Goal: Transaction & Acquisition: Purchase product/service

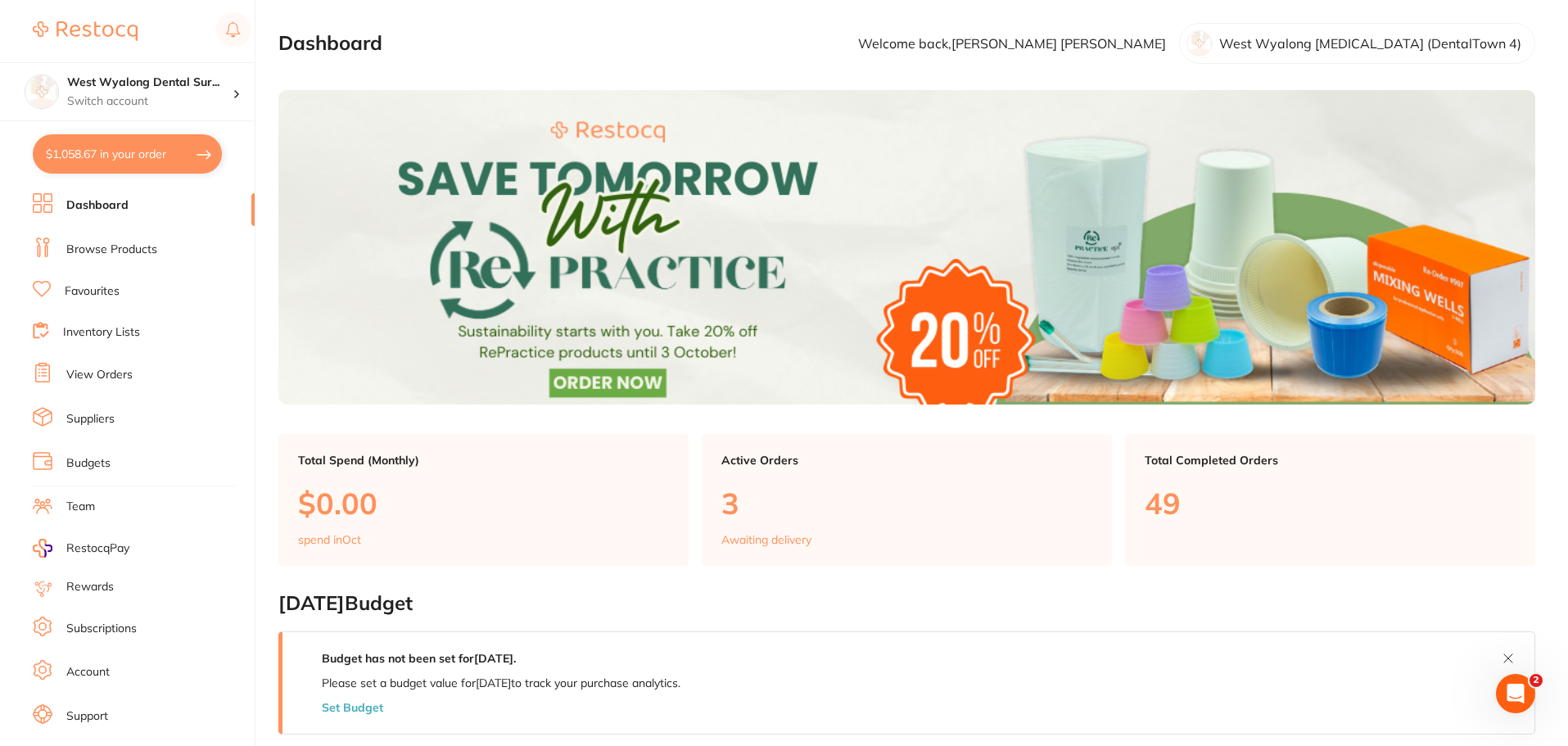
click at [142, 158] on button "$1,058.67 in your order" at bounding box center [127, 154] width 189 height 39
checkbox input "true"
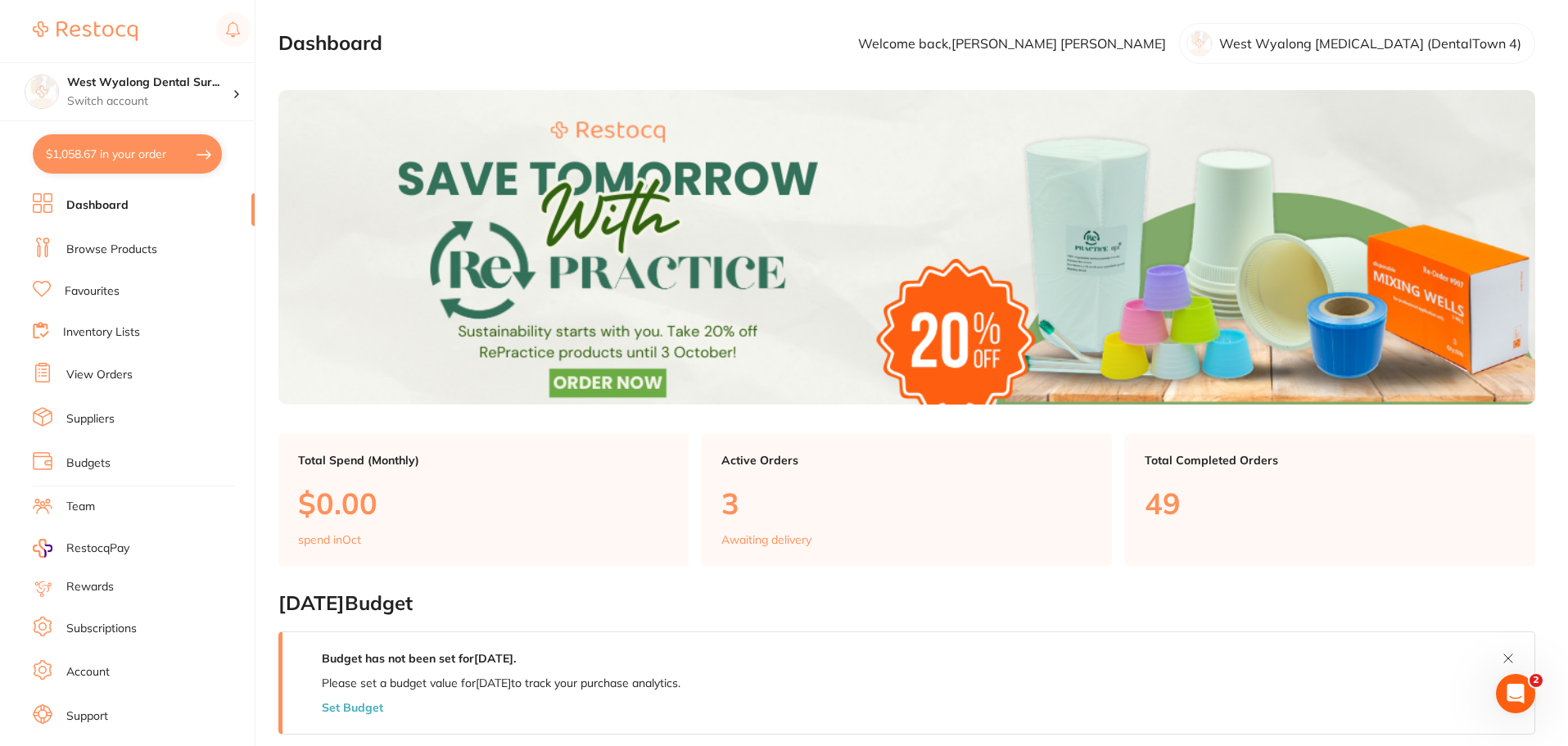
checkbox input "true"
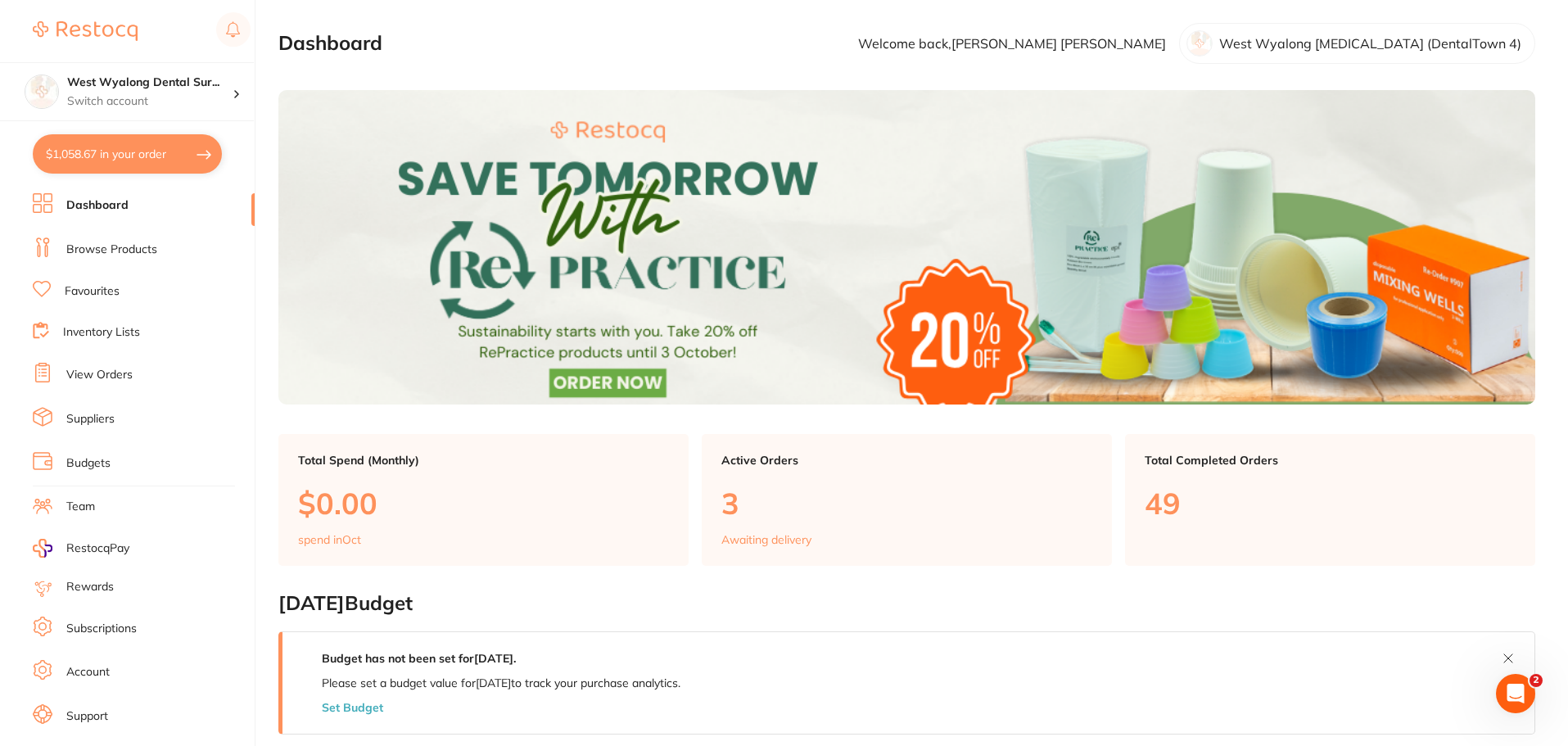
checkbox input "true"
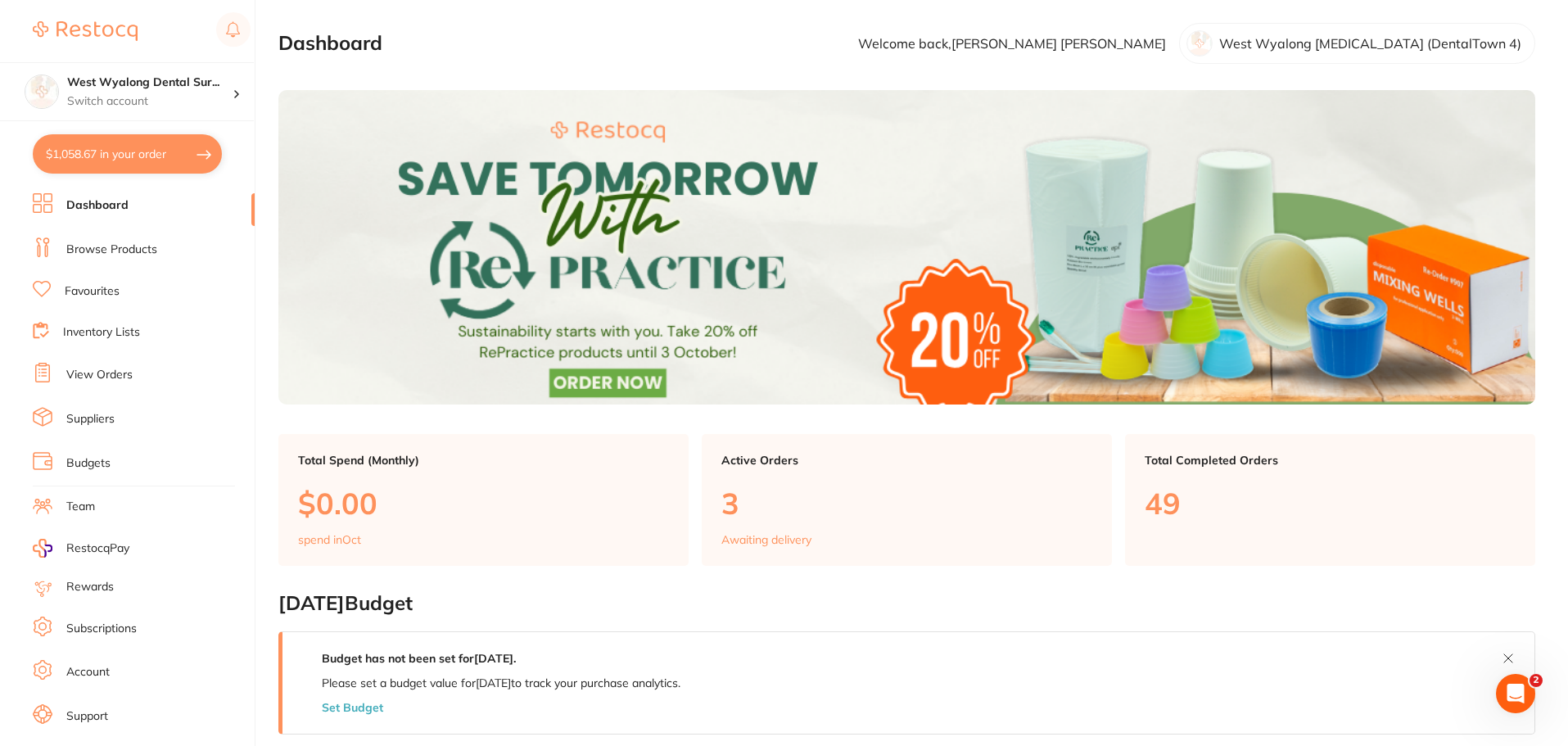
checkbox input "true"
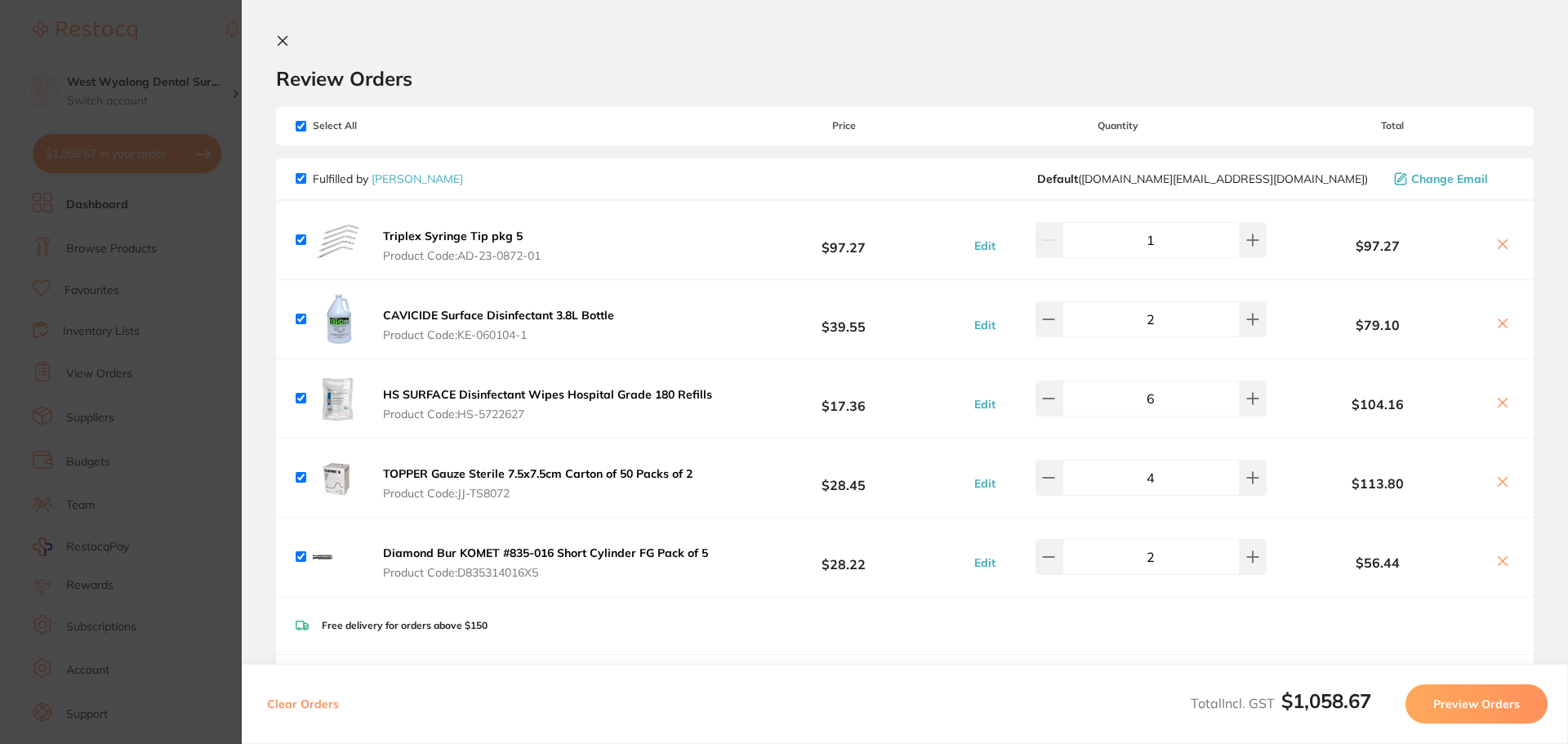
click at [270, 36] on section "Review Orders Your orders are being processed and we will notify you once we ha…" at bounding box center [904, 372] width 1326 height 744
click at [283, 42] on icon at bounding box center [282, 41] width 9 height 9
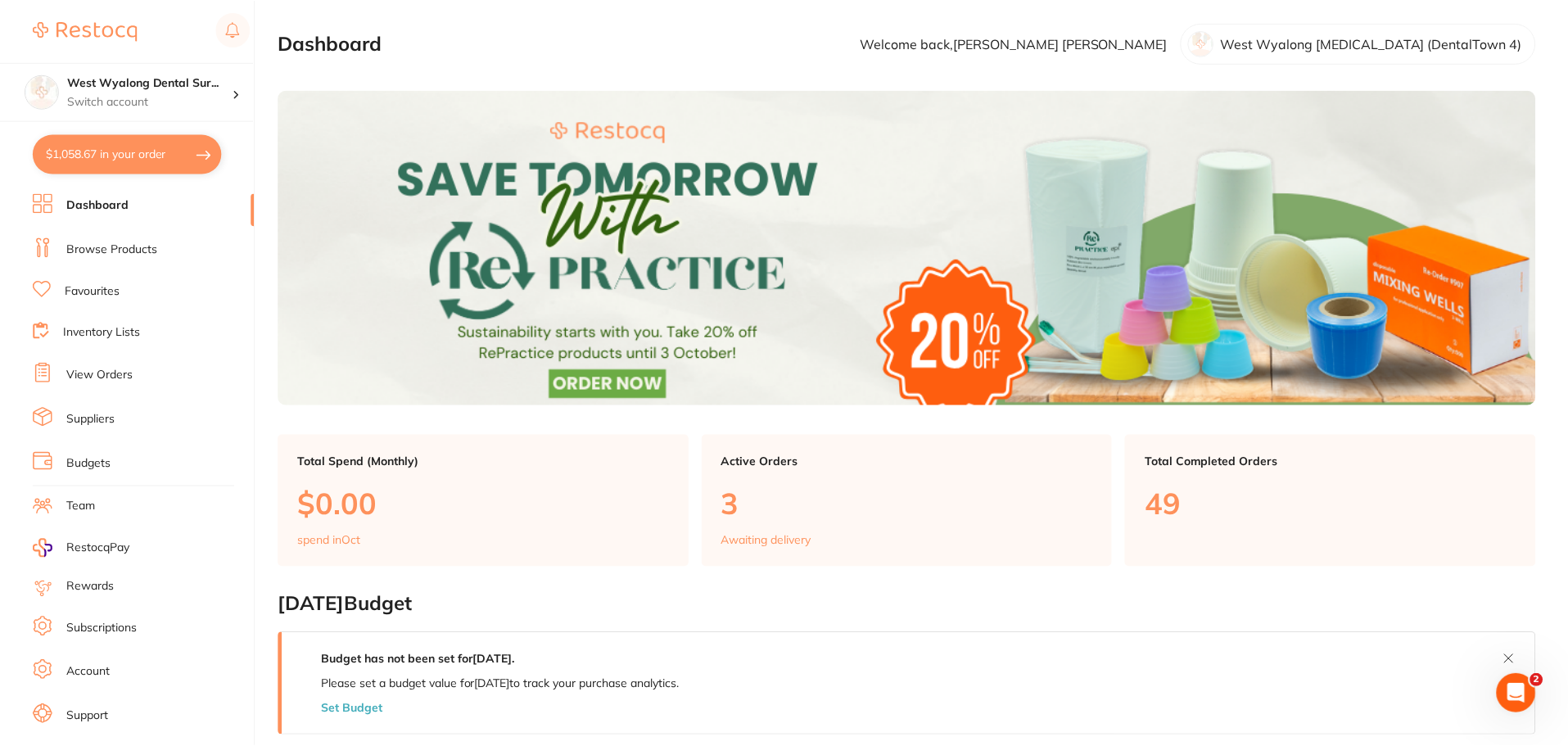
scroll to position [1, 0]
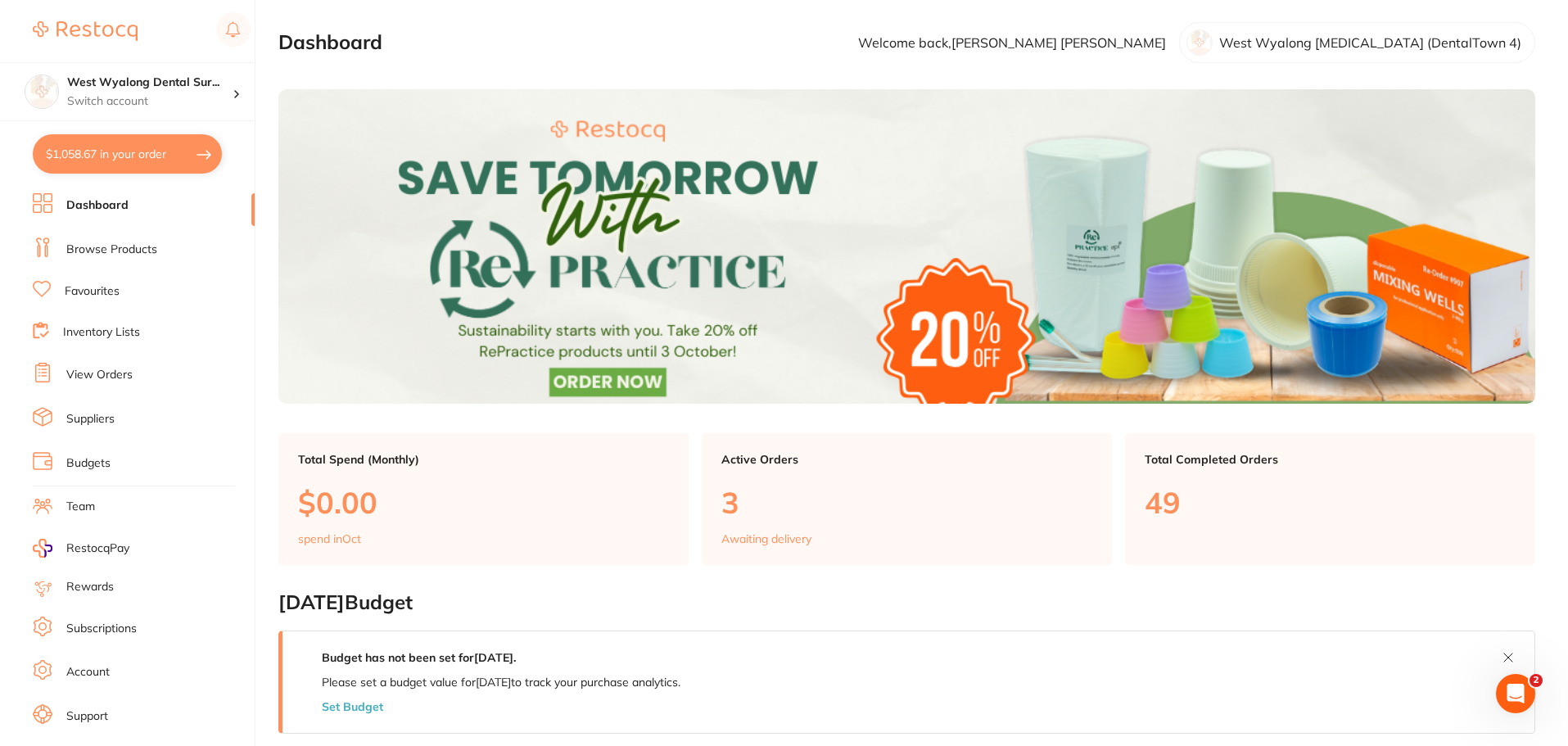
click at [122, 148] on button "$1,058.67 in your order" at bounding box center [127, 154] width 189 height 39
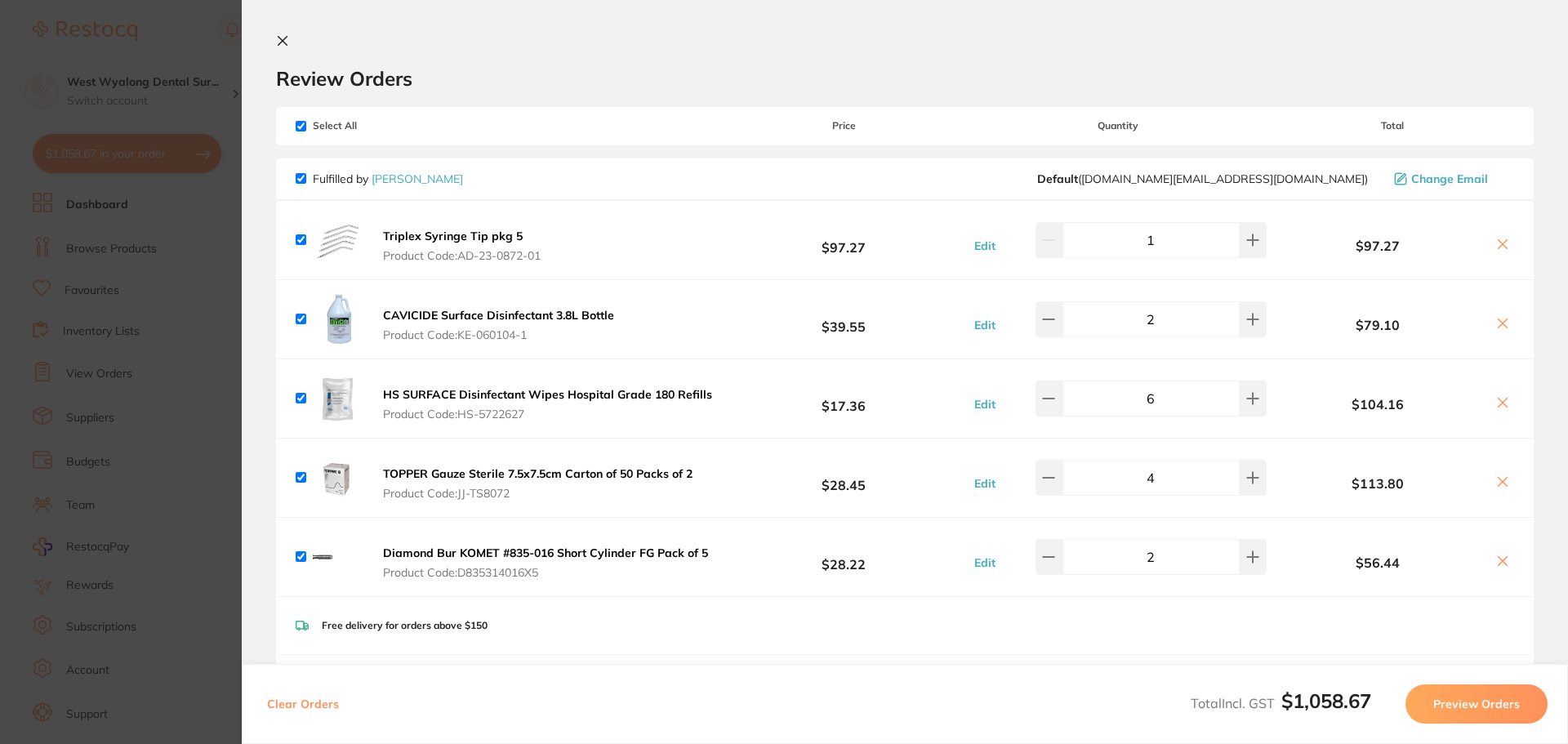
click at [276, 37] on section "Review Orders Your orders are being processed and we will notify you once we ha…" at bounding box center [904, 372] width 1326 height 744
click at [284, 38] on icon at bounding box center [282, 41] width 9 height 9
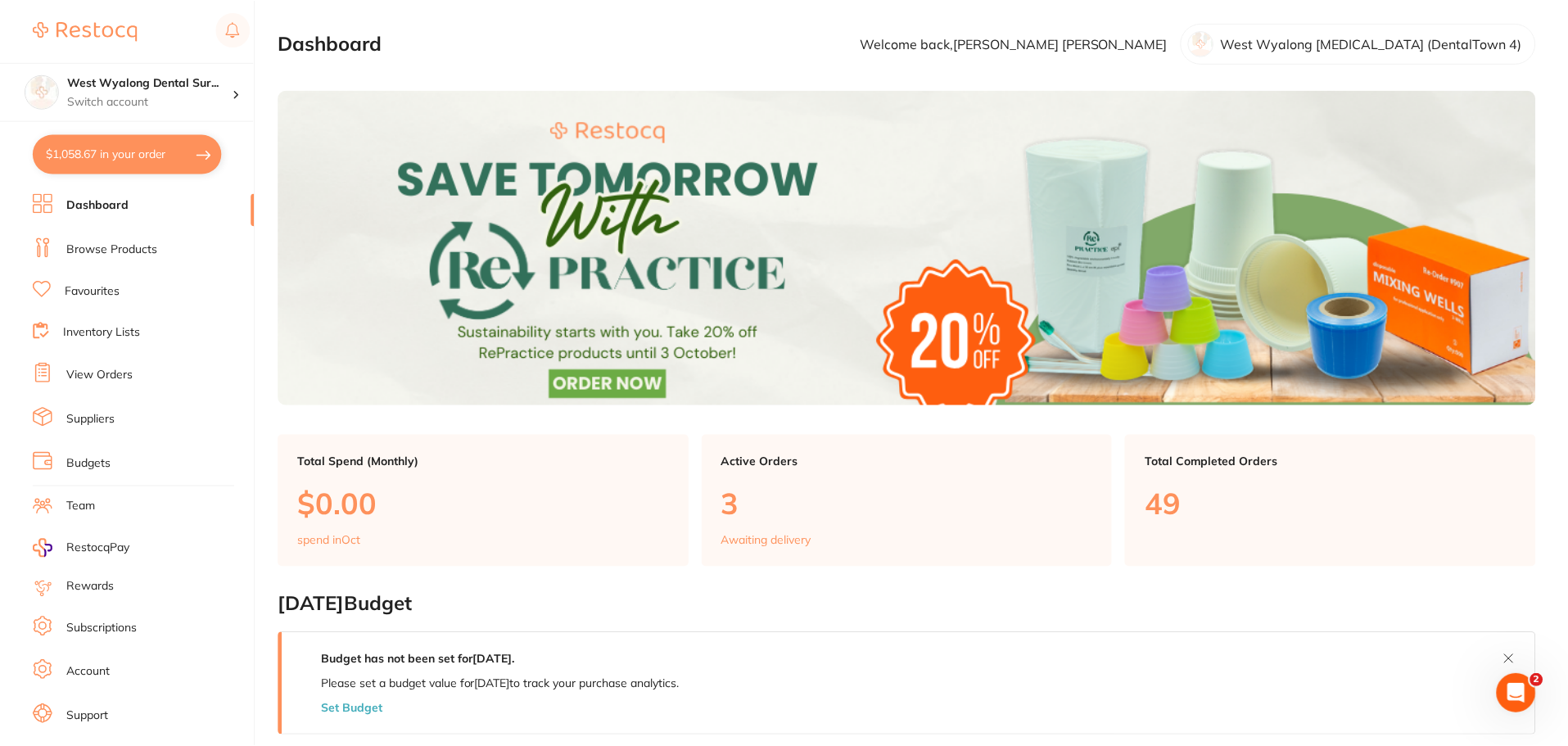
scroll to position [1, 0]
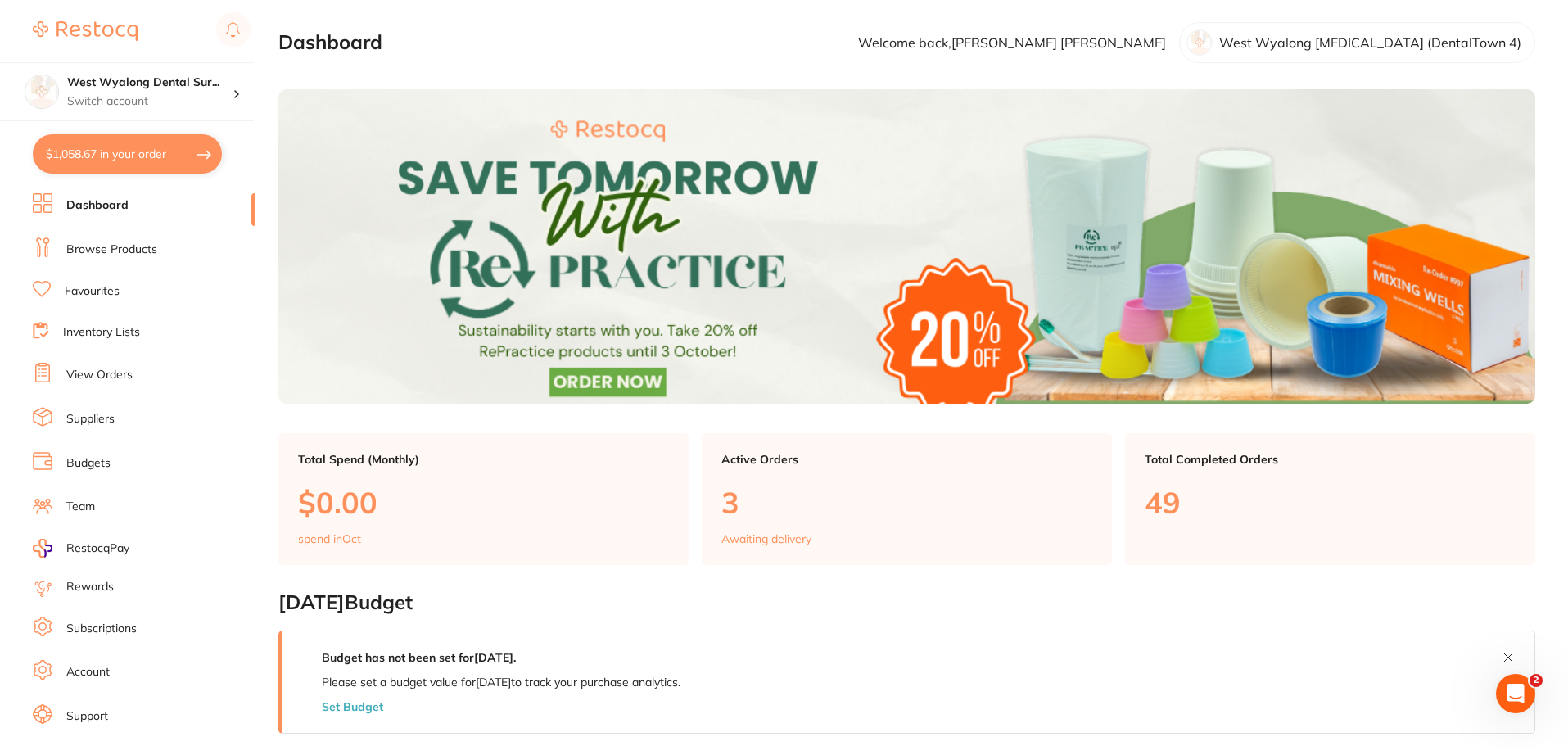
click at [144, 201] on li "Dashboard" at bounding box center [144, 205] width 222 height 24
click at [129, 253] on link "Browse Products" at bounding box center [111, 249] width 91 height 16
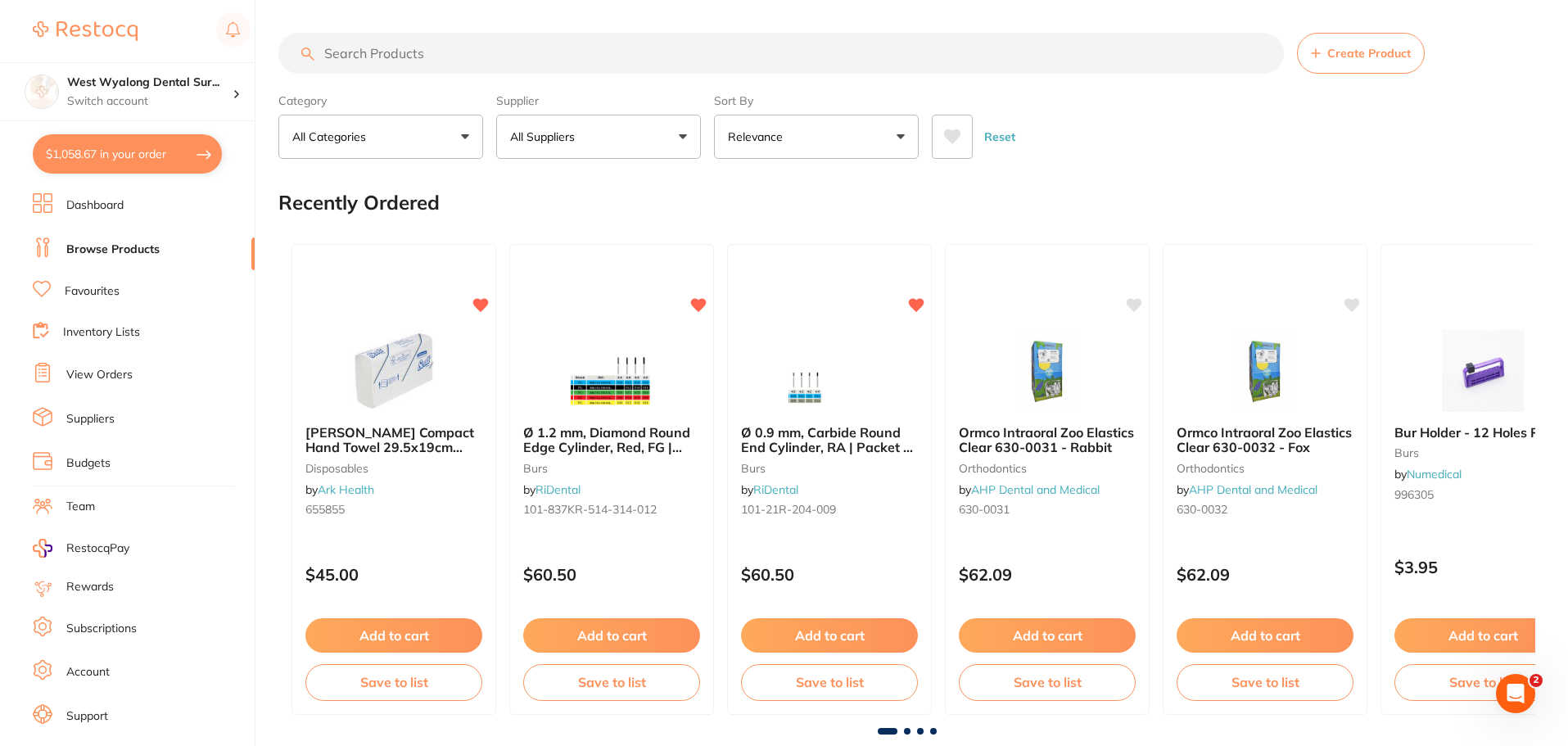
drag, startPoint x: 356, startPoint y: 52, endPoint x: 356, endPoint y: 41, distance: 11.0
click at [356, 46] on input "search" at bounding box center [782, 54] width 1006 height 41
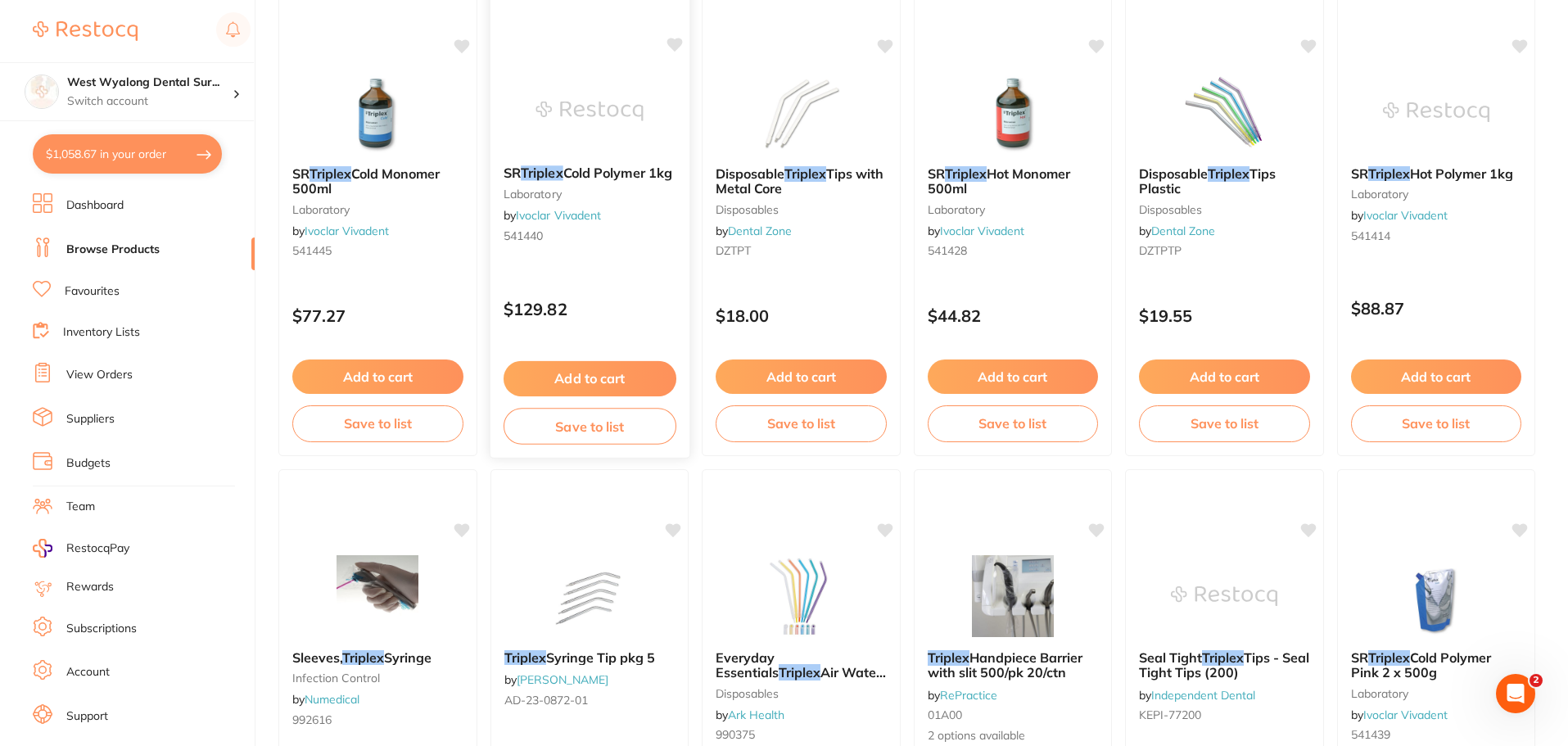
scroll to position [327, 0]
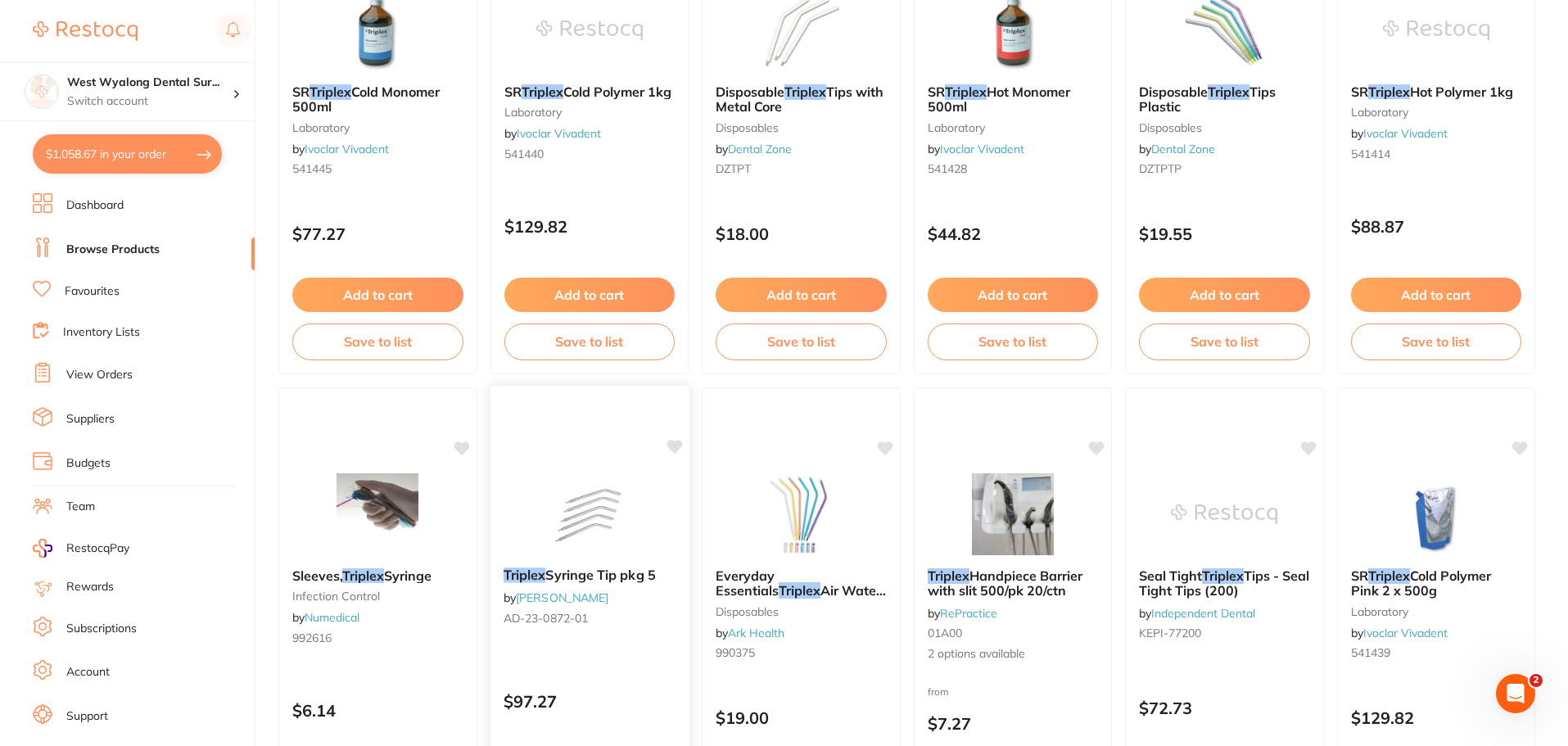
click at [558, 576] on span "Syringe Tip pkg 5" at bounding box center [600, 575] width 109 height 16
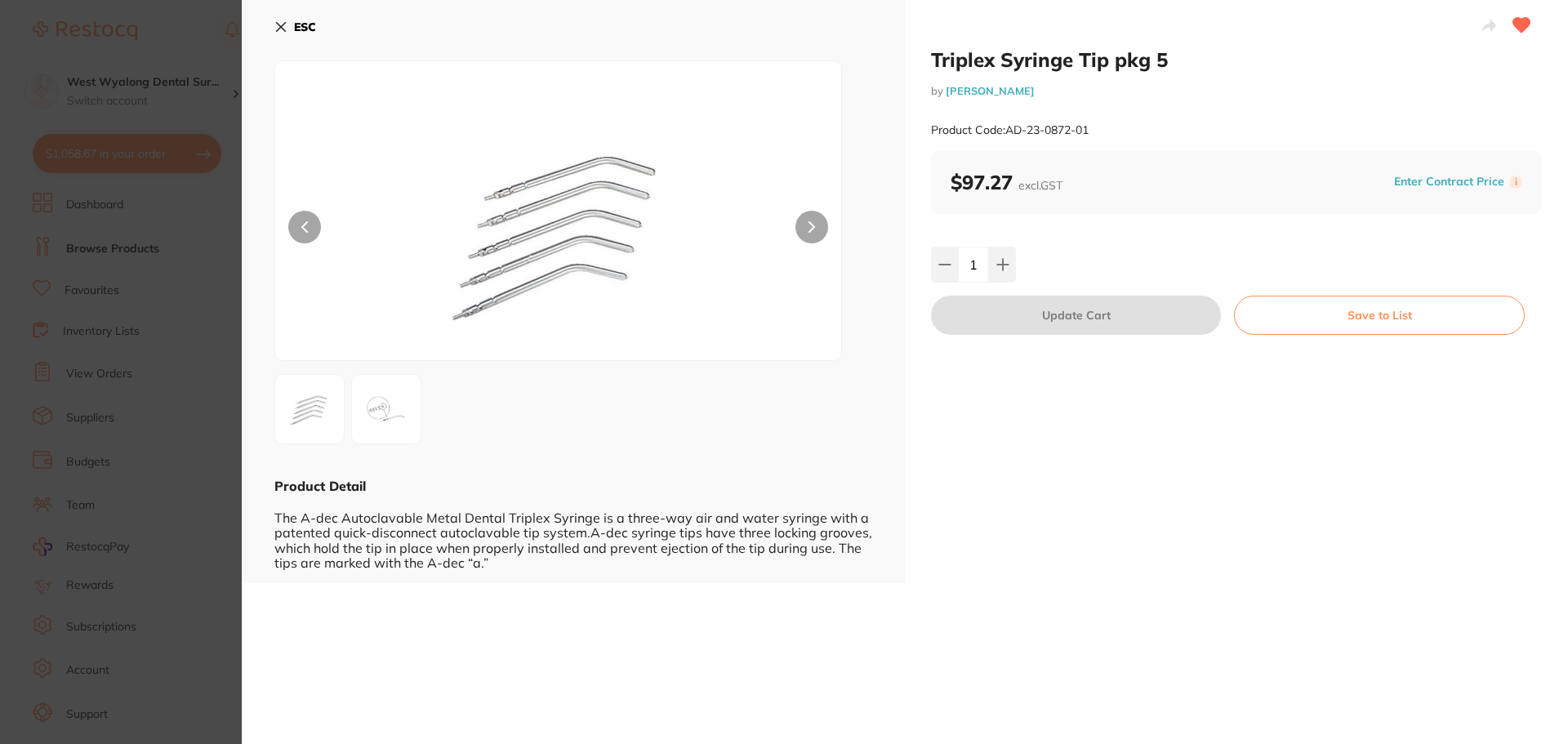
click at [276, 24] on icon at bounding box center [281, 27] width 13 height 13
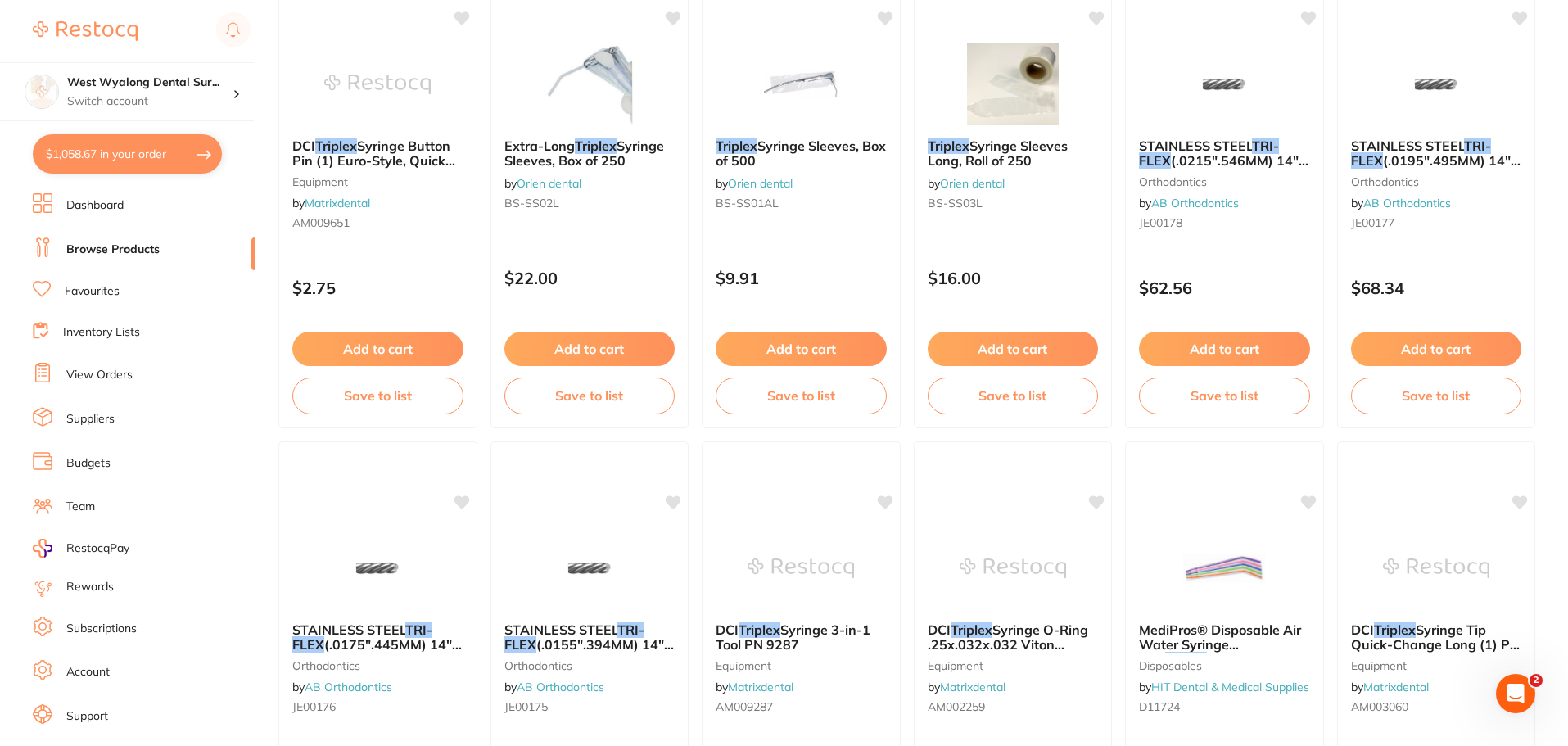
scroll to position [1392, 0]
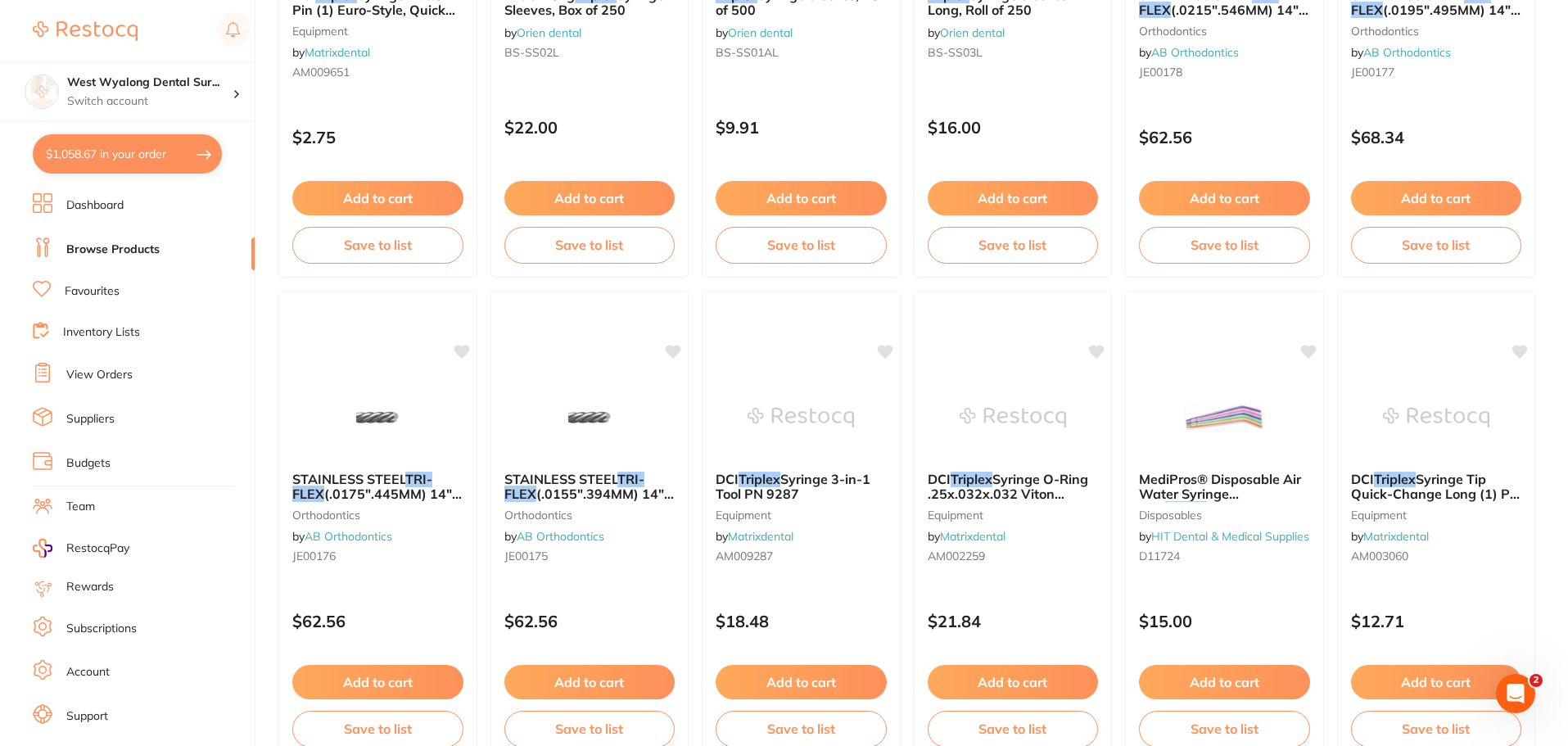
drag, startPoint x: 786, startPoint y: 481, endPoint x: 795, endPoint y: 501, distance: 21.9
click at [786, 481] on span "Syringe 3-in-1 Tool PN 9287" at bounding box center [793, 486] width 155 height 31
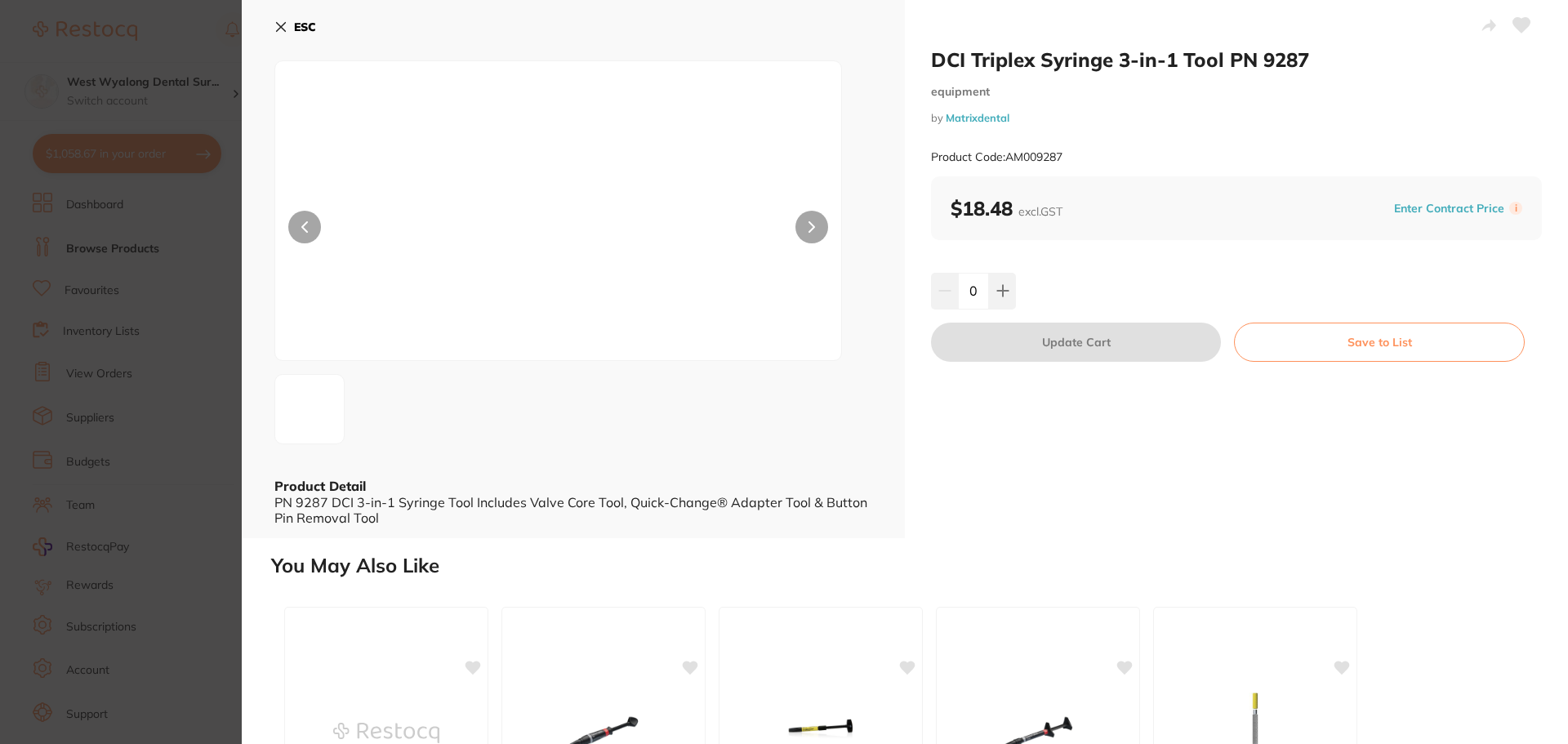
click at [281, 30] on icon at bounding box center [281, 27] width 13 height 13
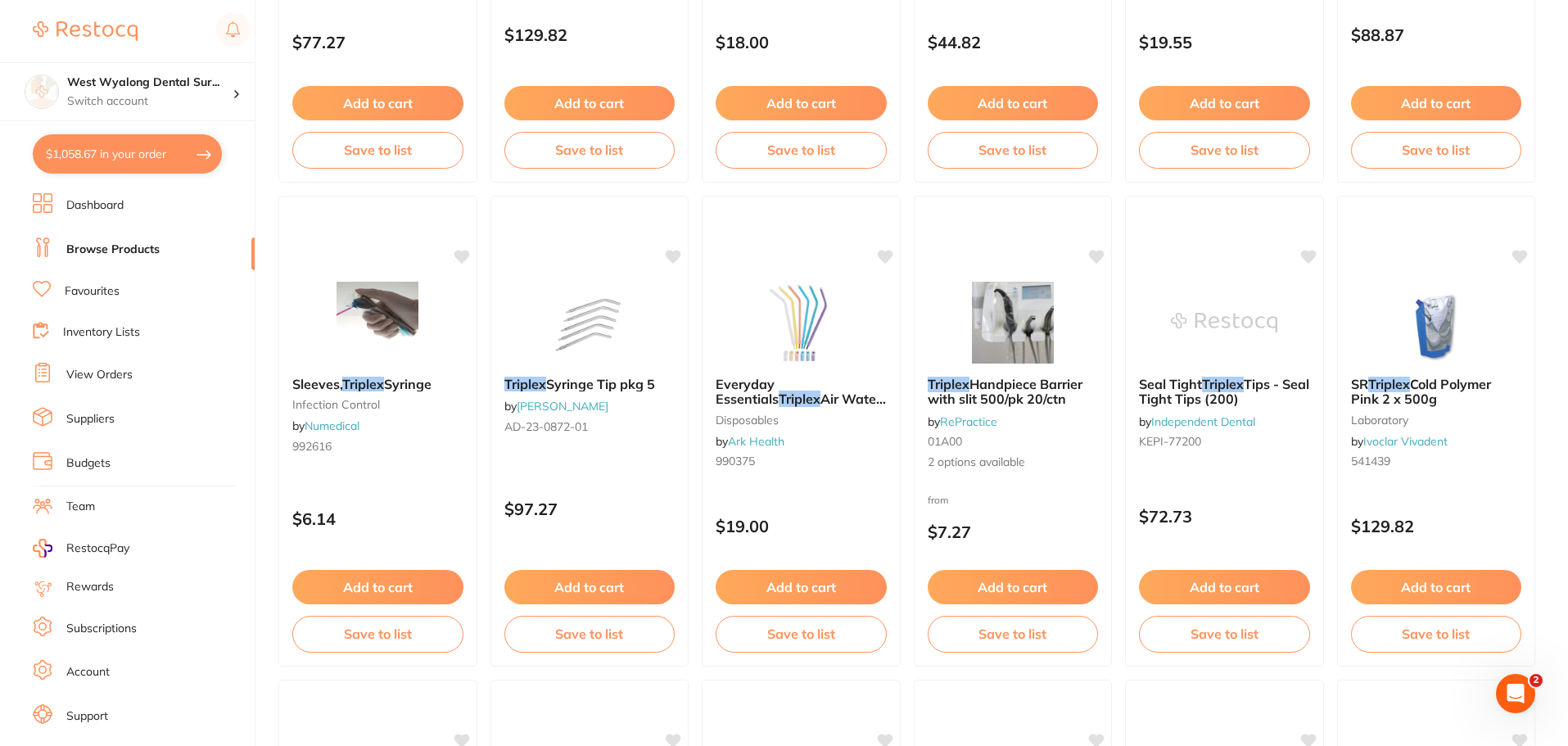
scroll to position [491, 0]
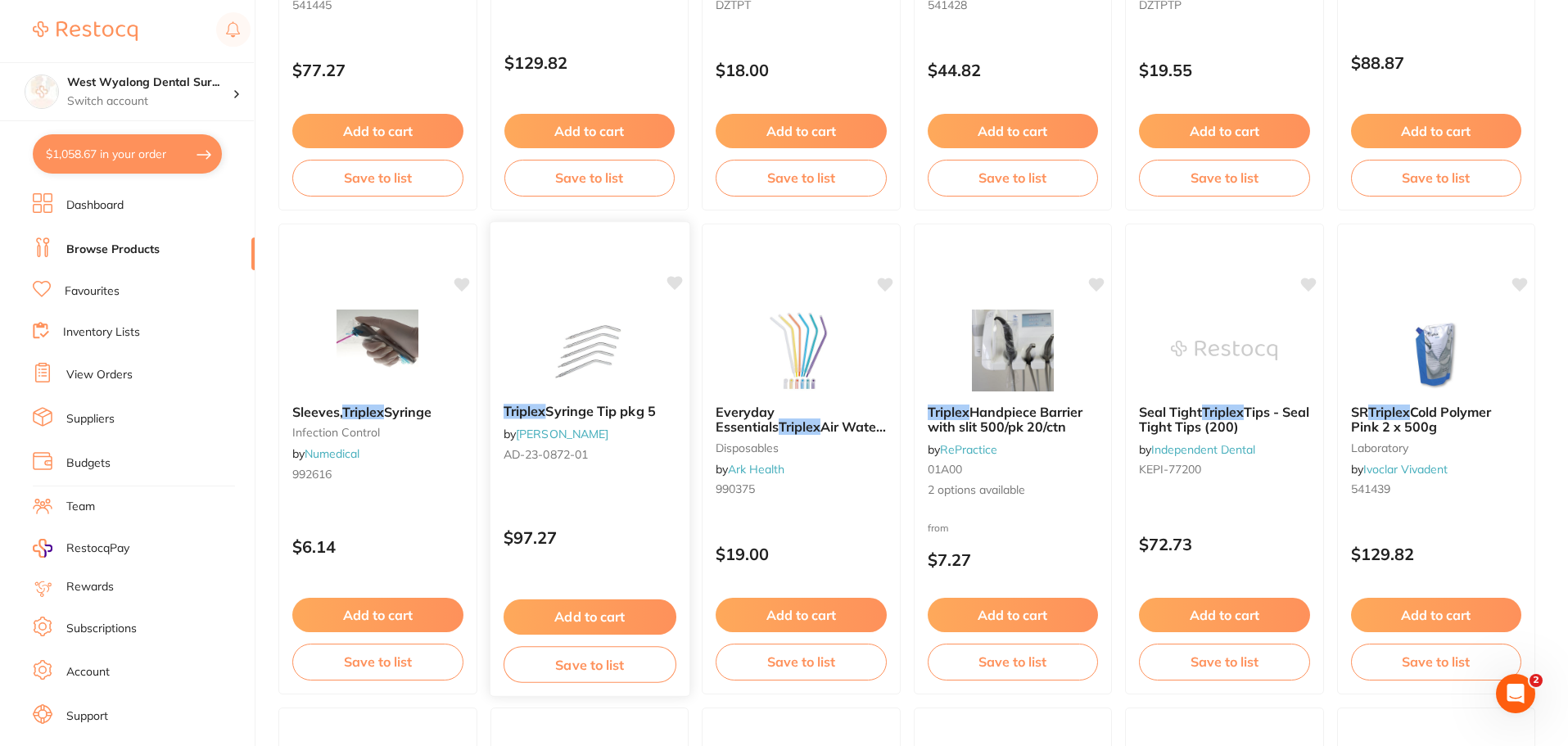
click at [542, 427] on link "[PERSON_NAME]" at bounding box center [561, 434] width 92 height 14
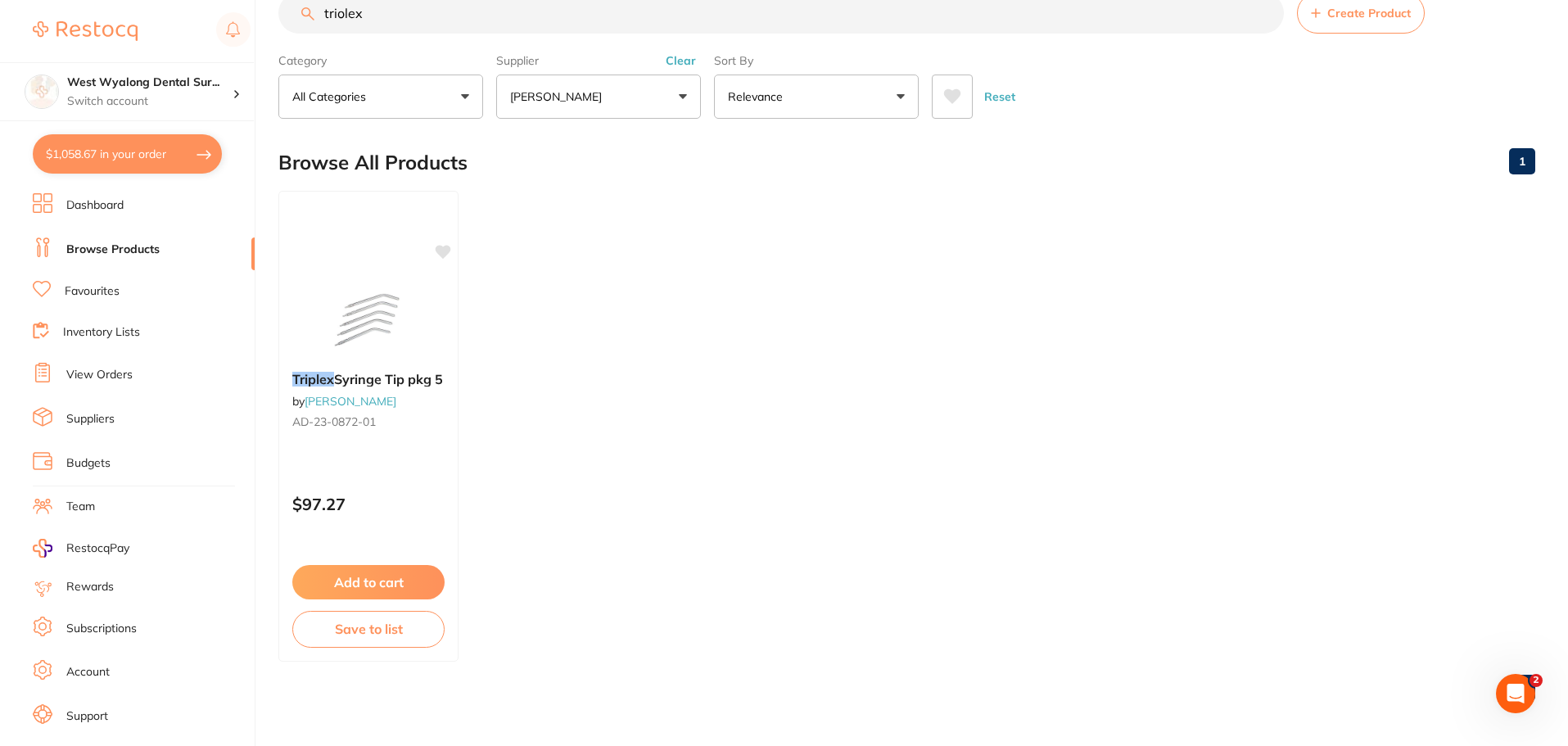
scroll to position [41, 0]
click at [353, 575] on button "Add to cart" at bounding box center [368, 583] width 154 height 35
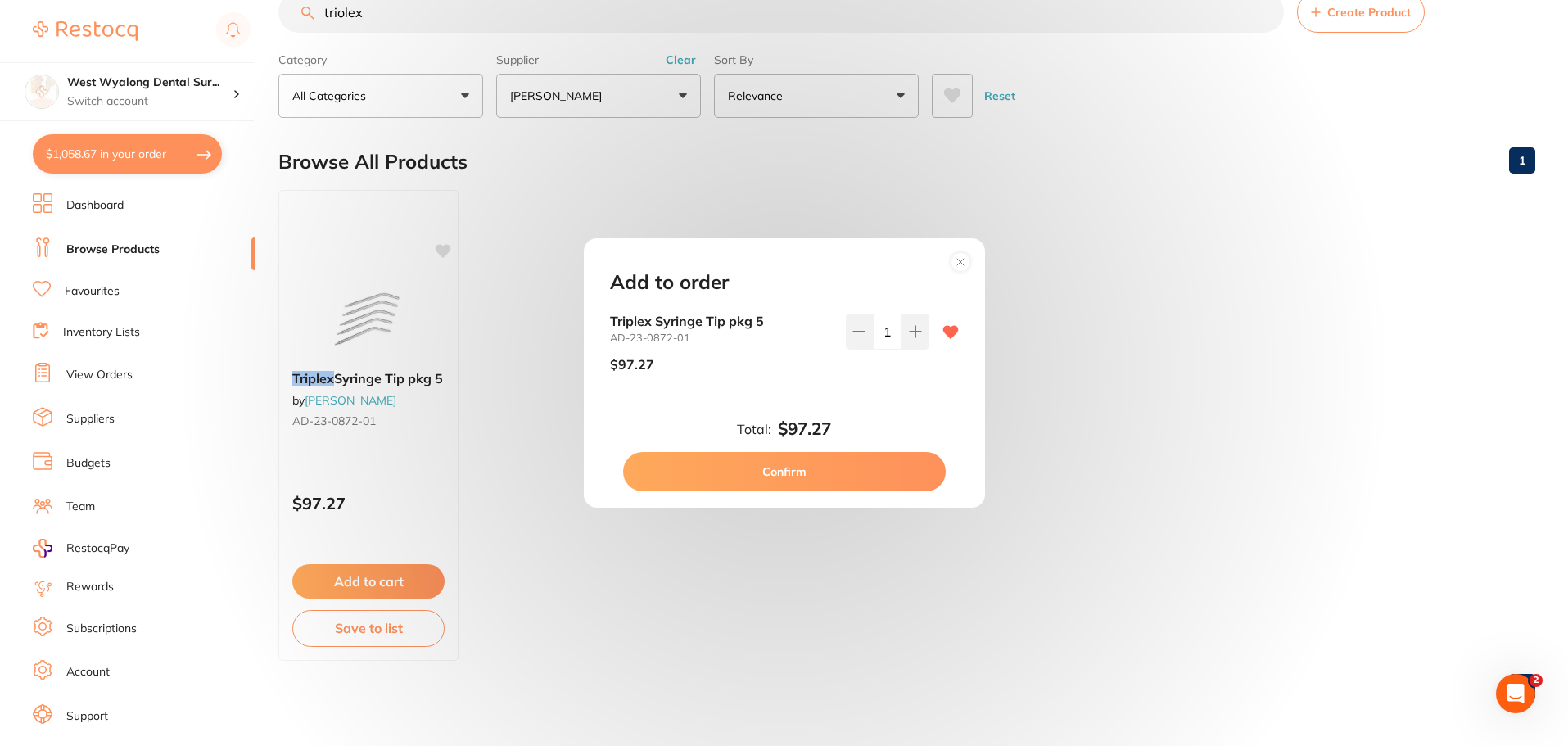
scroll to position [0, 0]
click at [966, 269] on circle at bounding box center [959, 261] width 19 height 19
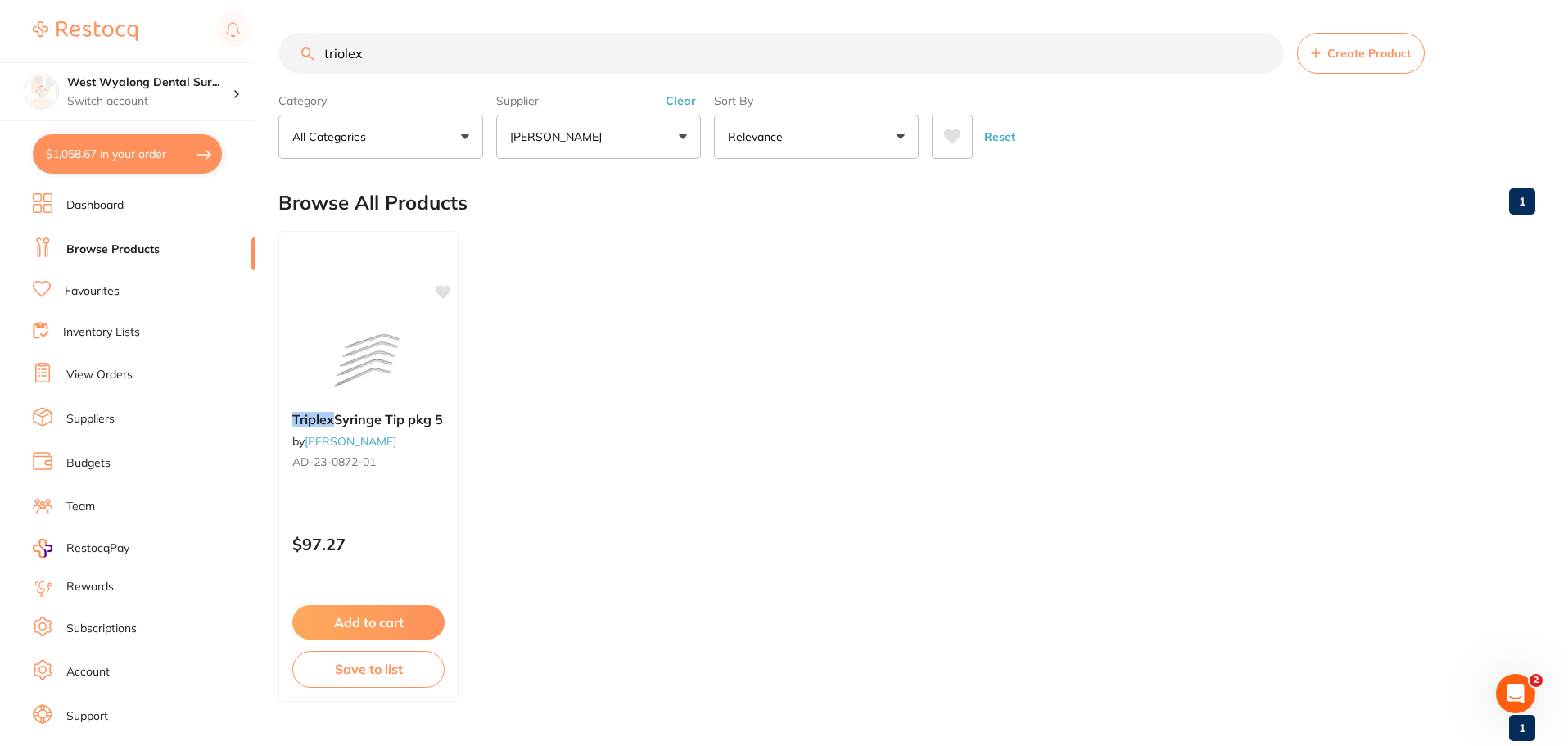
click at [345, 60] on input "triolex" at bounding box center [782, 54] width 1006 height 41
type input "triplex"
click at [98, 246] on link "Browse Products" at bounding box center [113, 249] width 93 height 16
click at [683, 134] on button "[PERSON_NAME]" at bounding box center [598, 136] width 204 height 44
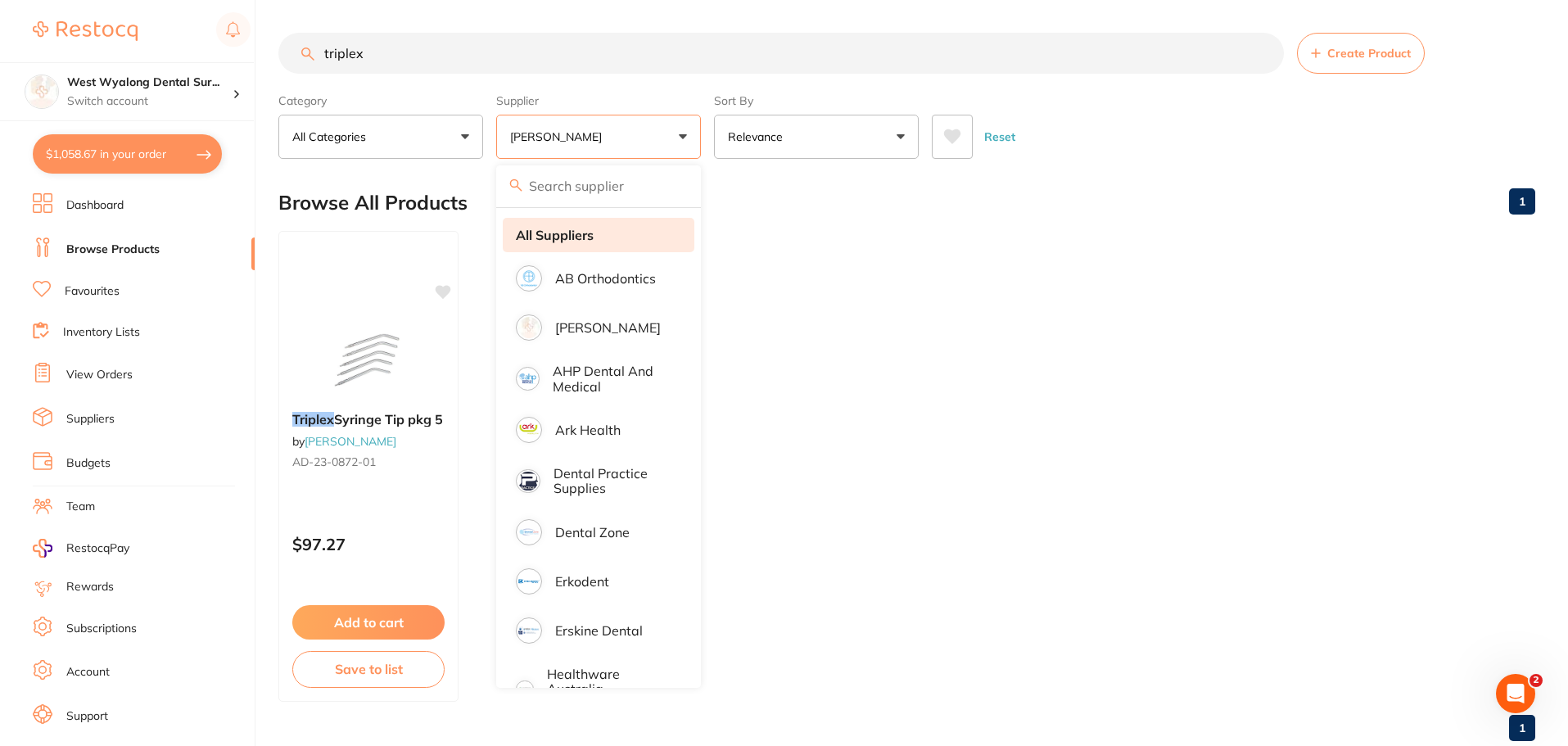
click at [608, 241] on li "All Suppliers" at bounding box center [599, 235] width 192 height 34
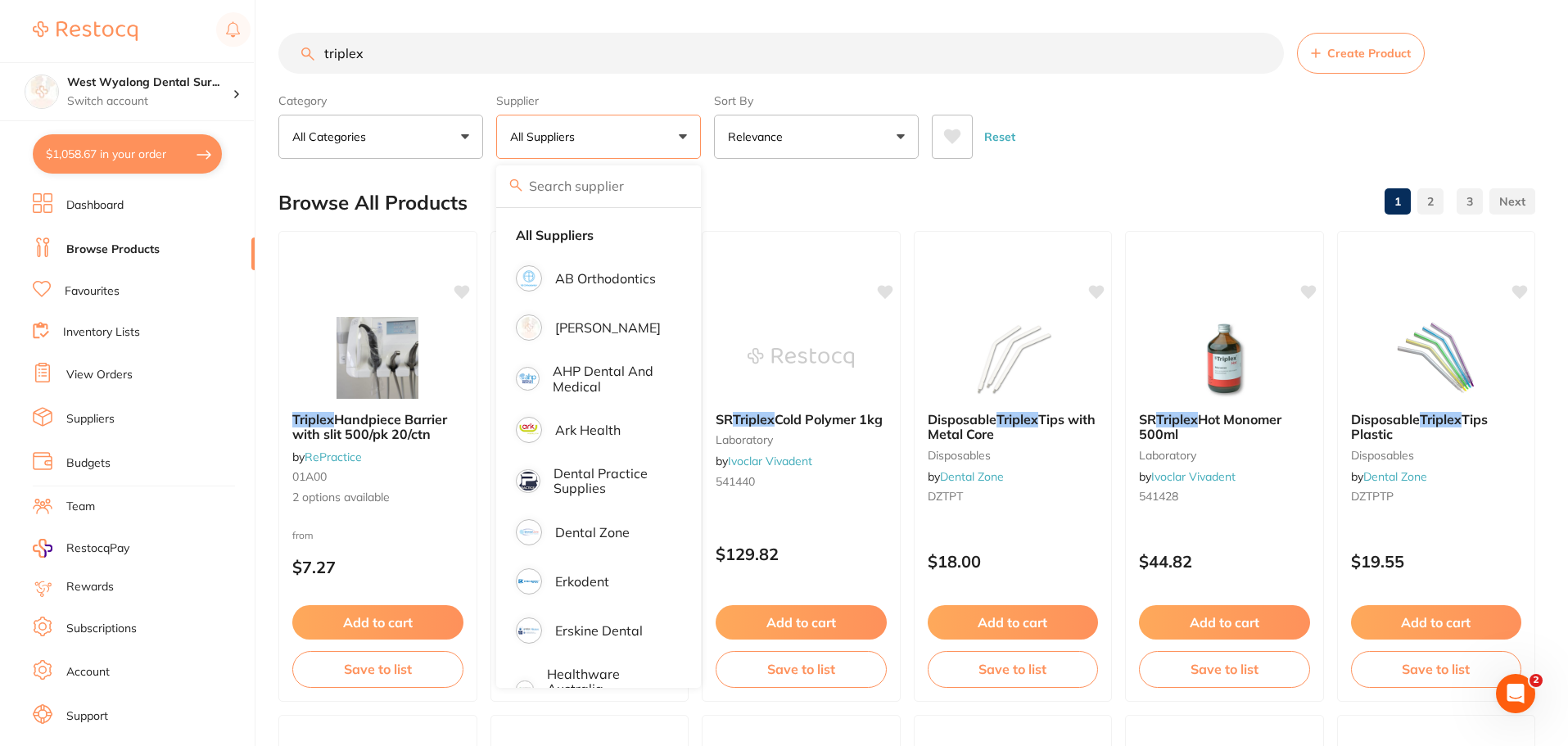
click at [636, 152] on button "All Suppliers" at bounding box center [598, 136] width 204 height 44
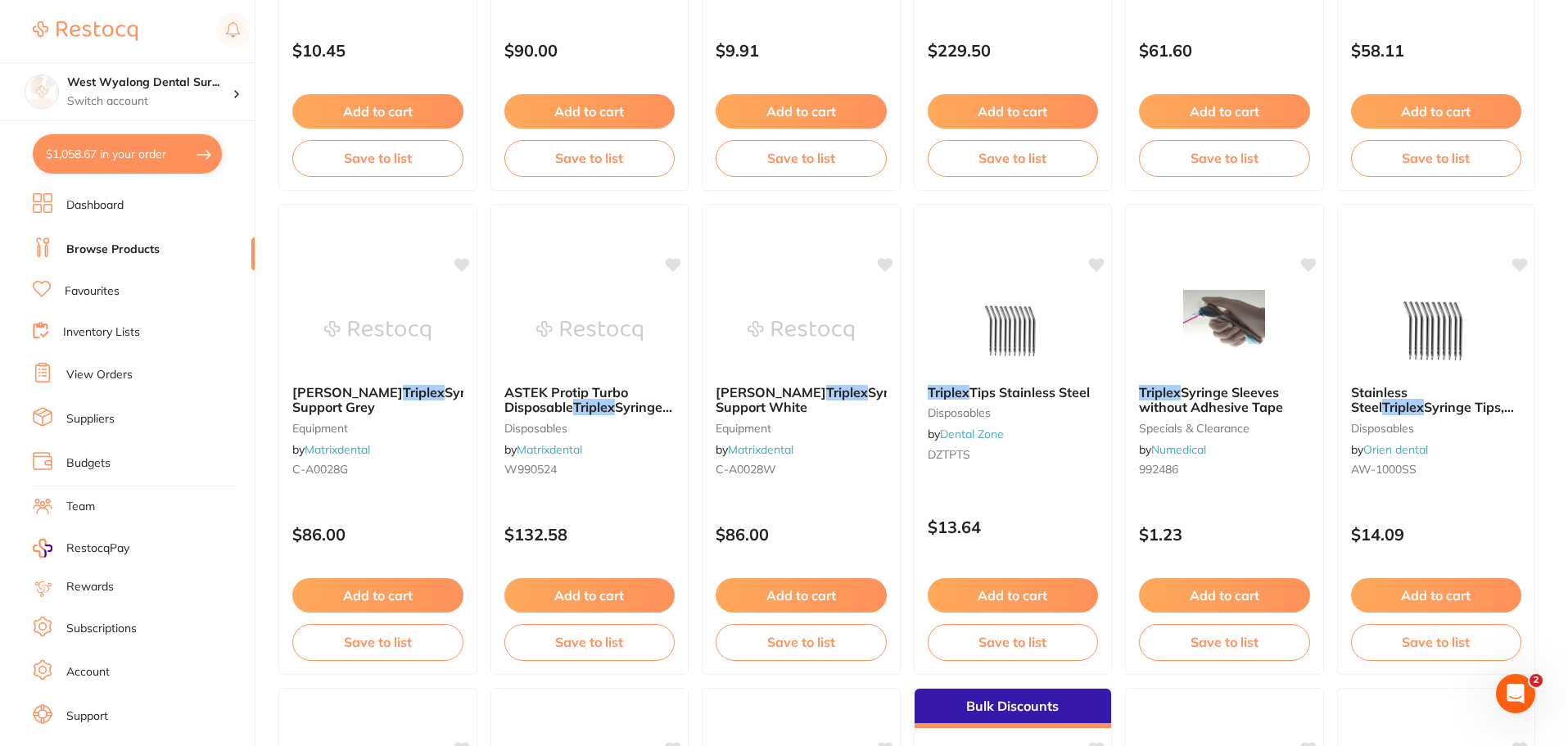
scroll to position [2457, 0]
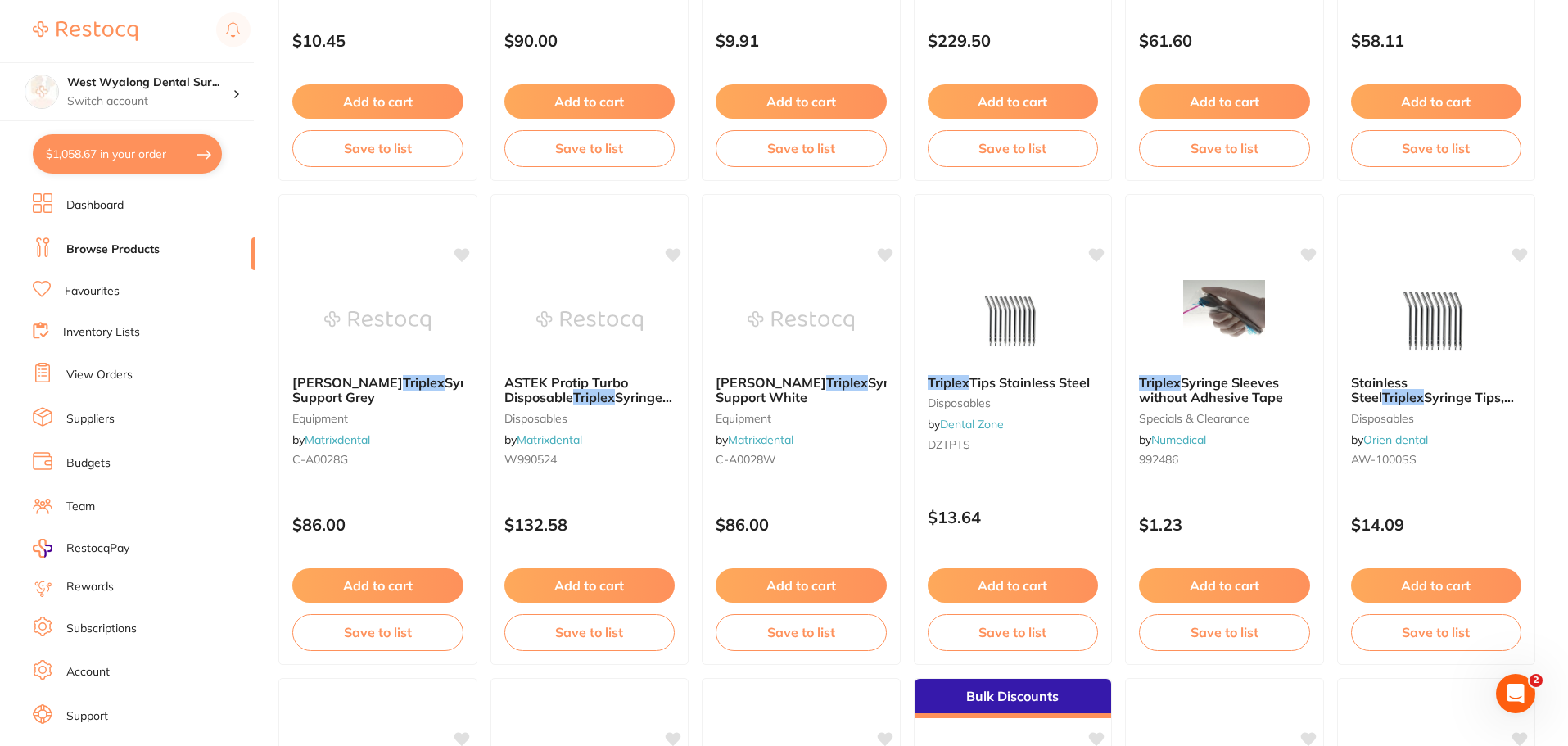
drag, startPoint x: 959, startPoint y: 391, endPoint x: 475, endPoint y: 570, distance: 516.0
click at [959, 391] on div "Triplex Tips Stainless Steel Disposables by Dental Zone DZTPTS" at bounding box center [1013, 416] width 197 height 108
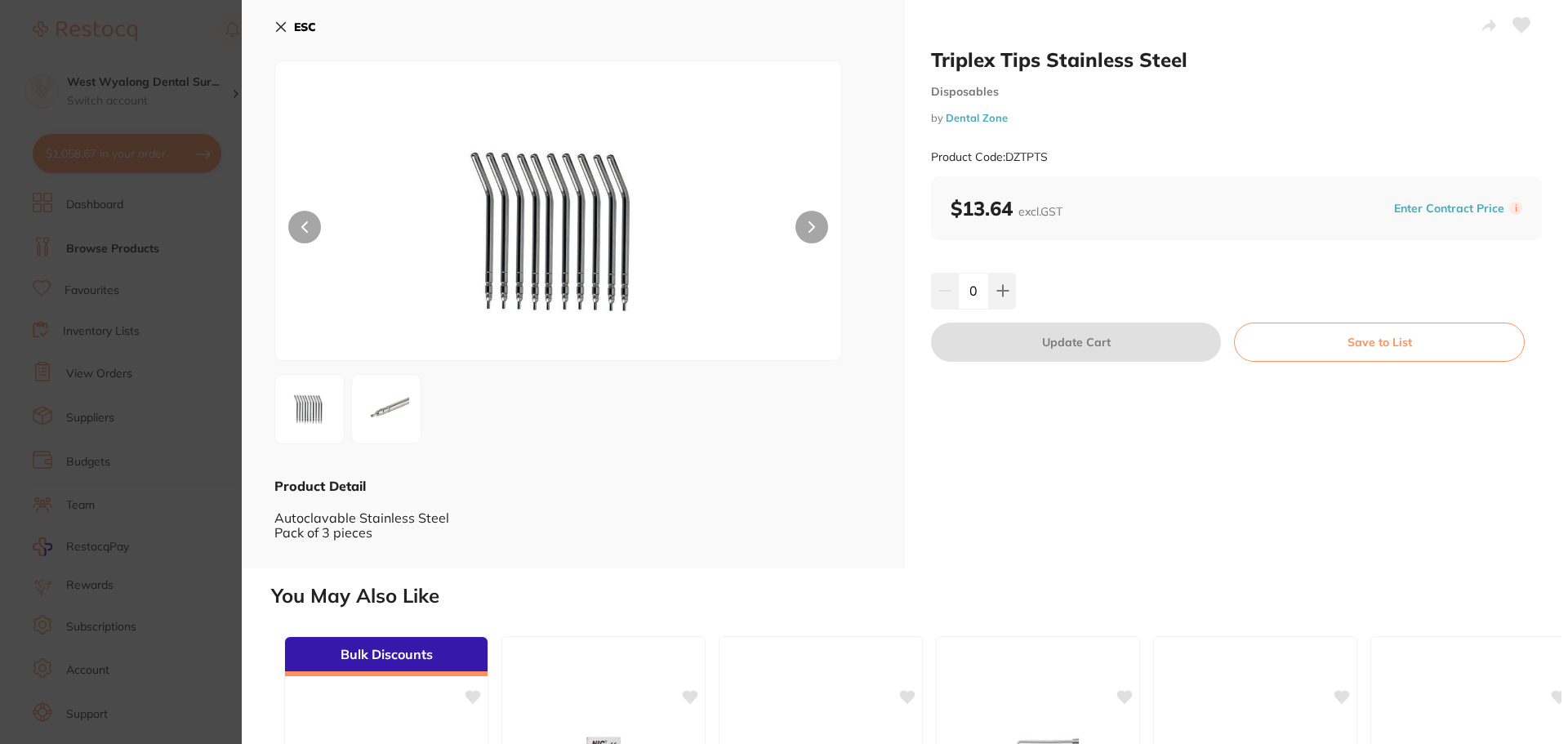
click at [387, 408] on img at bounding box center [386, 410] width 59 height 59
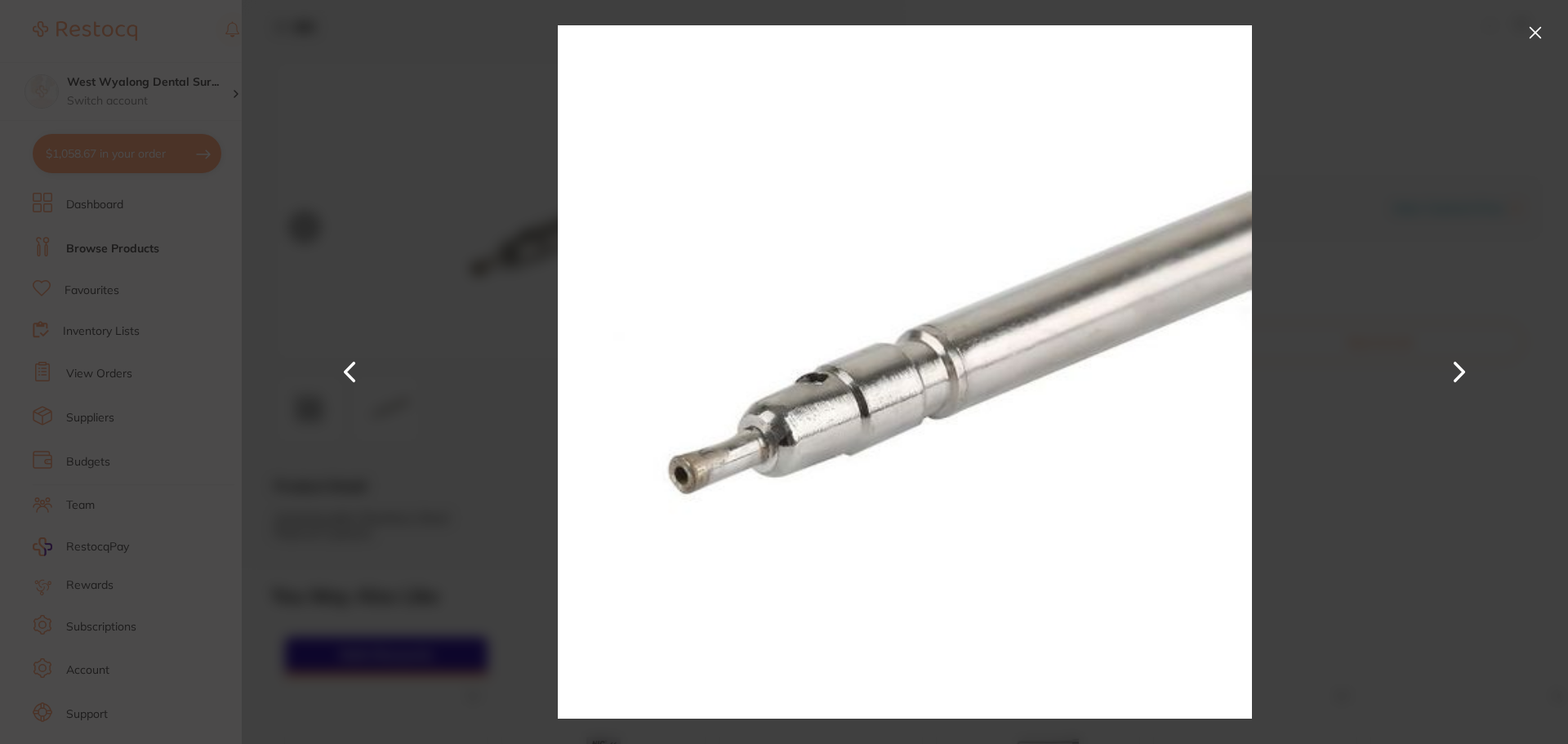
click at [346, 376] on button at bounding box center [350, 372] width 39 height 372
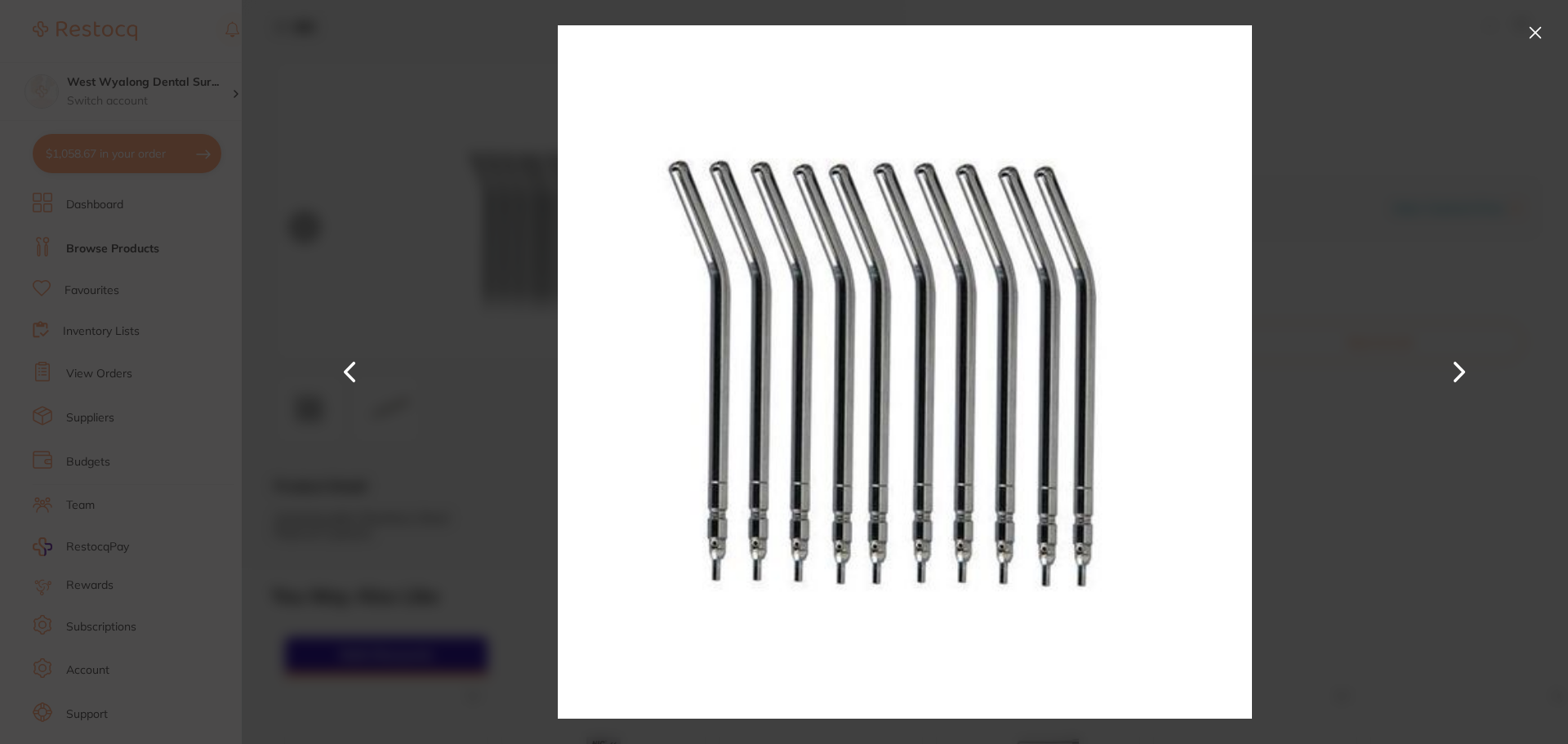
click at [344, 362] on button at bounding box center [350, 372] width 39 height 372
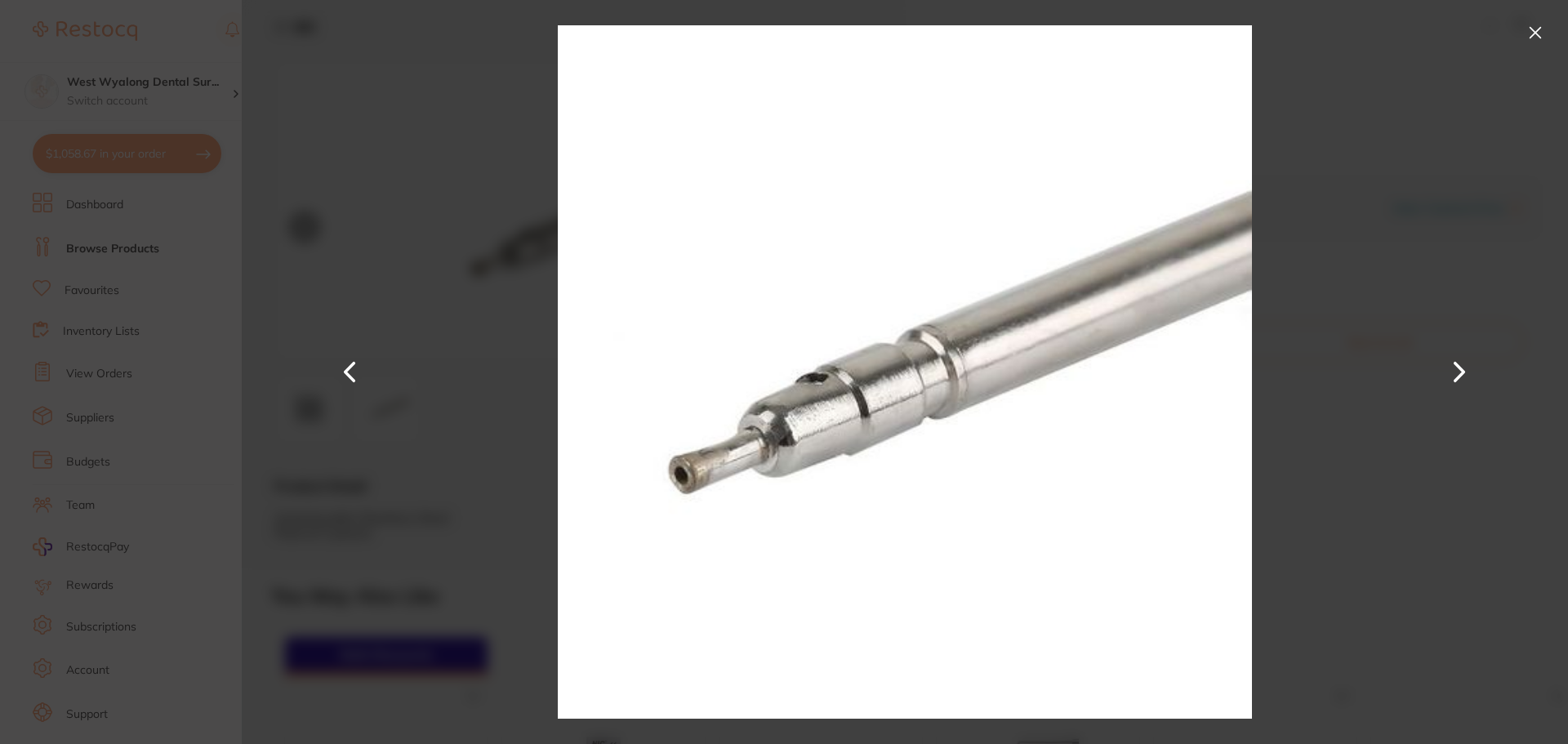
click at [1532, 39] on button at bounding box center [1534, 32] width 26 height 26
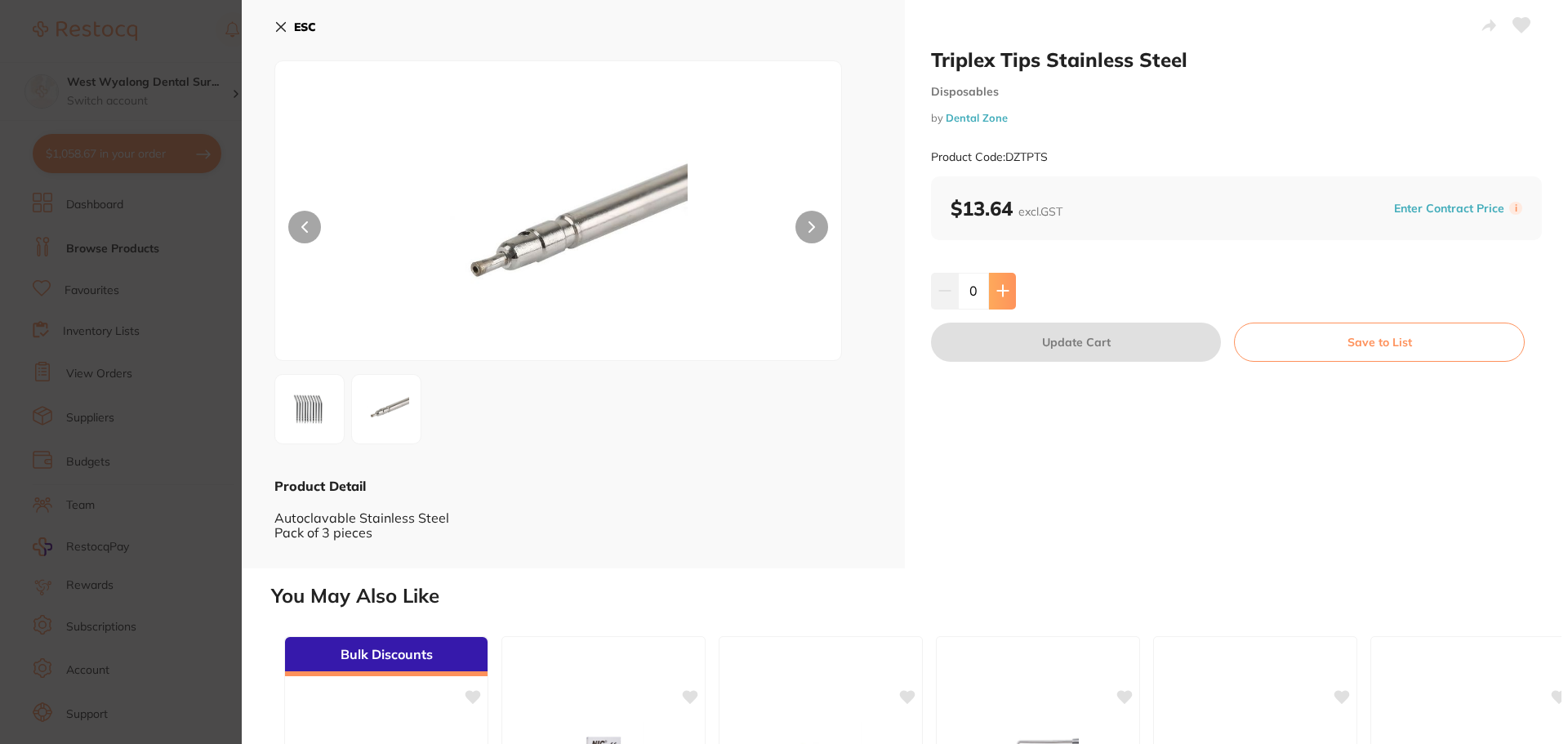
click at [1003, 287] on icon at bounding box center [1002, 291] width 13 height 13
type input "1"
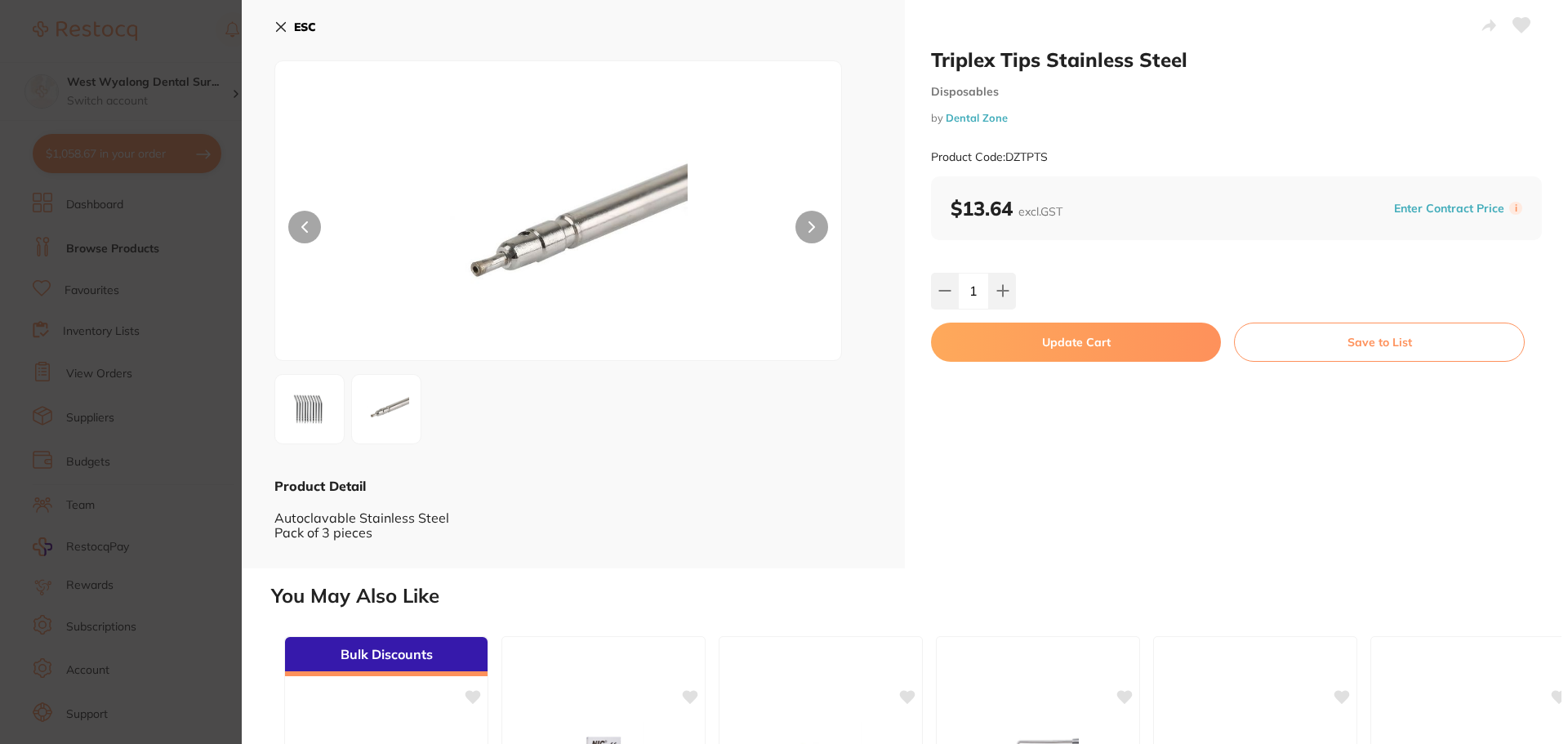
click at [329, 391] on img at bounding box center [309, 410] width 59 height 59
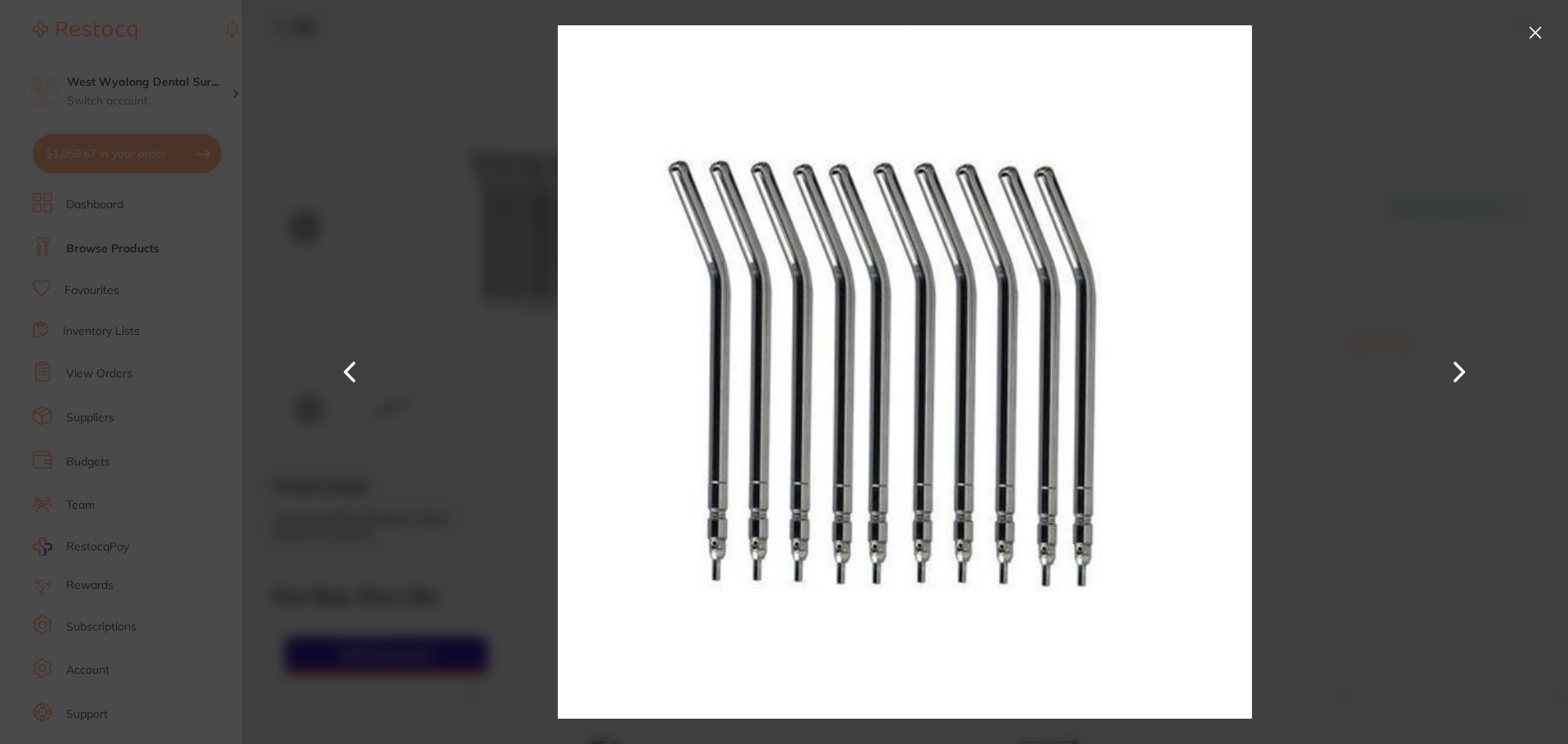
click at [1530, 32] on button at bounding box center [1534, 32] width 26 height 26
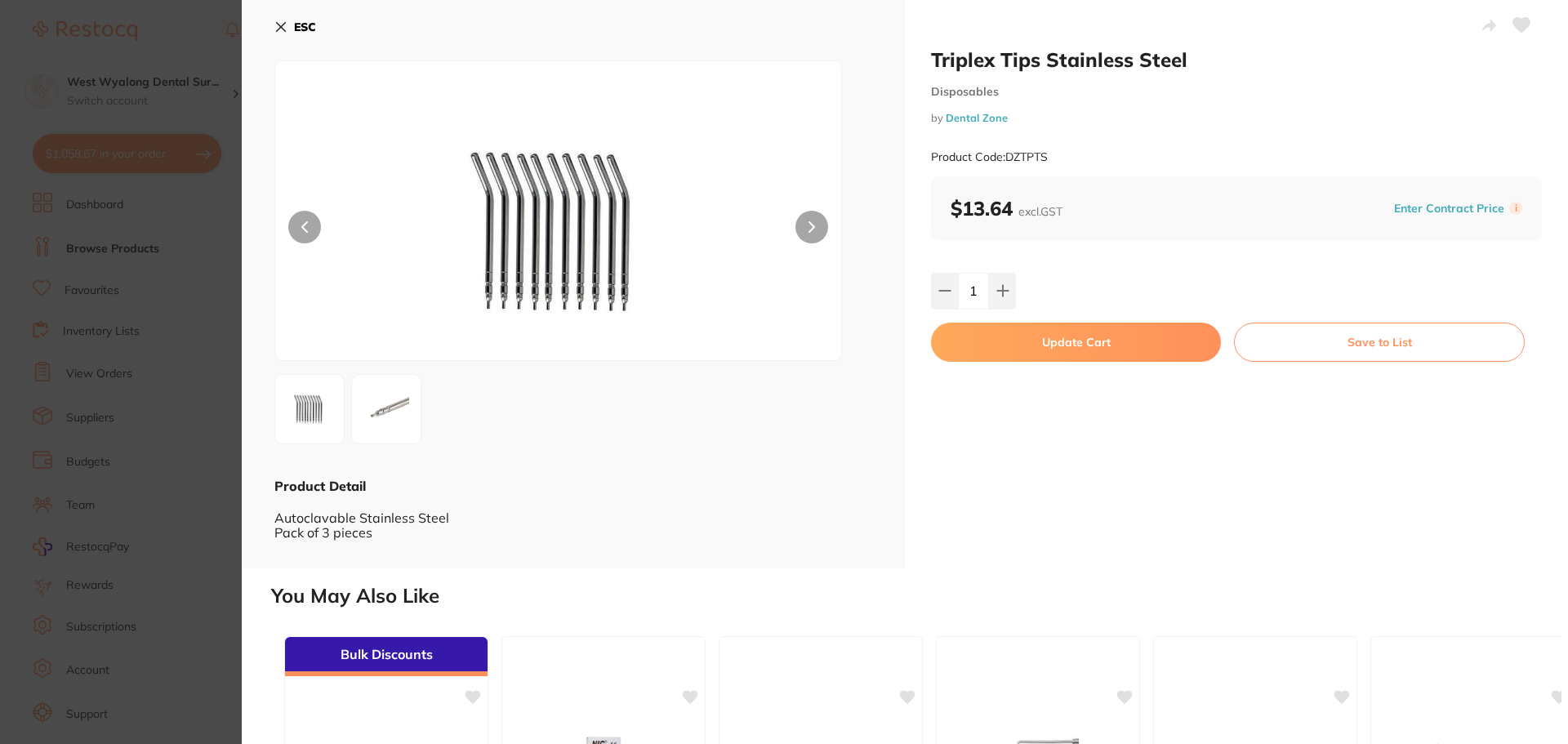
click at [285, 30] on icon at bounding box center [281, 27] width 13 height 13
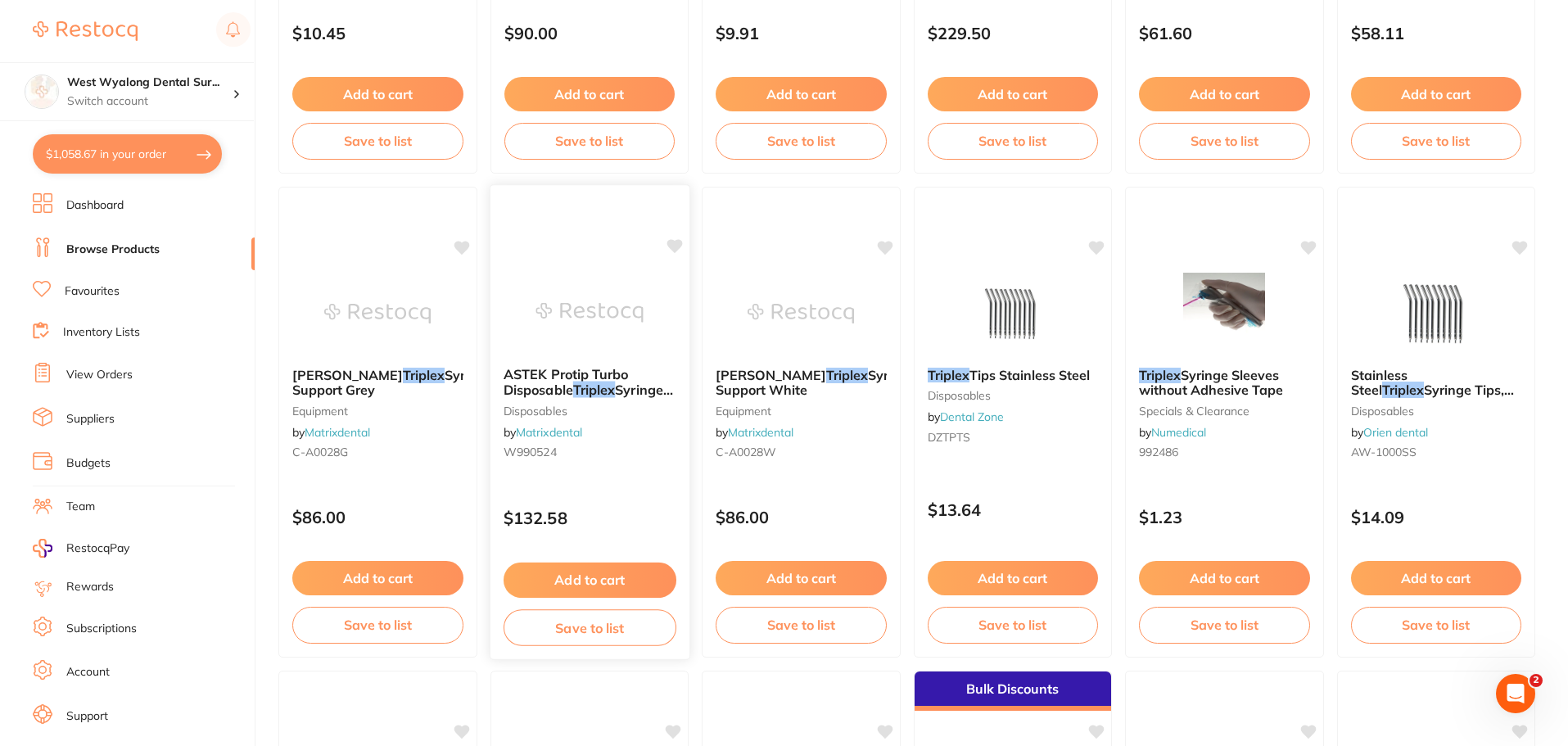
scroll to position [2457, 0]
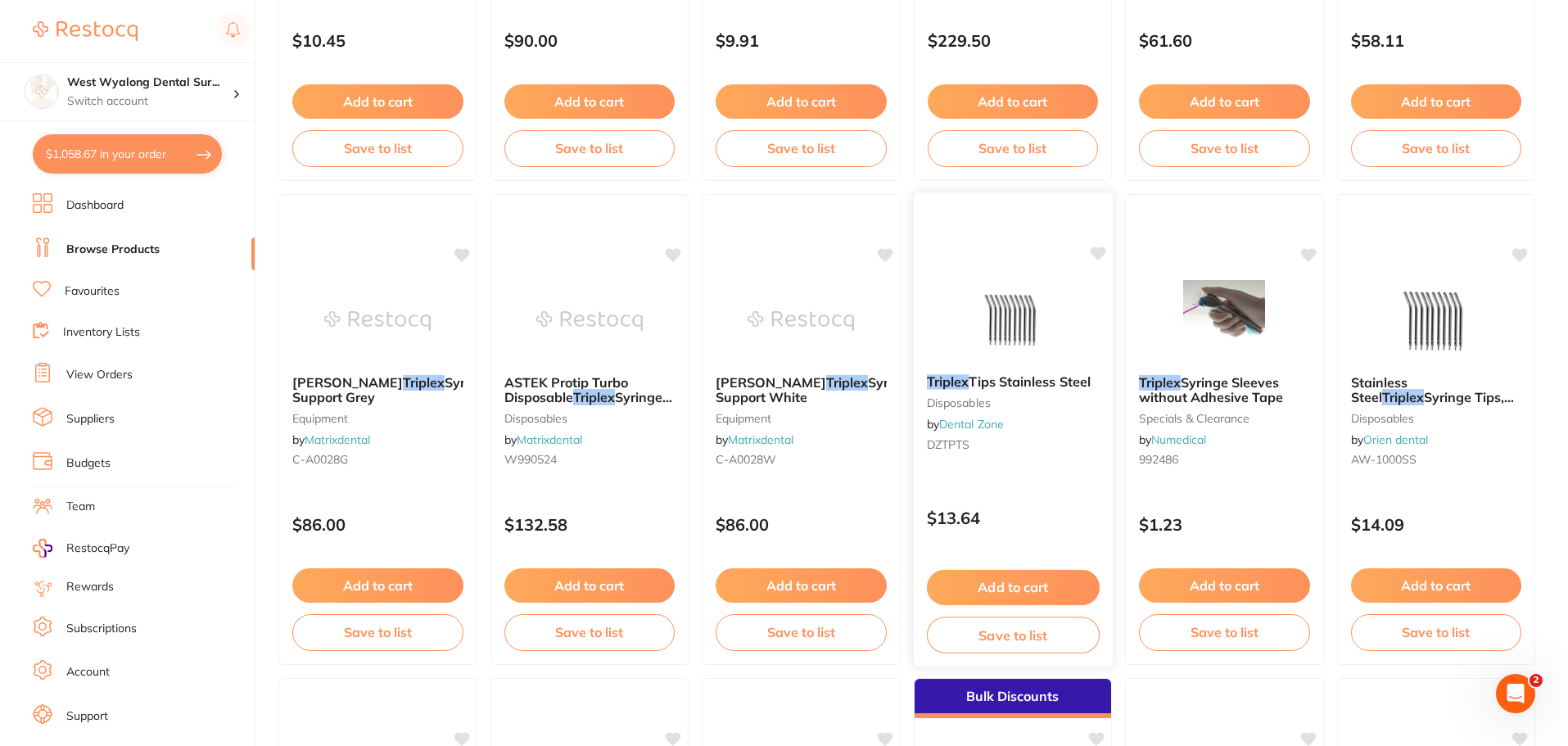
click at [1009, 583] on button "Add to cart" at bounding box center [1012, 587] width 173 height 35
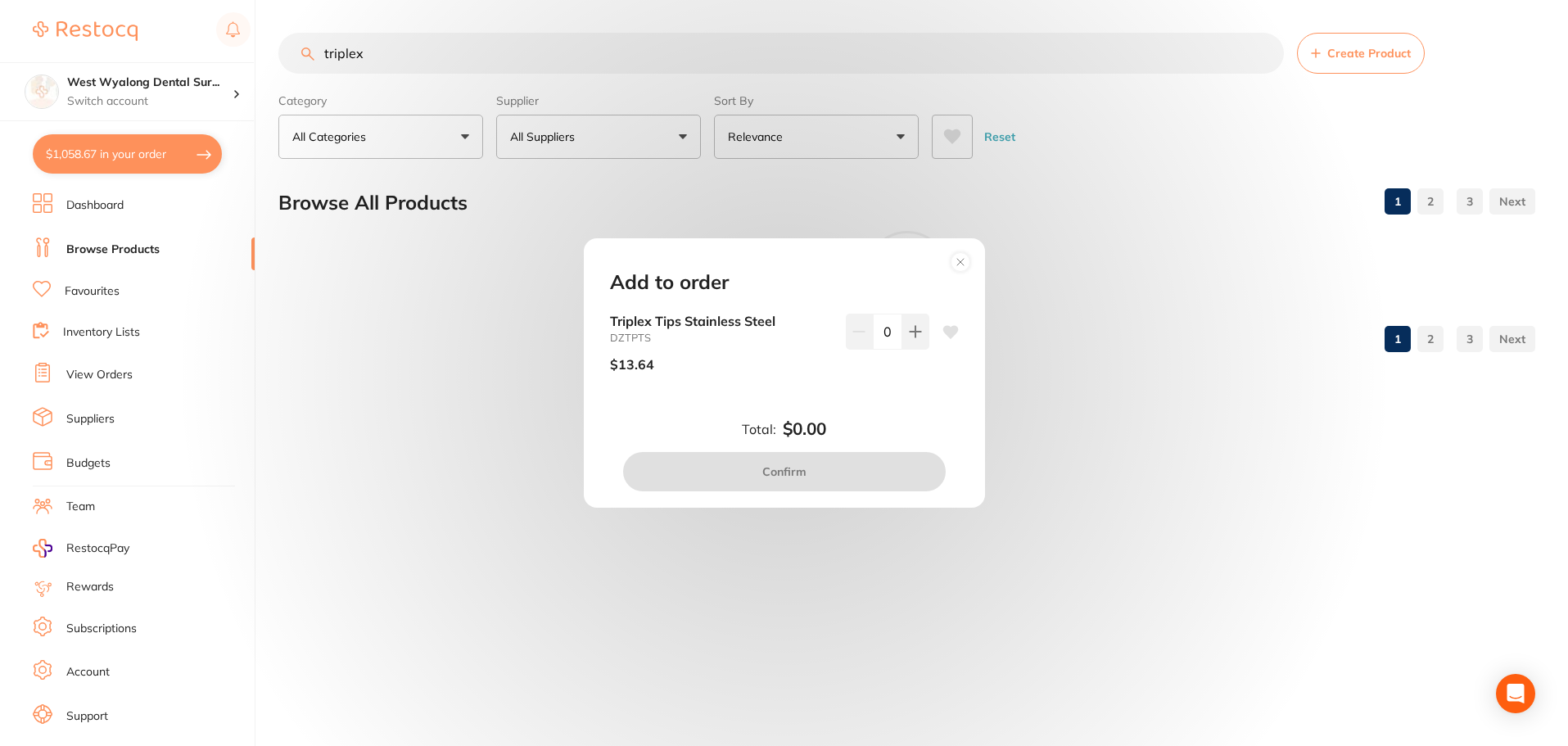
scroll to position [0, 0]
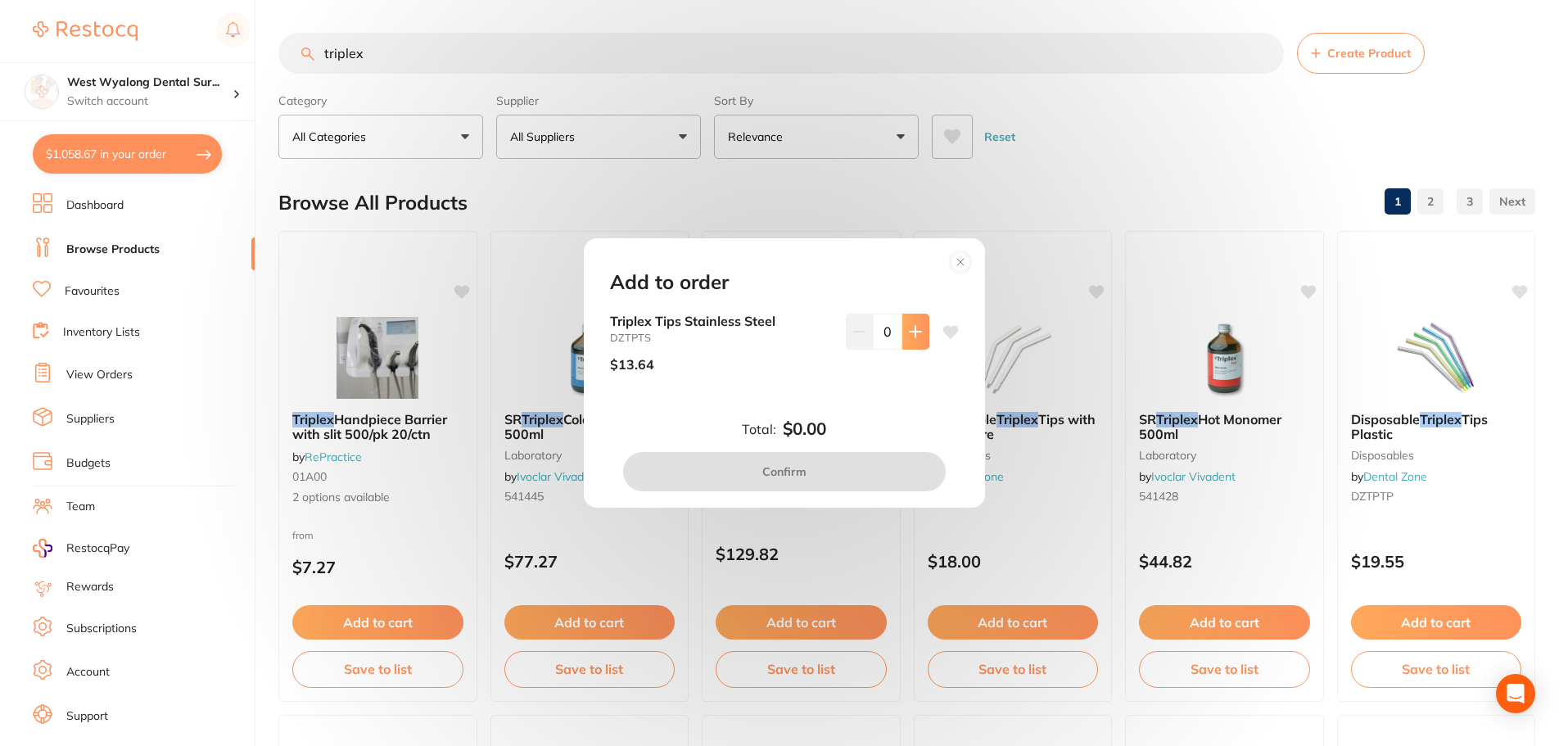
click at [909, 328] on icon at bounding box center [915, 332] width 13 height 13
type input "1"
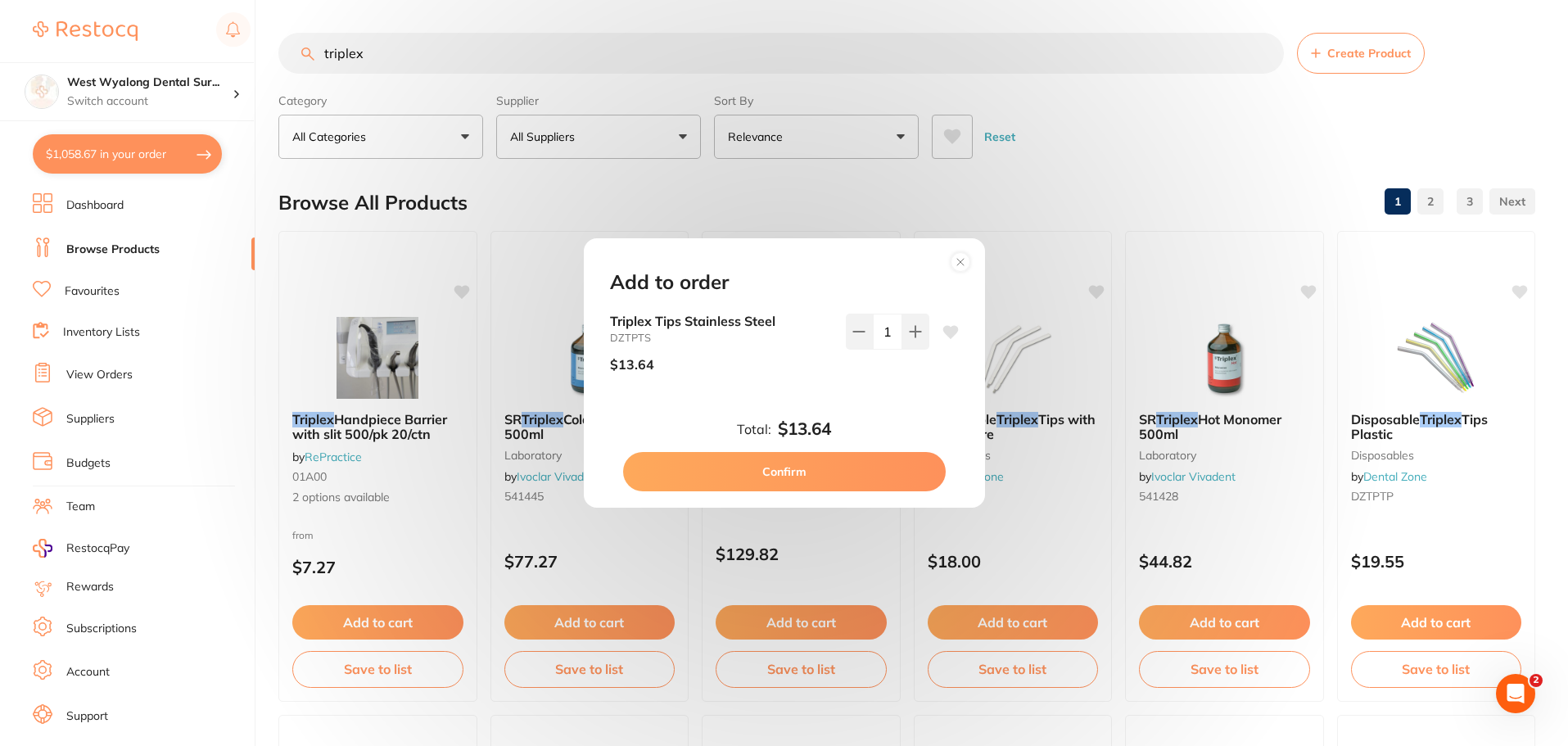
click at [942, 329] on icon at bounding box center [949, 332] width 15 height 13
click at [818, 481] on button "Confirm" at bounding box center [784, 472] width 323 height 39
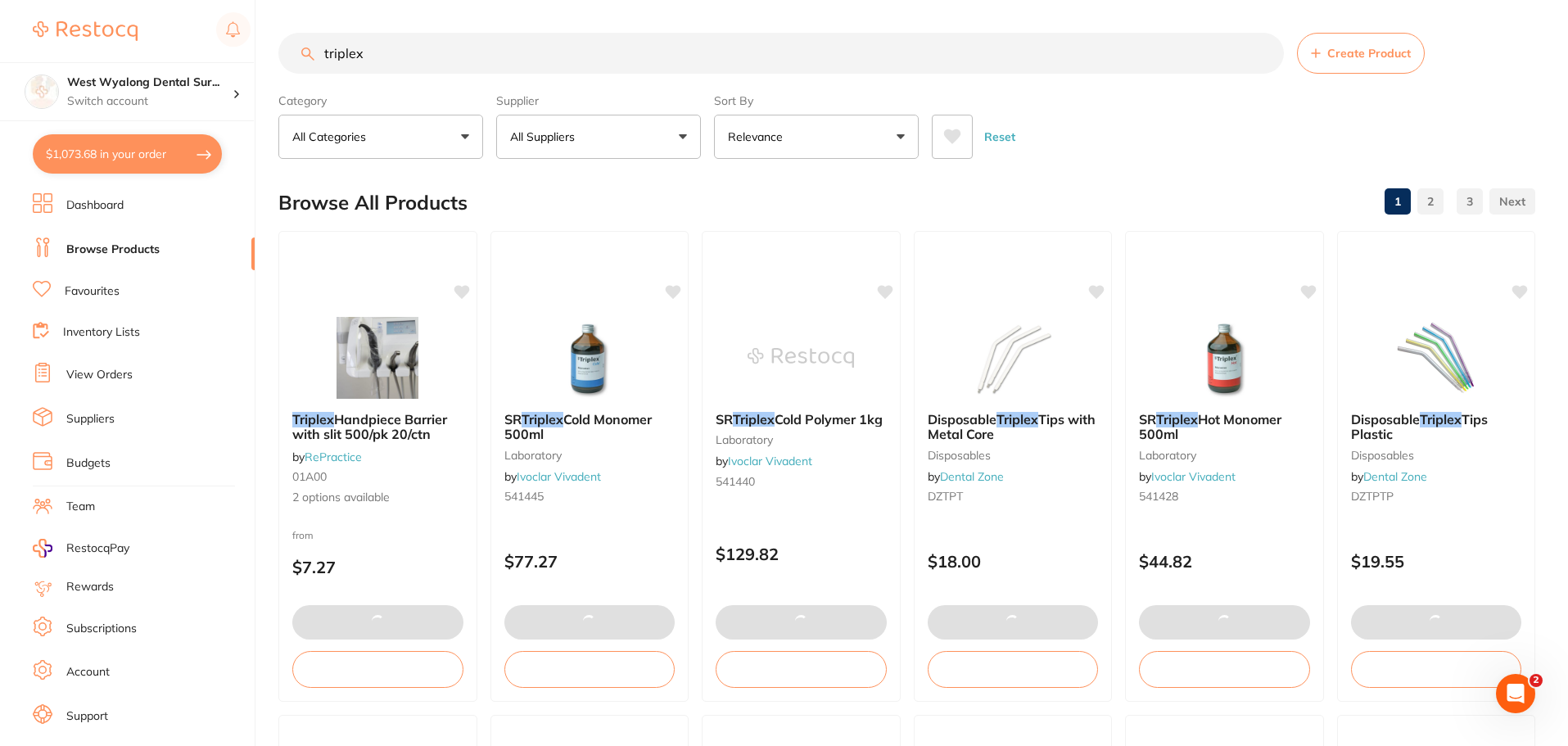
click at [118, 164] on button "$1,073.68 in your order" at bounding box center [127, 154] width 189 height 39
checkbox input "true"
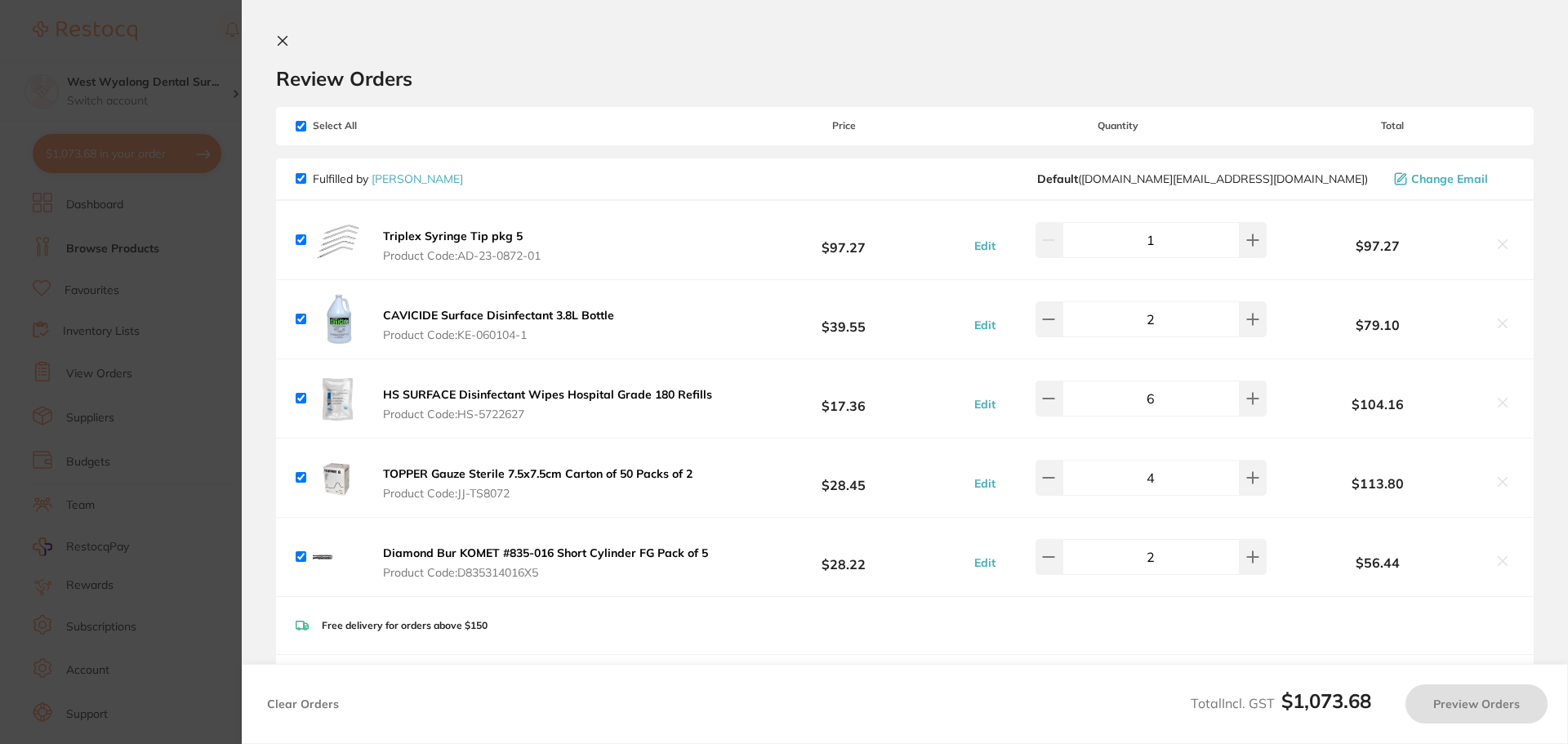
checkbox input "false"
checkbox input "true"
click at [296, 238] on input "checkbox" at bounding box center [301, 240] width 11 height 11
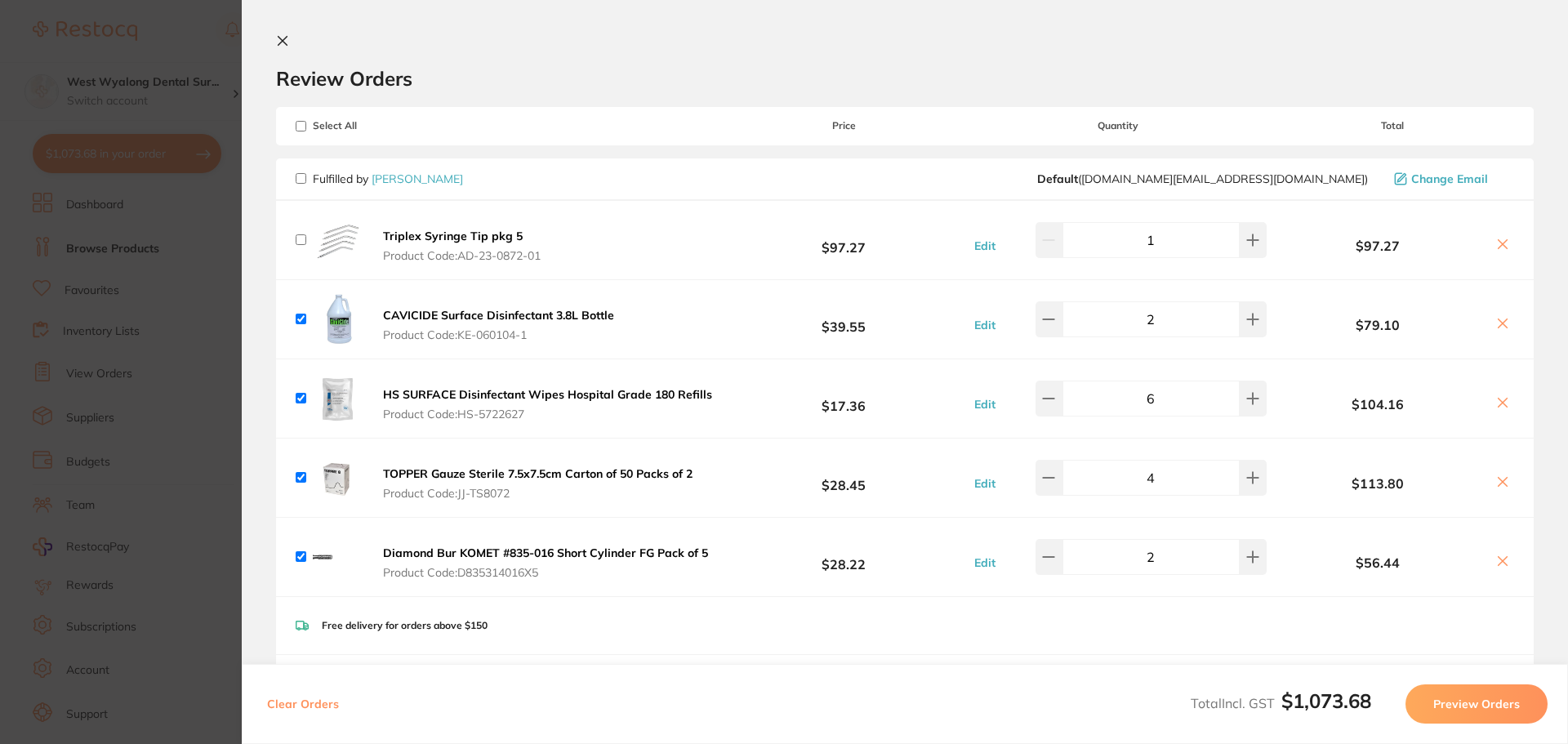
checkbox input "false"
click at [1497, 252] on button at bounding box center [1503, 245] width 23 height 17
checkbox input "true"
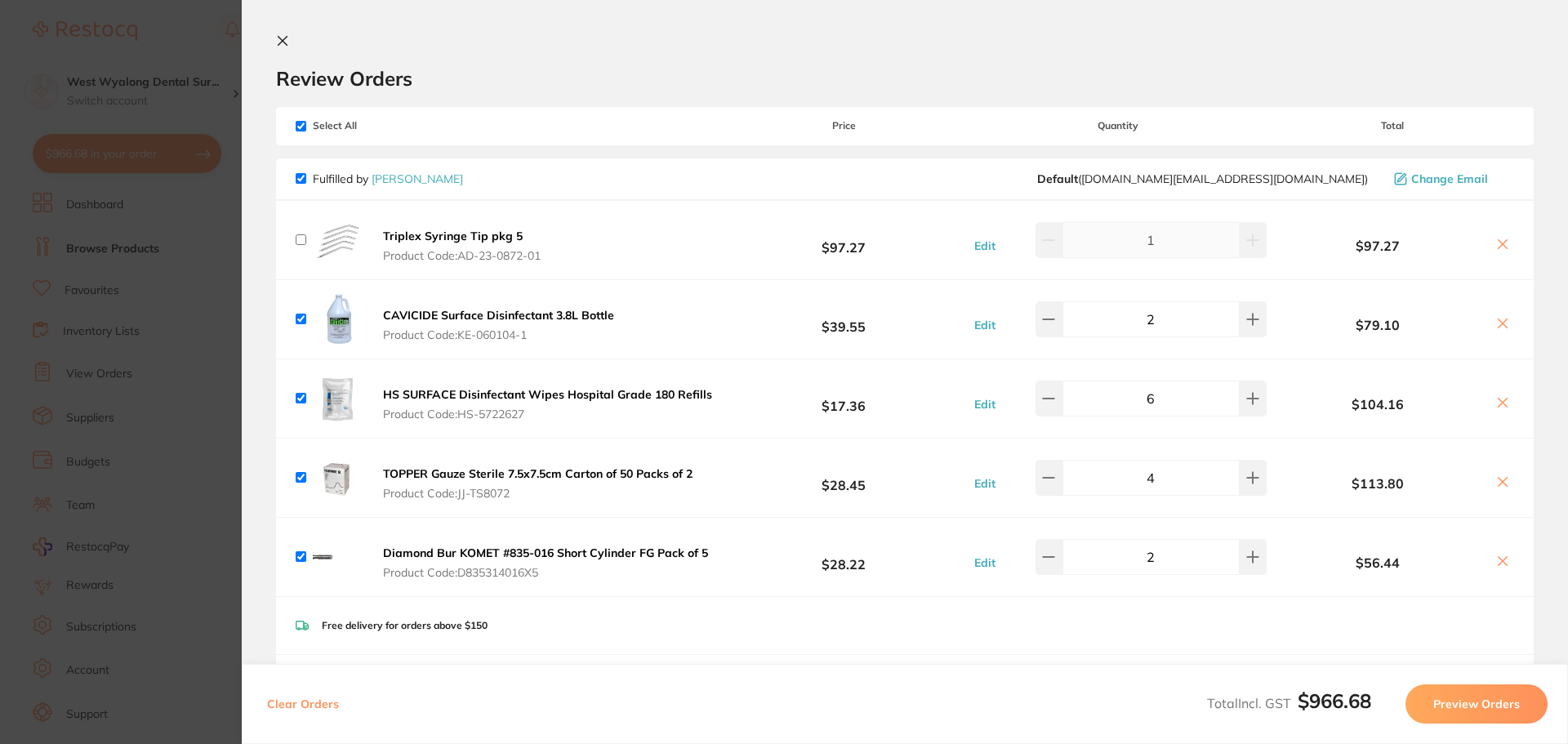
checkbox input "true"
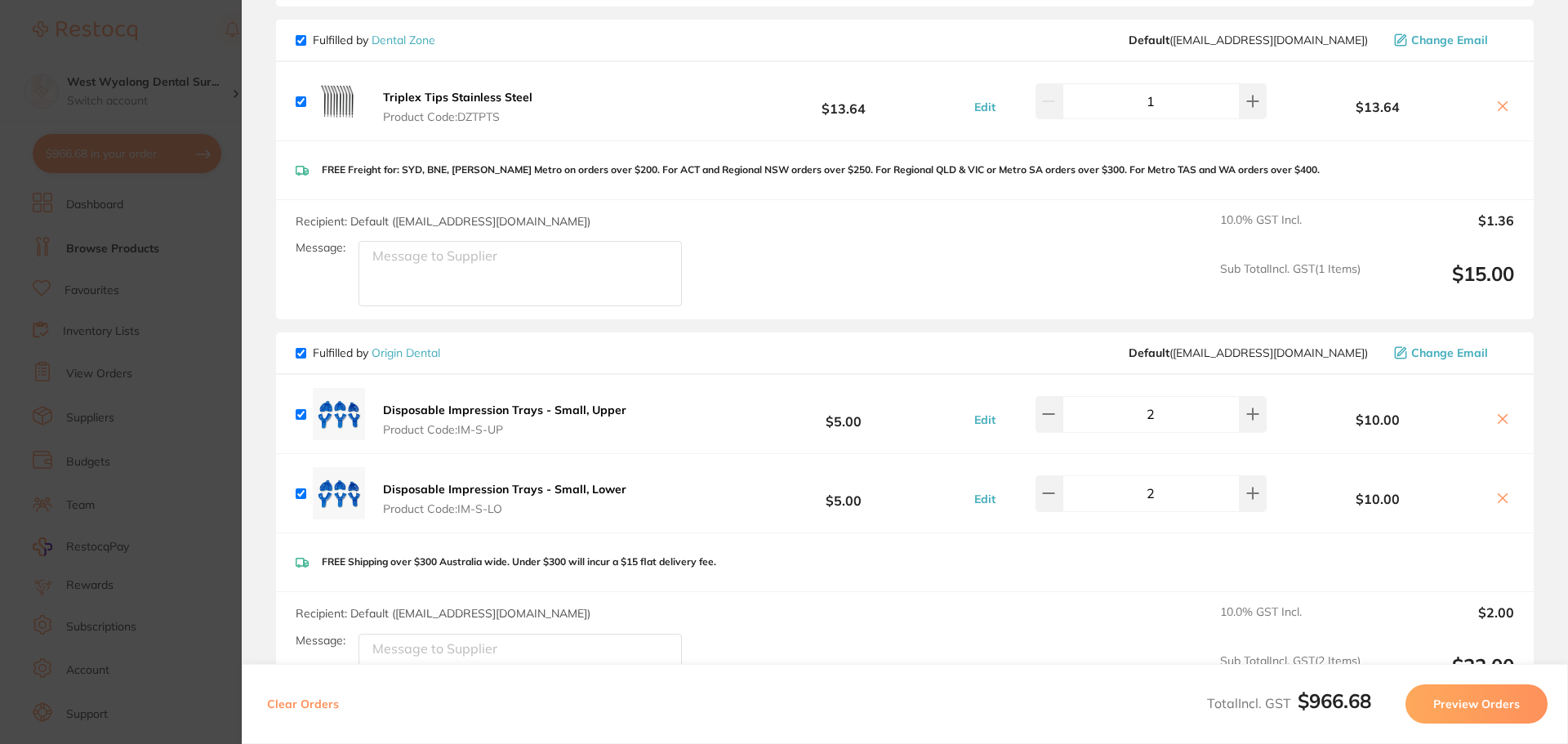
scroll to position [1879, 0]
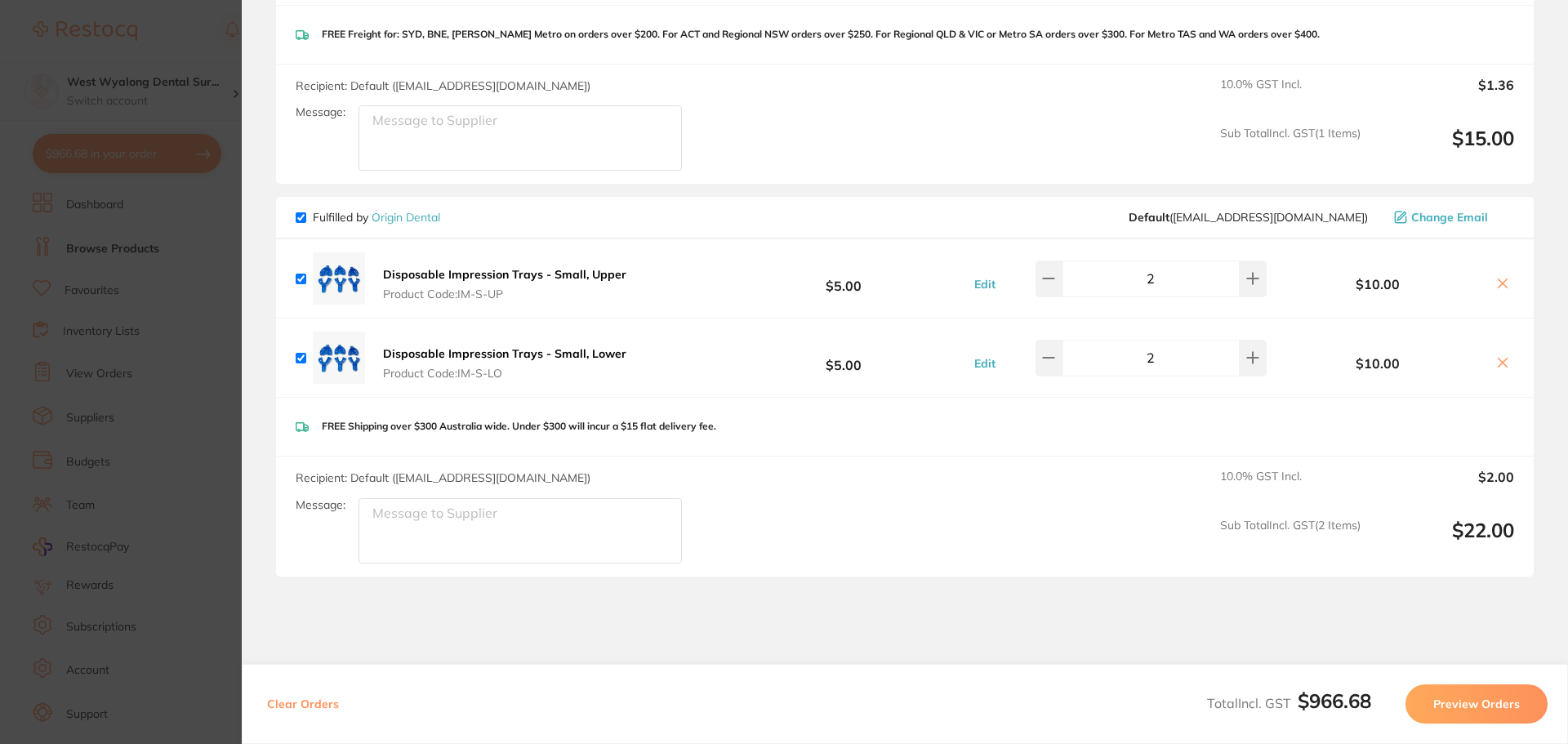
click at [1488, 712] on button "Preview Orders" at bounding box center [1476, 704] width 142 height 39
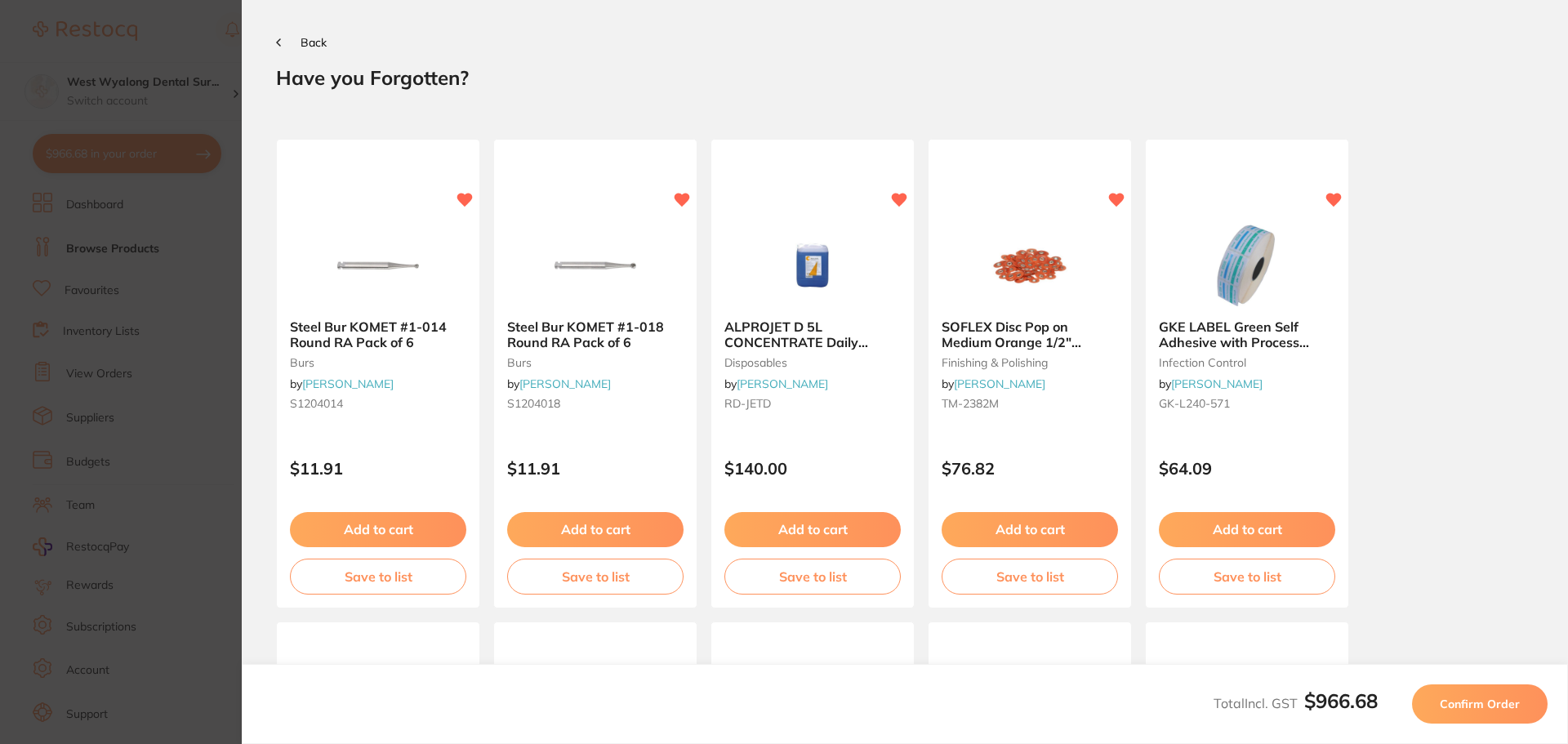
scroll to position [0, 0]
click at [1466, 707] on span "Confirm Order" at bounding box center [1479, 704] width 80 height 14
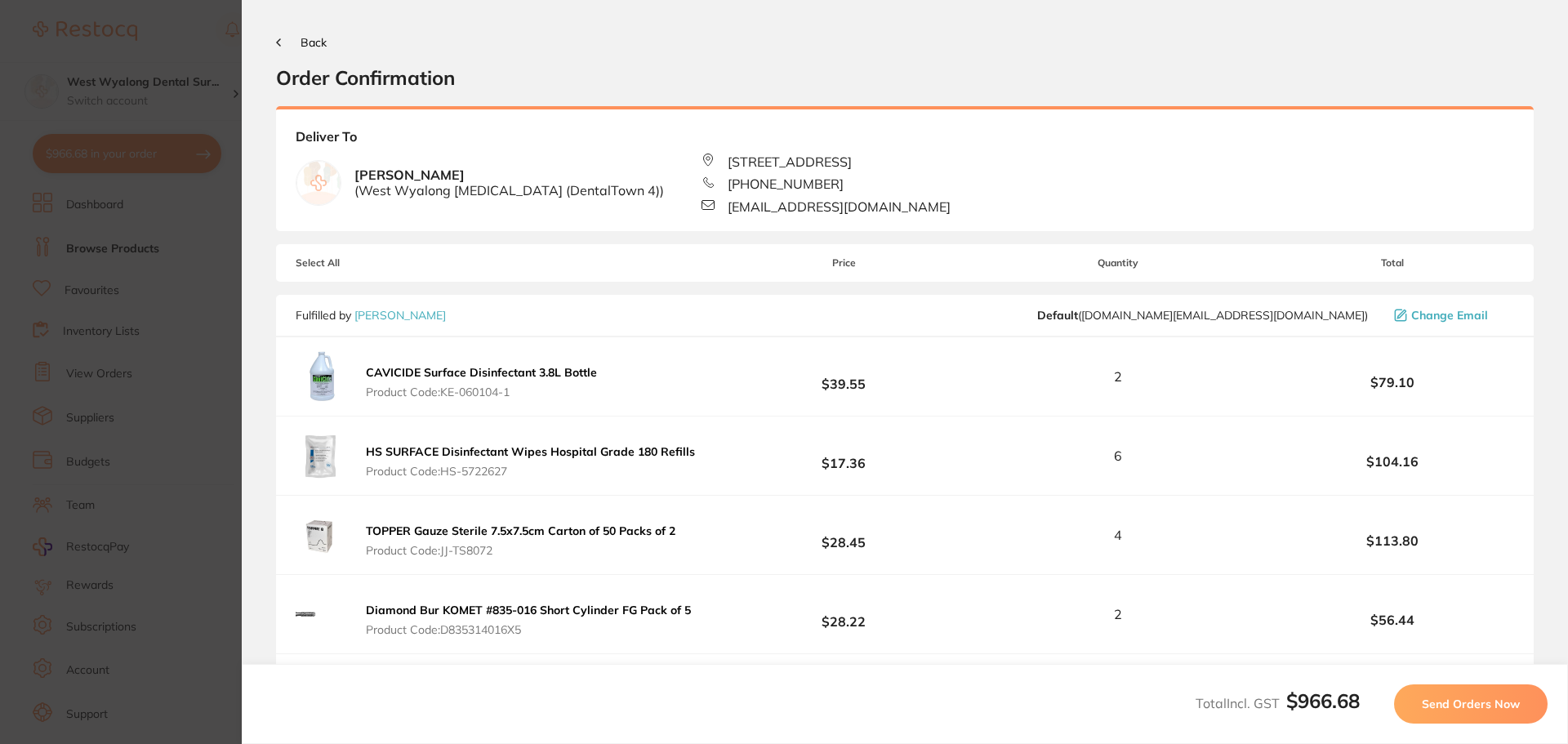
click at [1466, 707] on span "Send Orders Now" at bounding box center [1471, 704] width 98 height 14
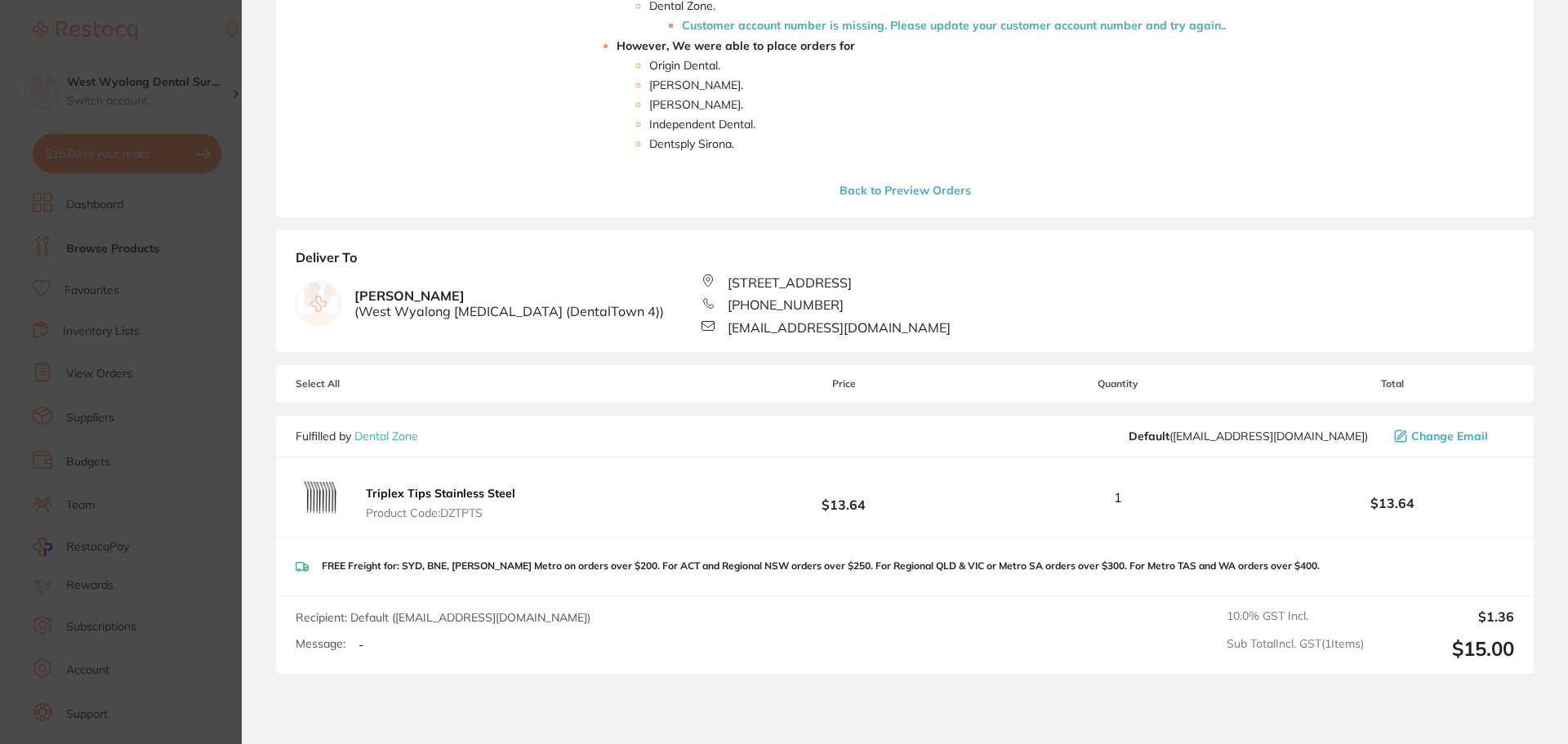
scroll to position [213, 0]
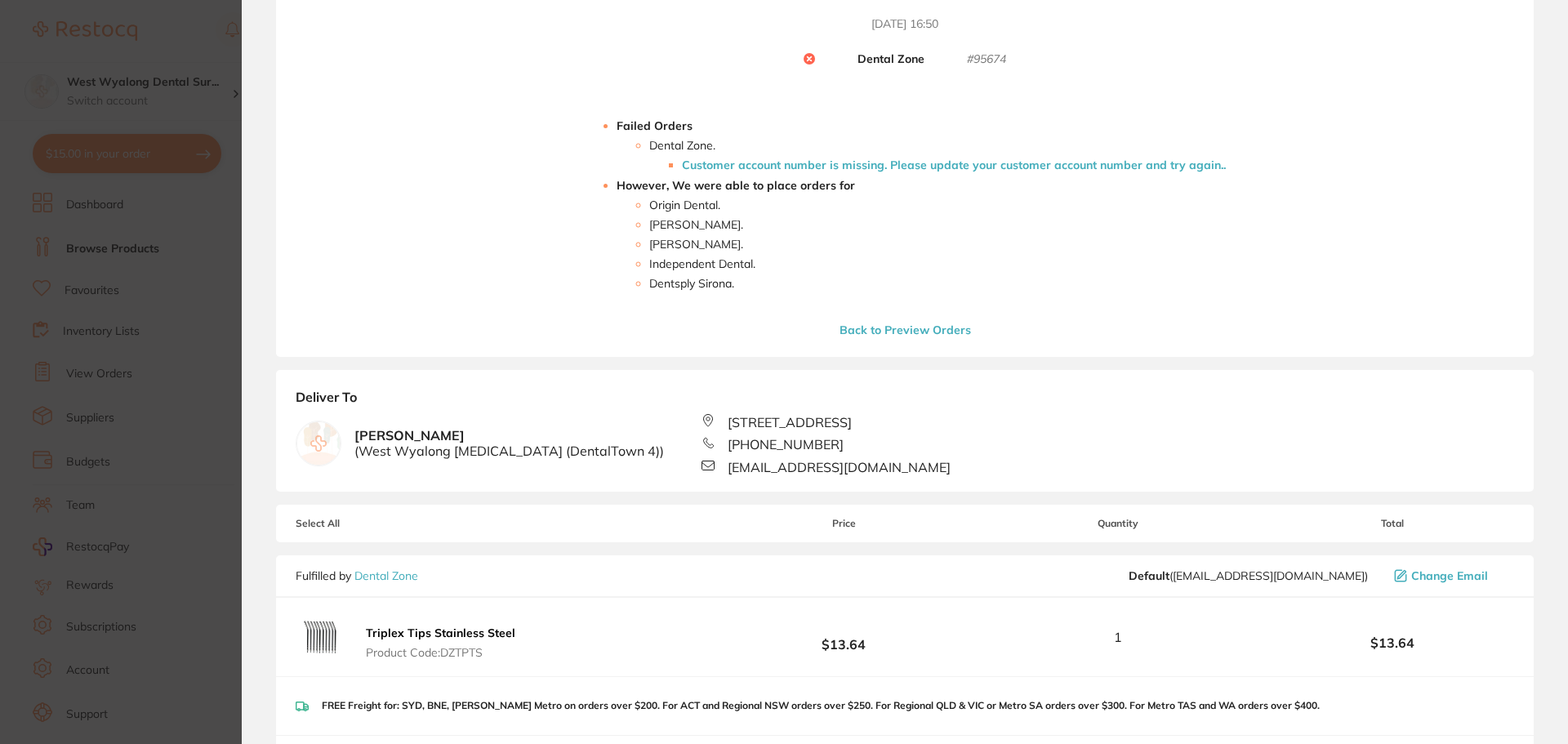
click at [808, 54] on circle at bounding box center [809, 58] width 12 height 12
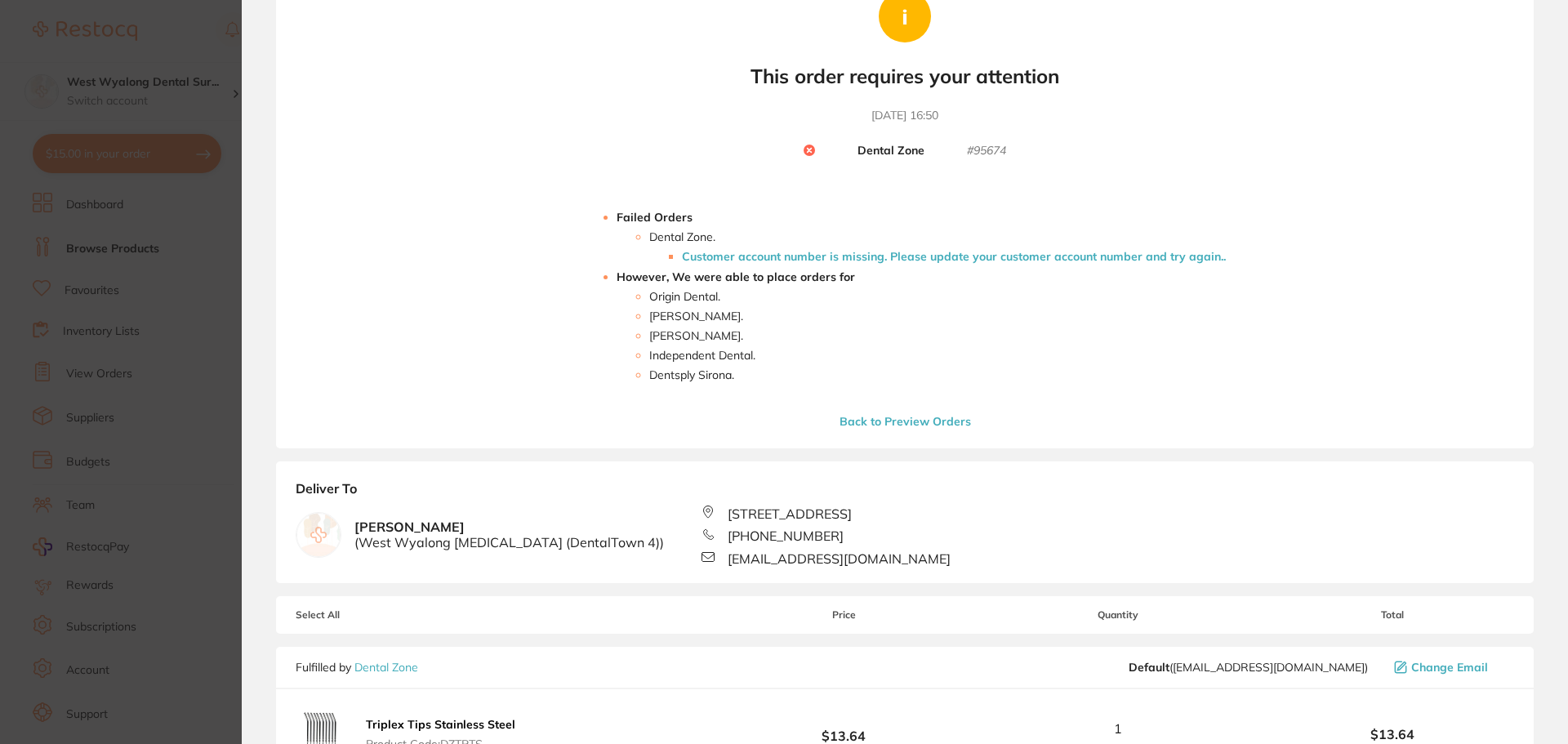
scroll to position [0, 0]
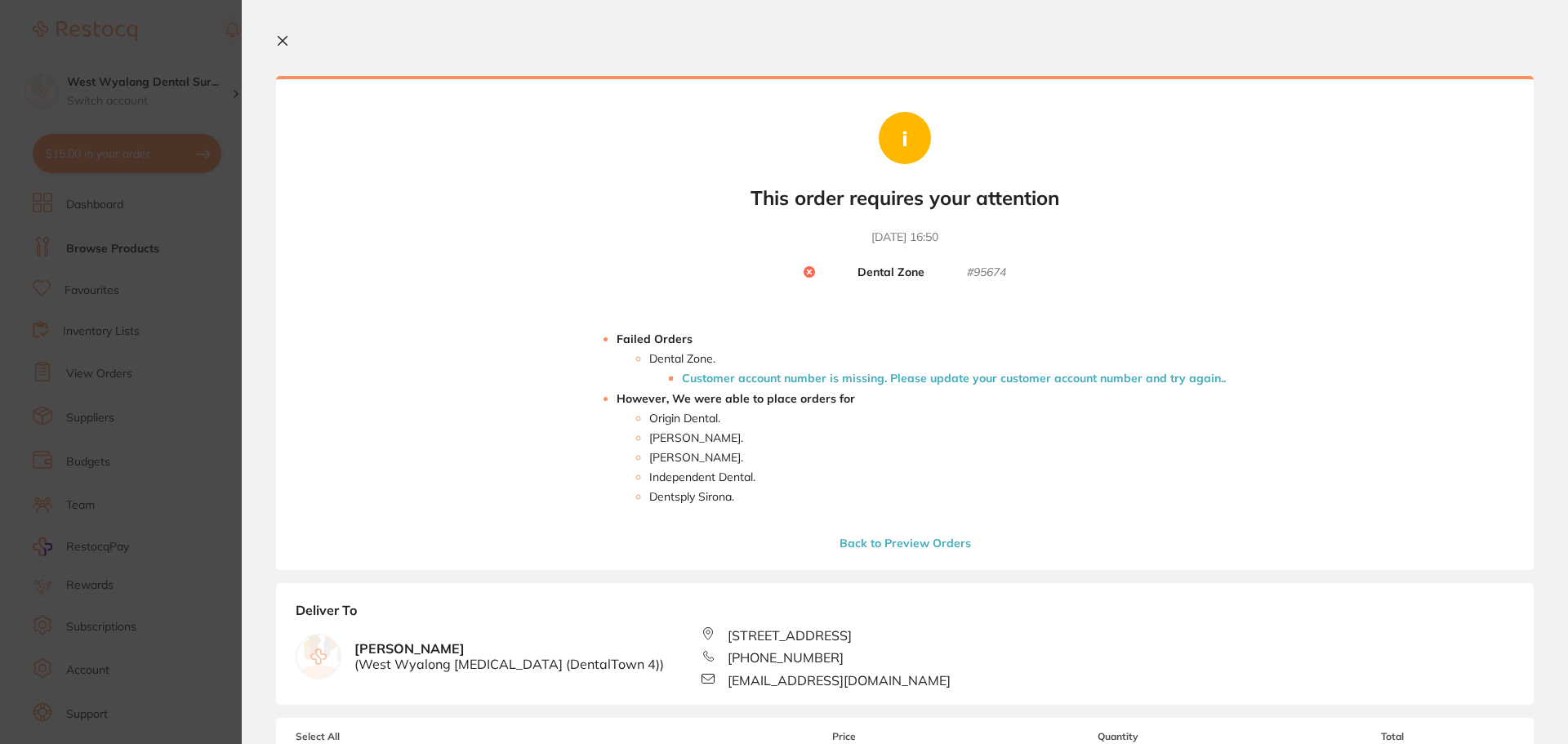
click at [277, 38] on icon at bounding box center [282, 40] width 13 height 13
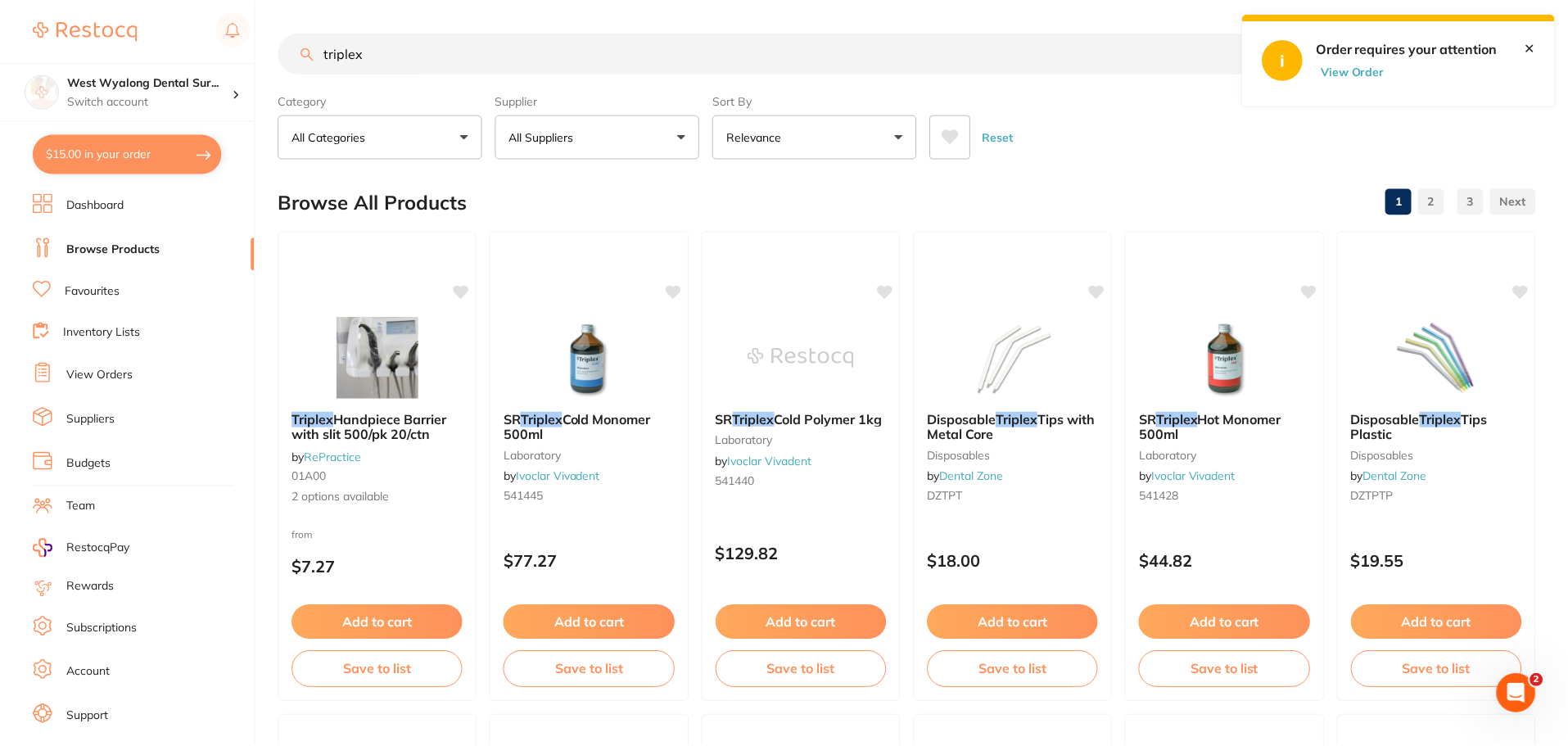
scroll to position [2457, 0]
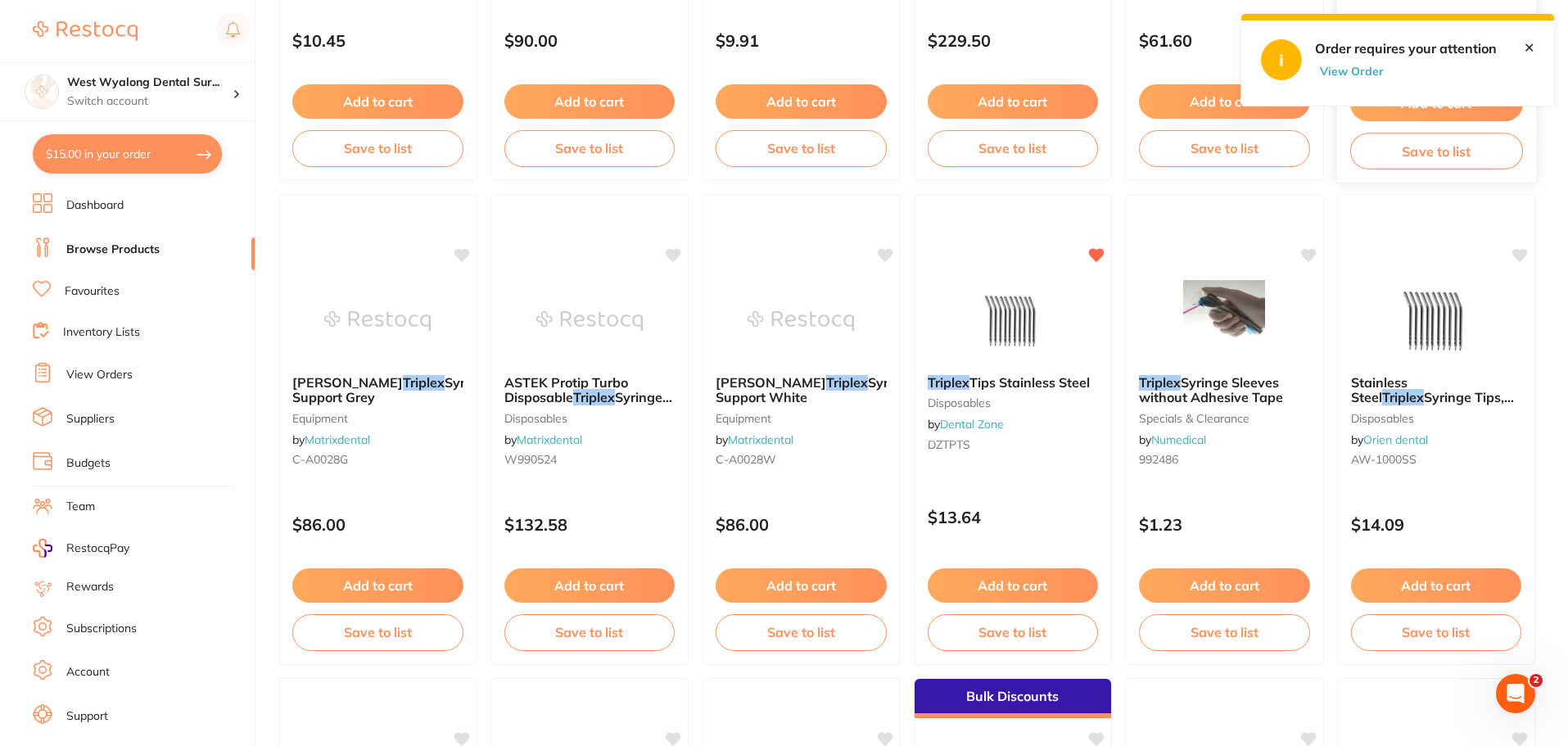
click at [1428, 55] on div "$58.11" at bounding box center [1436, 37] width 199 height 44
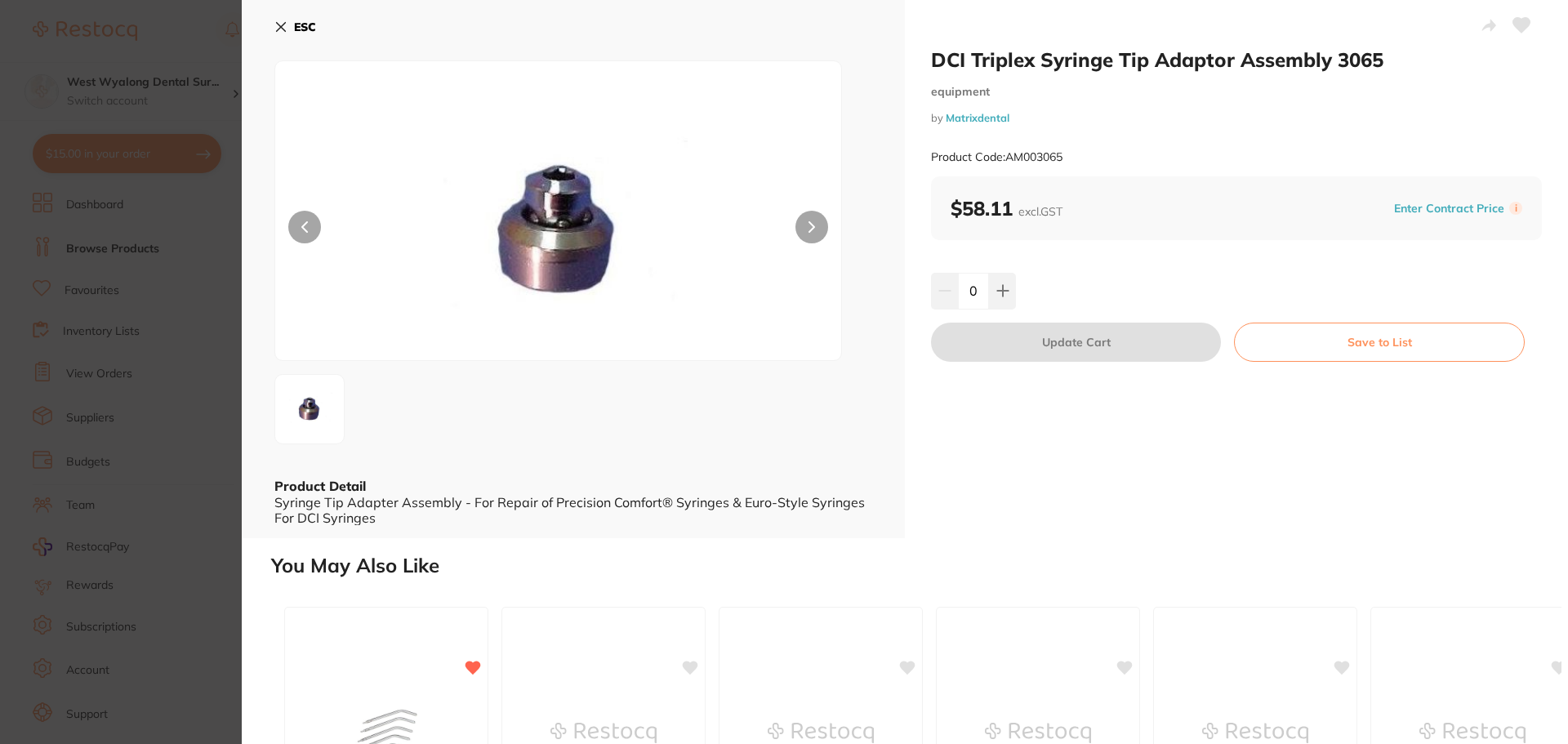
click at [280, 33] on icon at bounding box center [281, 27] width 13 height 13
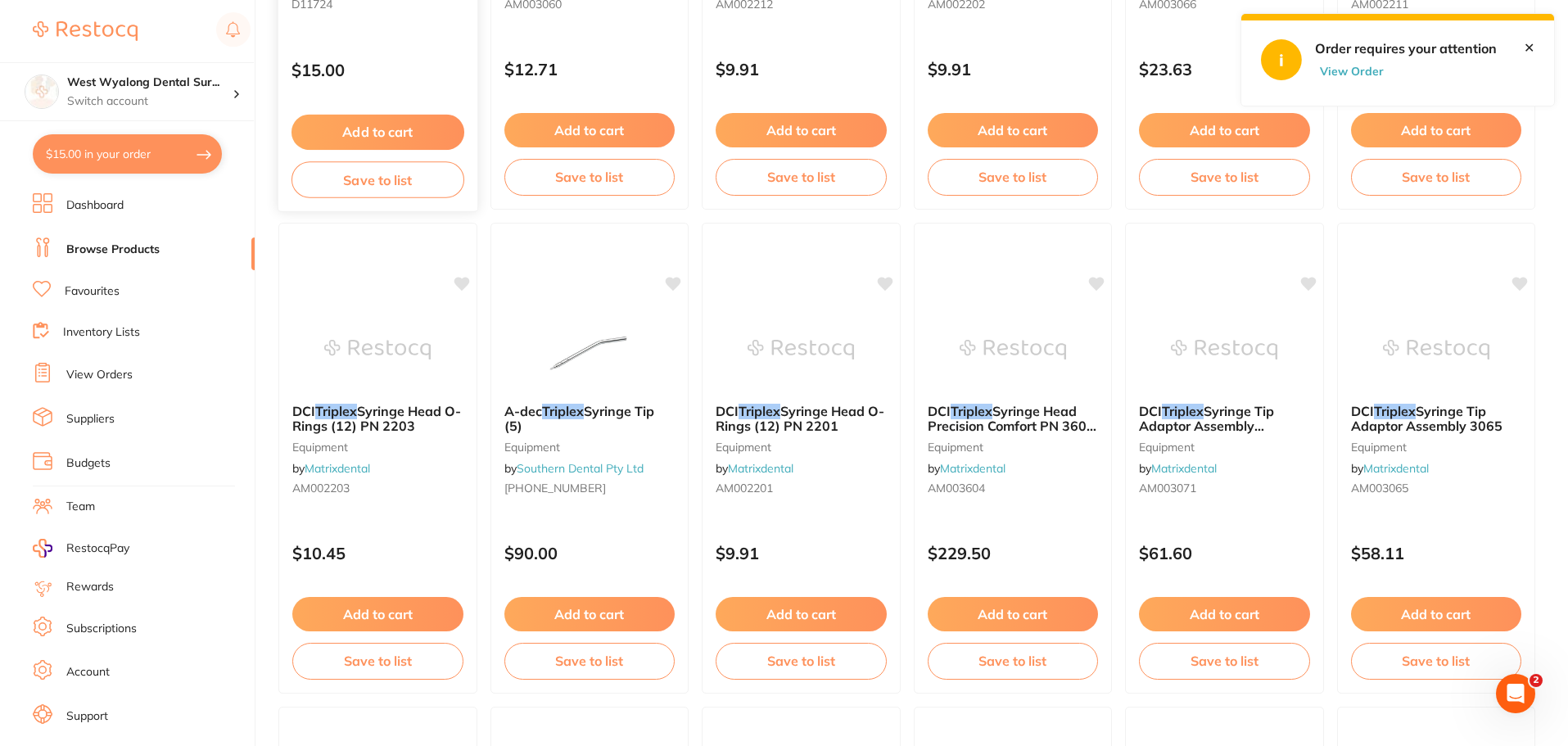
scroll to position [1801, 0]
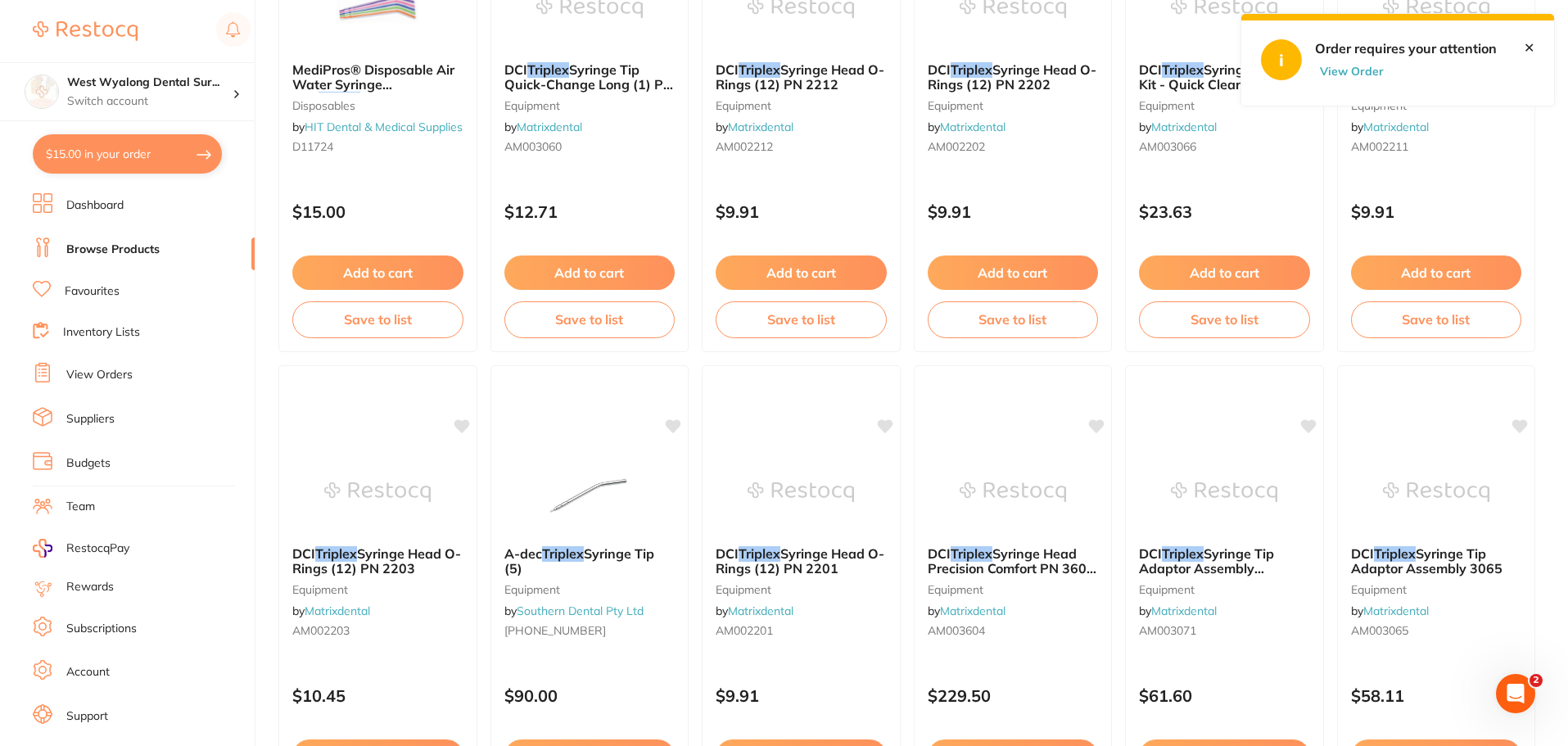
click at [95, 382] on link "View Orders" at bounding box center [100, 375] width 66 height 16
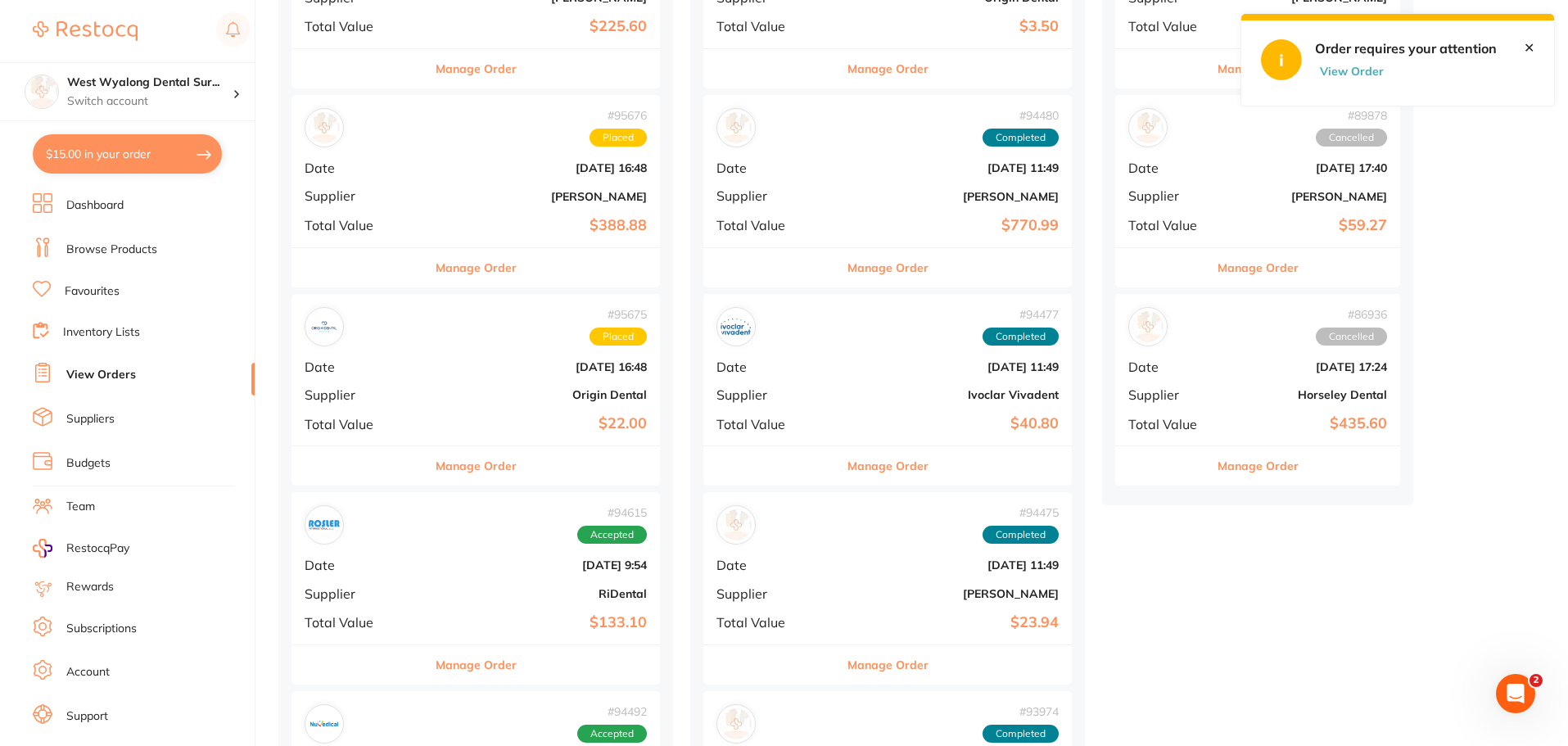
scroll to position [737, 0]
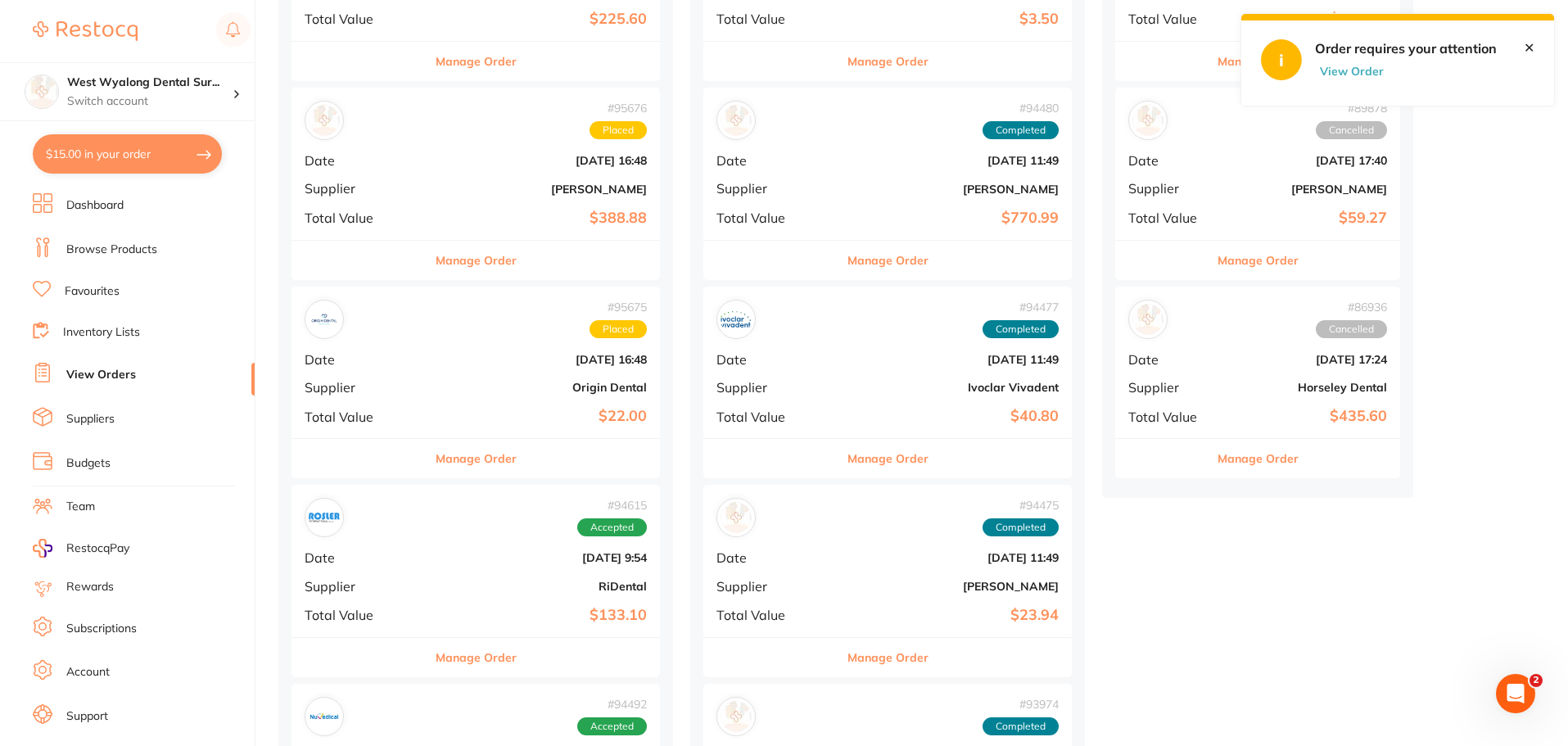
click at [419, 398] on div "# 95675 Placed Date [DATE] 16:48 Supplier Origin Dental Total Value $22.00" at bounding box center [475, 362] width 368 height 152
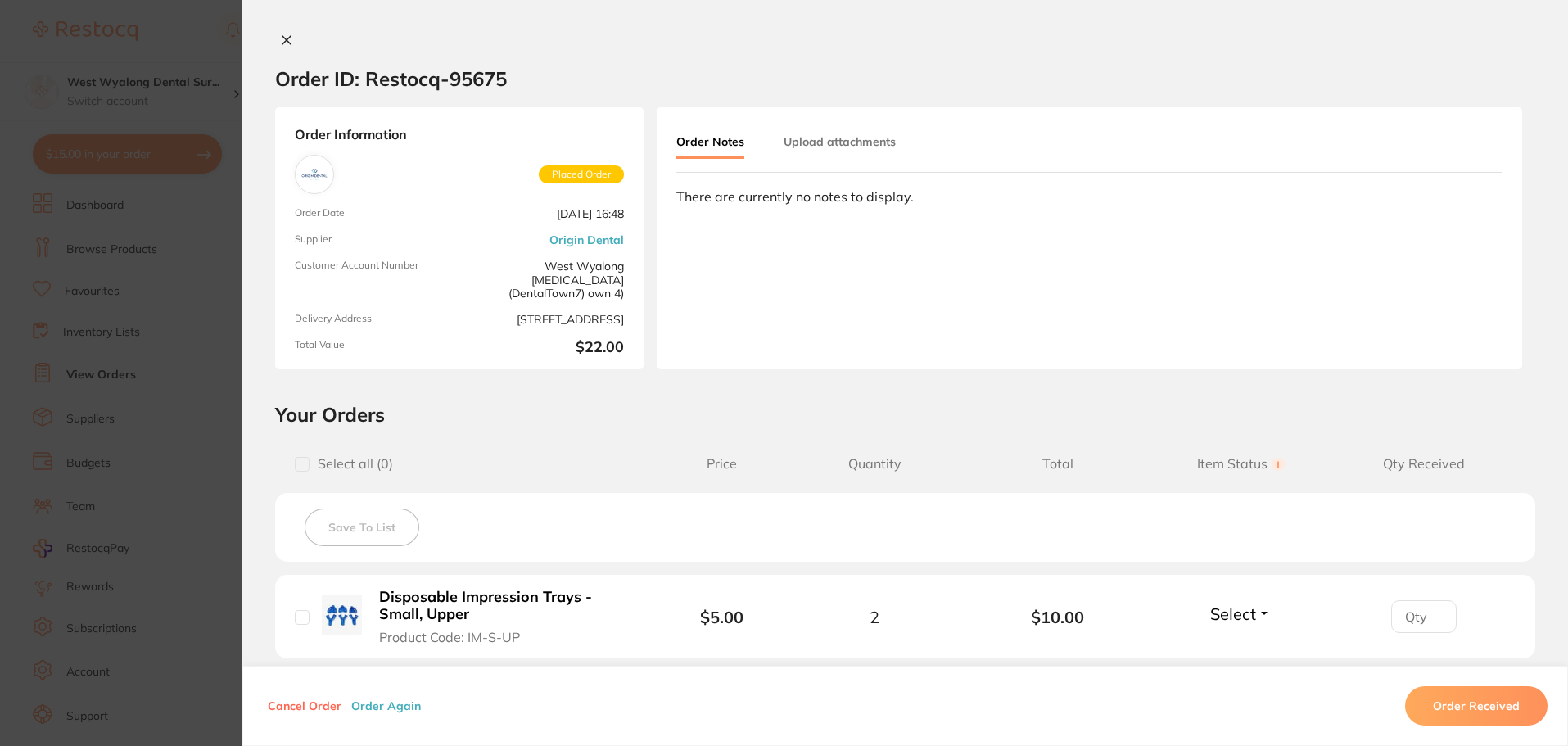
click at [284, 36] on icon at bounding box center [286, 39] width 13 height 13
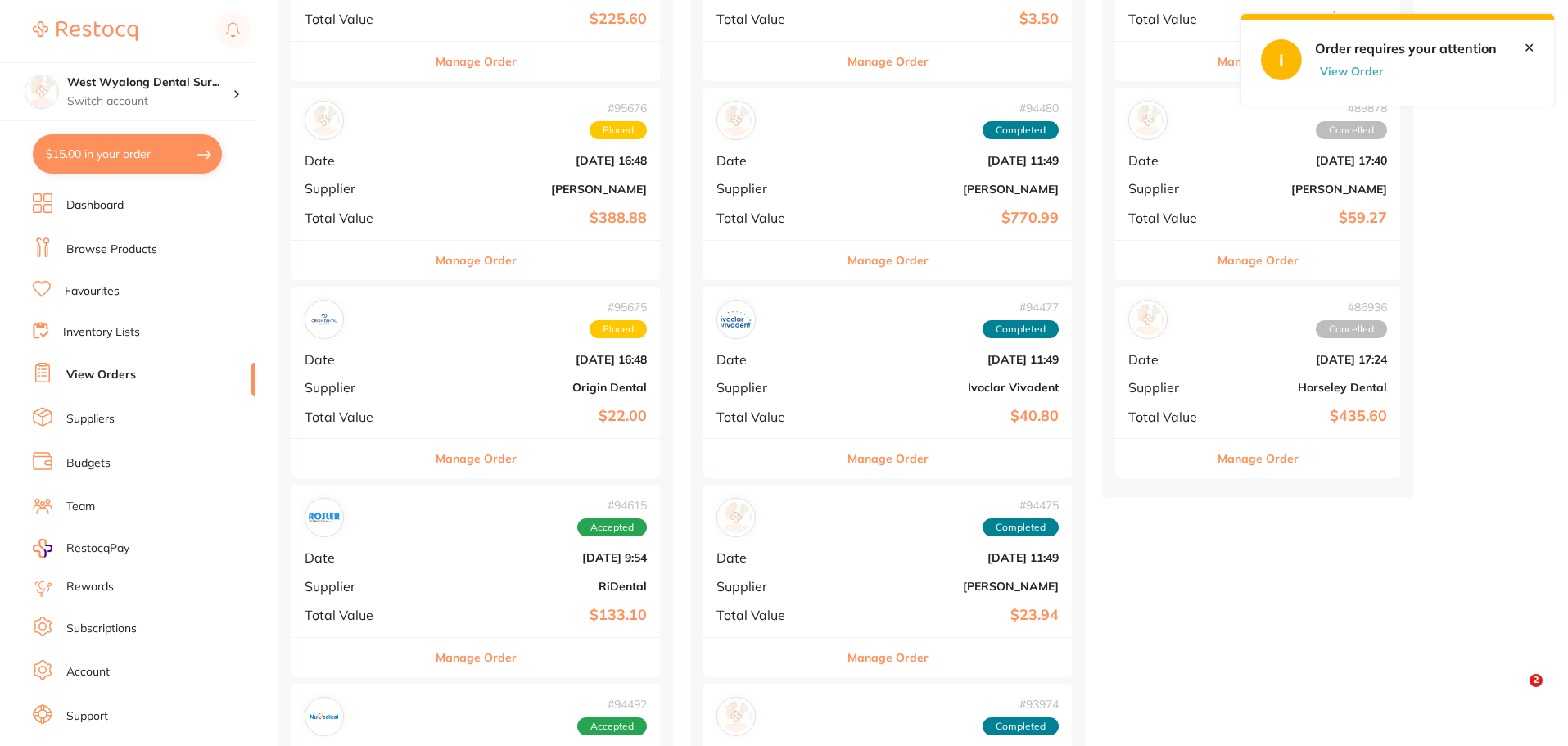
click at [448, 201] on div "# 95676 Placed Date [DATE] 16:48 Supplier [PERSON_NAME] Total Value $388.88" at bounding box center [475, 163] width 368 height 152
click at [448, 201] on section at bounding box center [784, 373] width 1568 height 746
drag, startPoint x: 411, startPoint y: 181, endPoint x: 394, endPoint y: 175, distance: 18.0
click at [394, 175] on div "# 95676 Placed Date [DATE] 16:48 Supplier [PERSON_NAME] Total Value $388.88" at bounding box center [475, 163] width 368 height 152
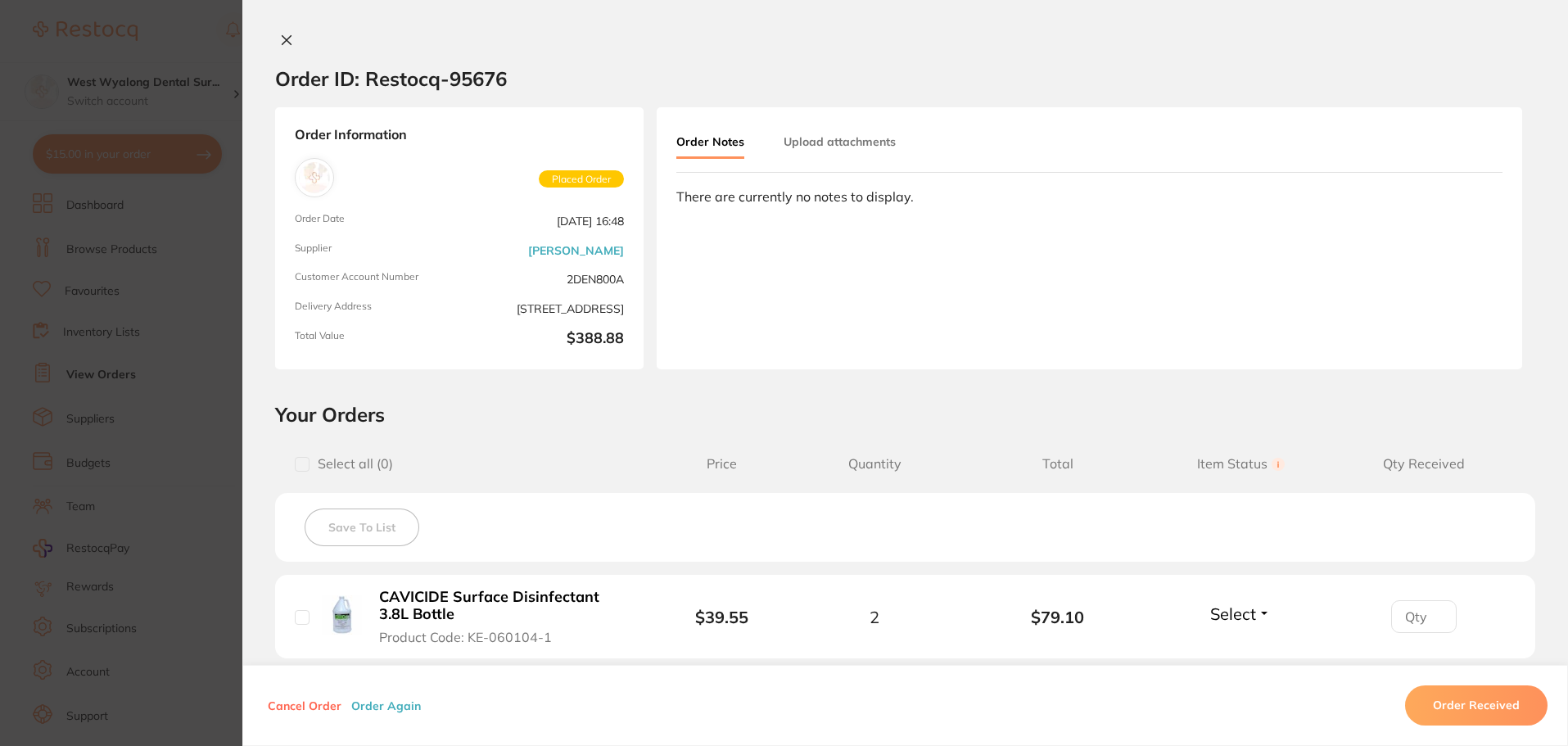
scroll to position [491, 0]
click at [282, 38] on icon at bounding box center [287, 40] width 9 height 9
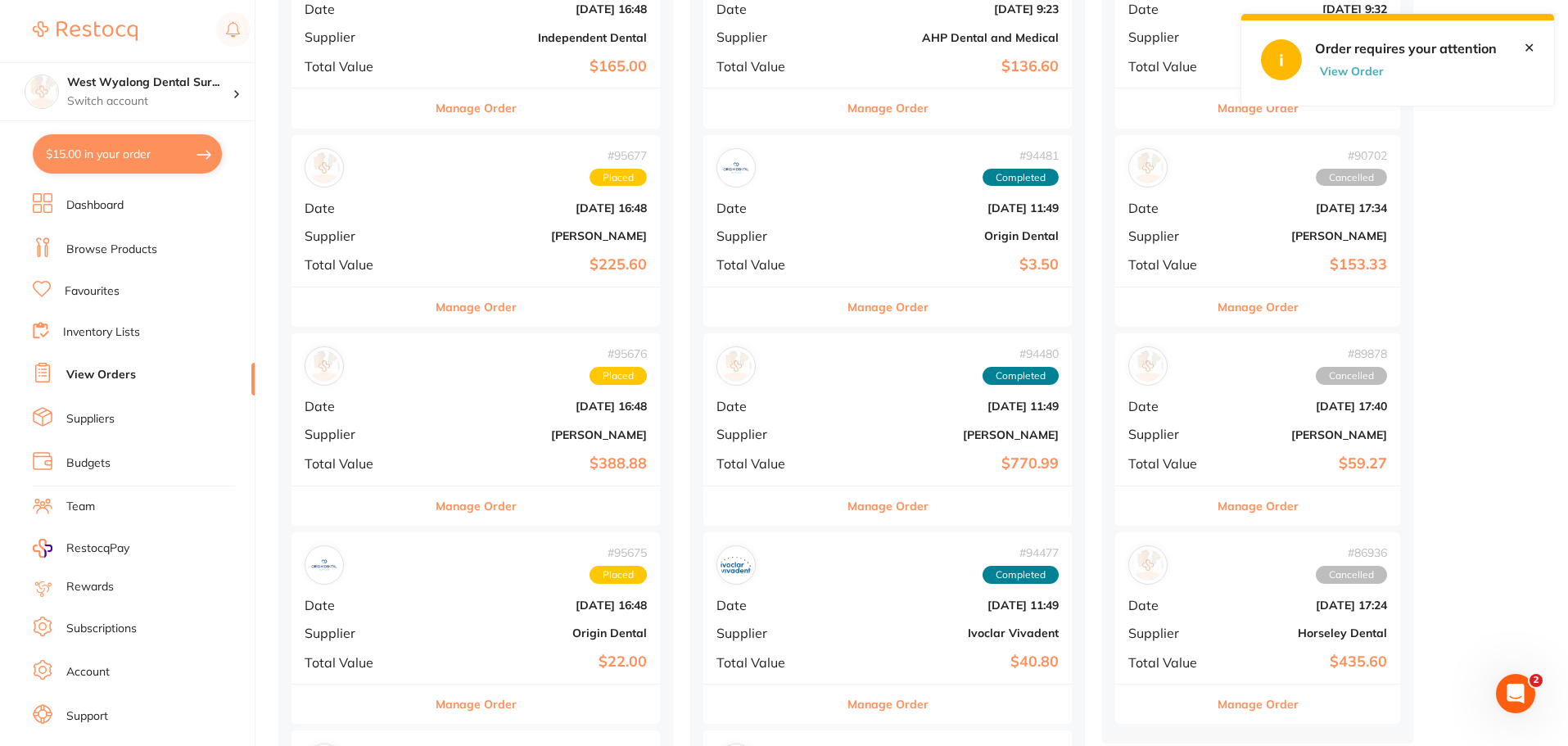
click at [429, 231] on b "[PERSON_NAME]" at bounding box center [537, 236] width 220 height 13
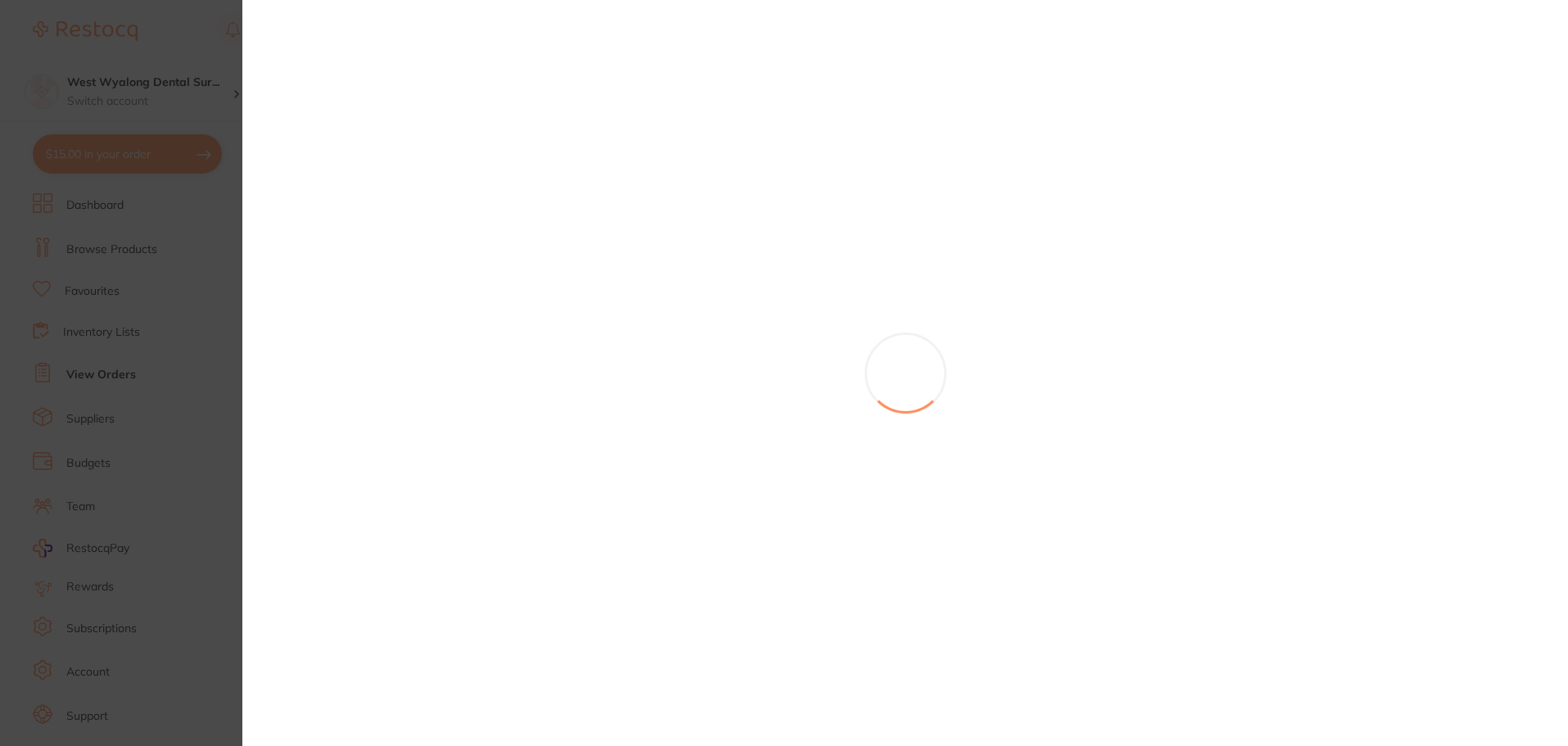
click at [429, 231] on section at bounding box center [784, 373] width 1568 height 746
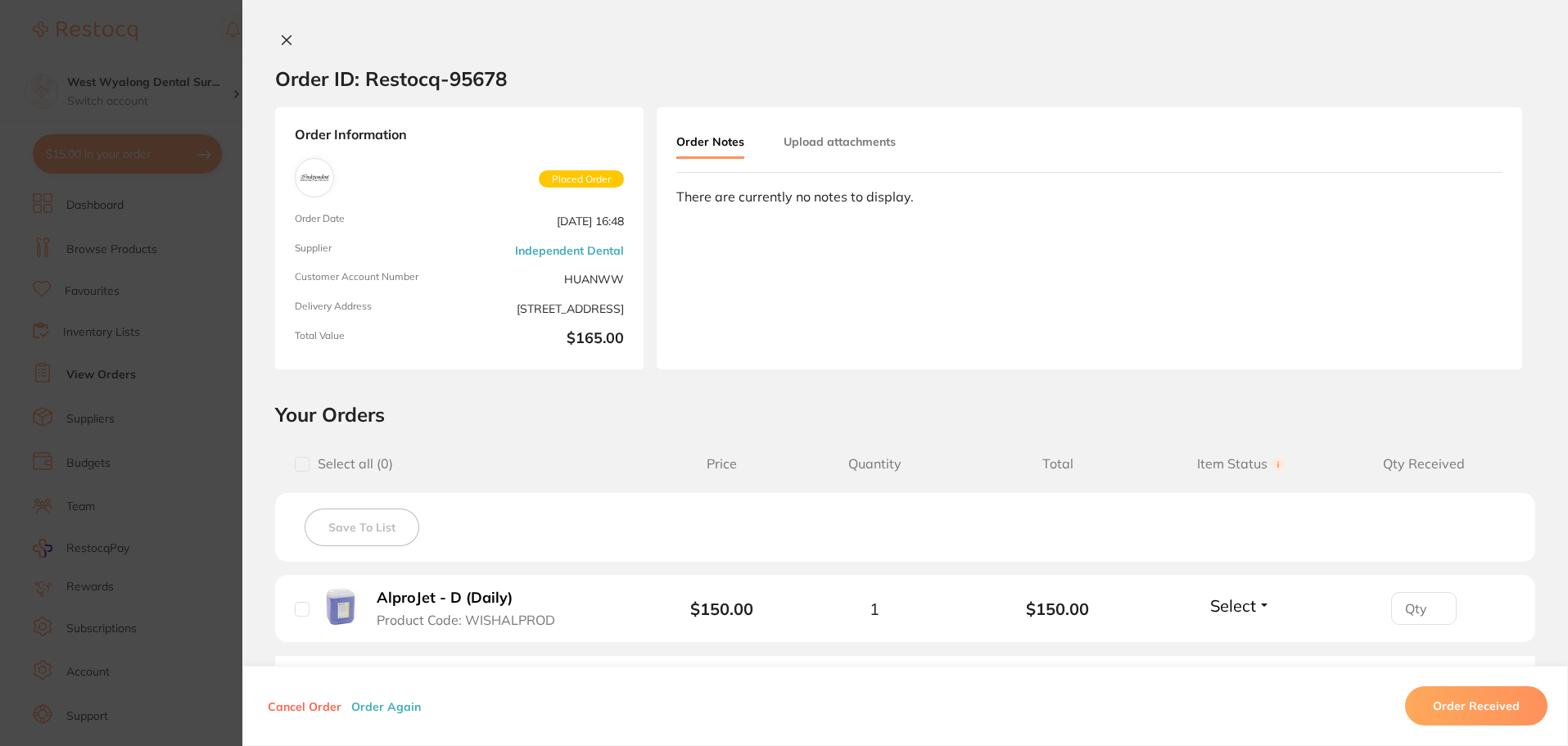
click at [290, 40] on button at bounding box center [287, 41] width 23 height 17
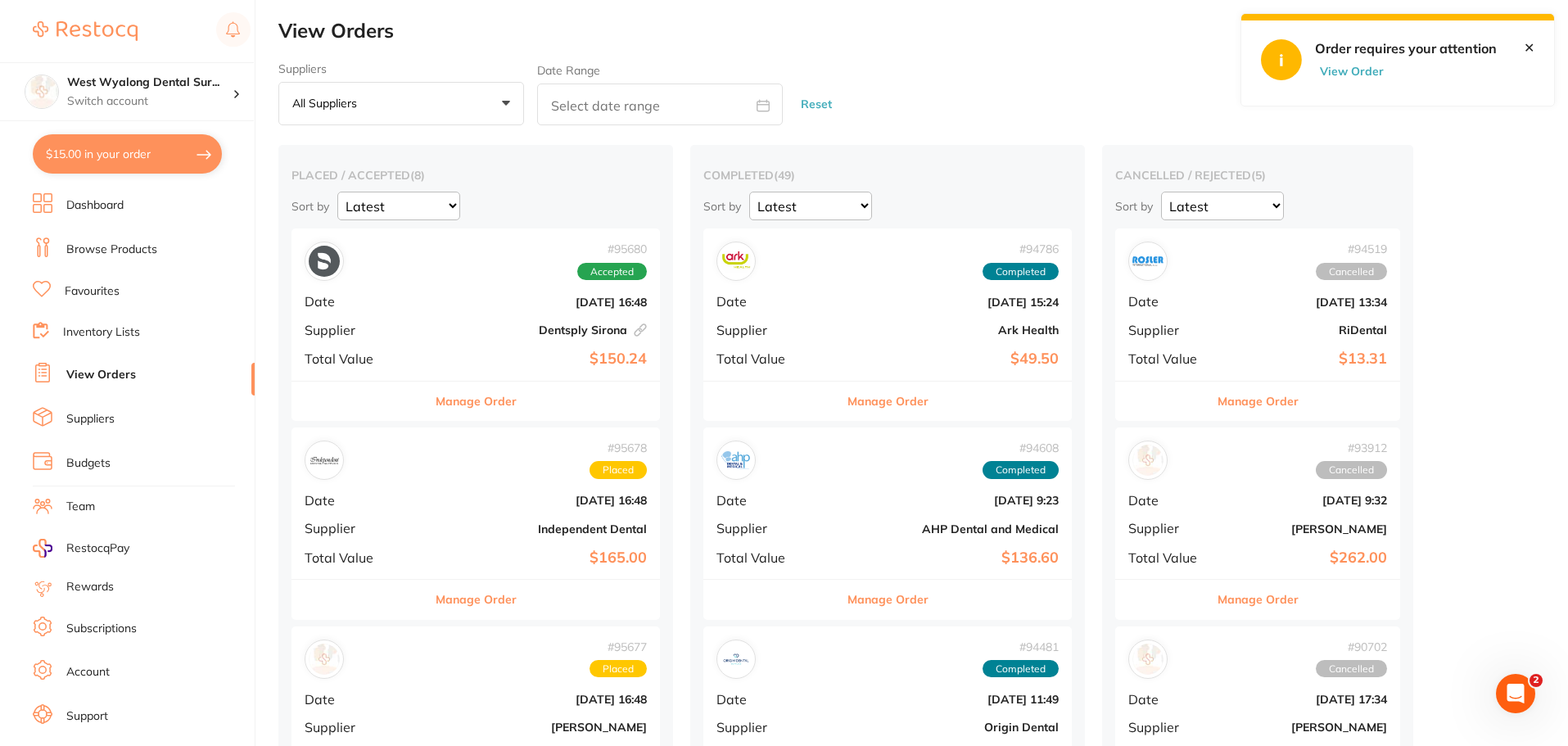
click at [437, 546] on div "# 95678 Placed Date Oct 2 2025, 16:48 Supplier Independent Dental Total Value $…" at bounding box center [475, 503] width 368 height 152
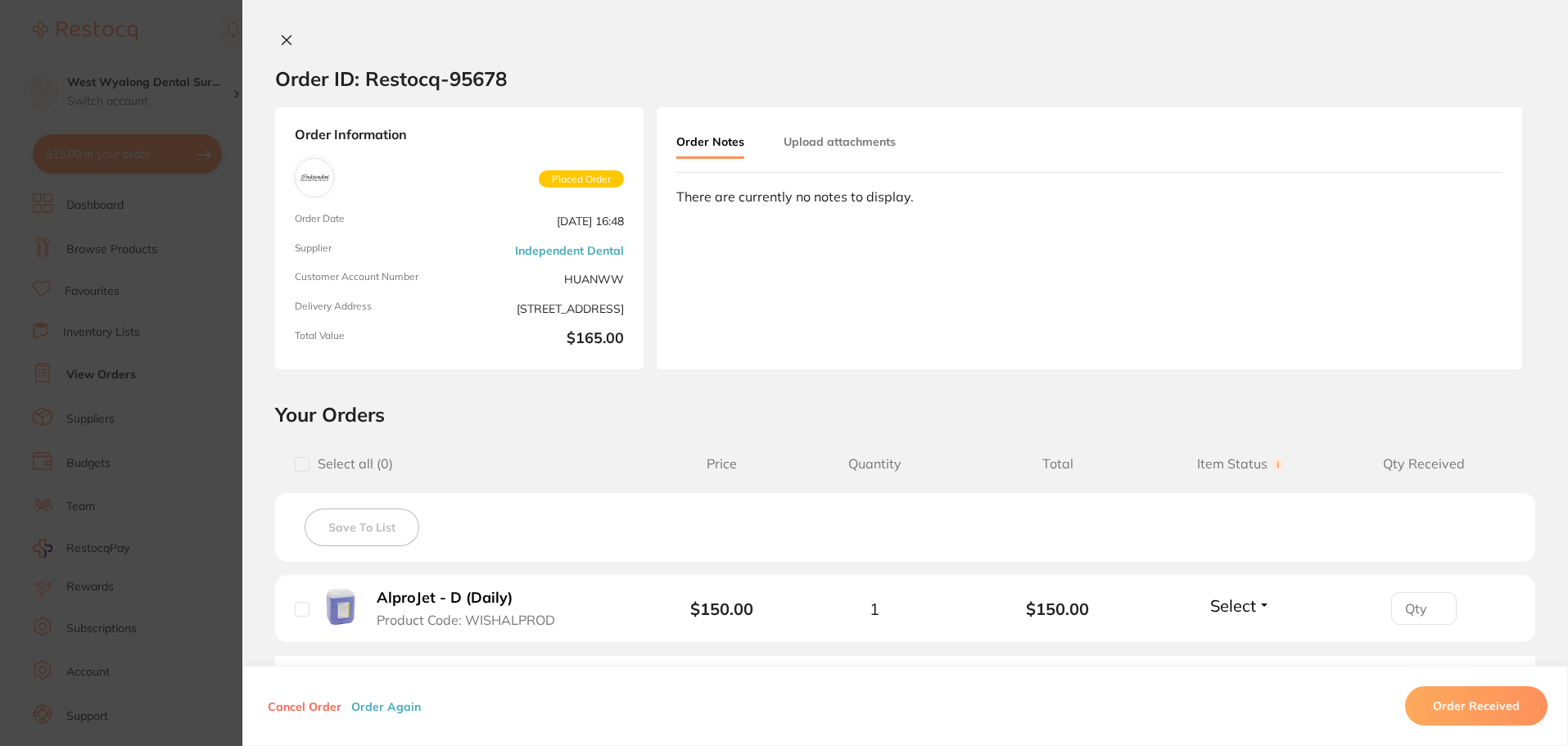
click at [291, 42] on button at bounding box center [287, 41] width 23 height 17
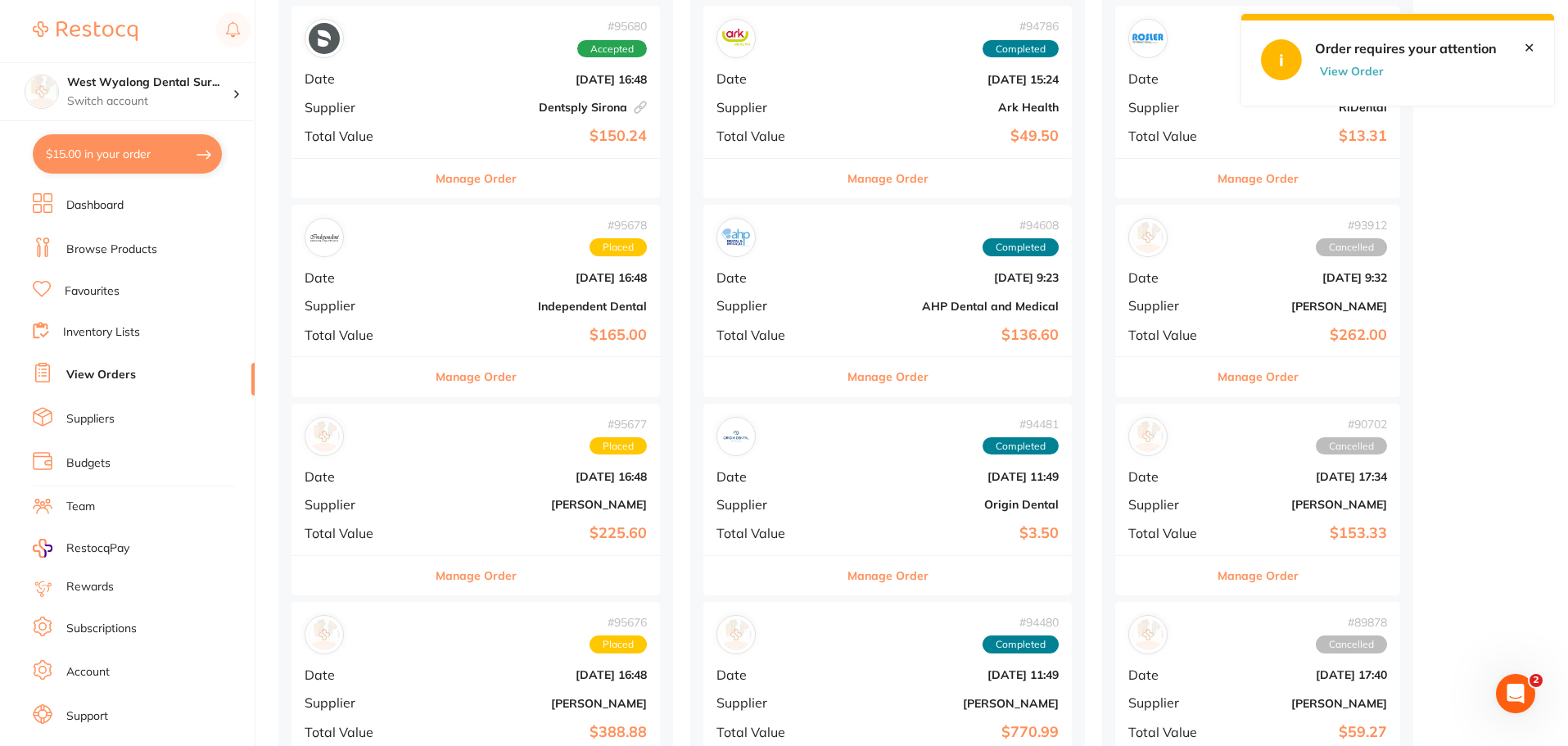
scroll to position [246, 0]
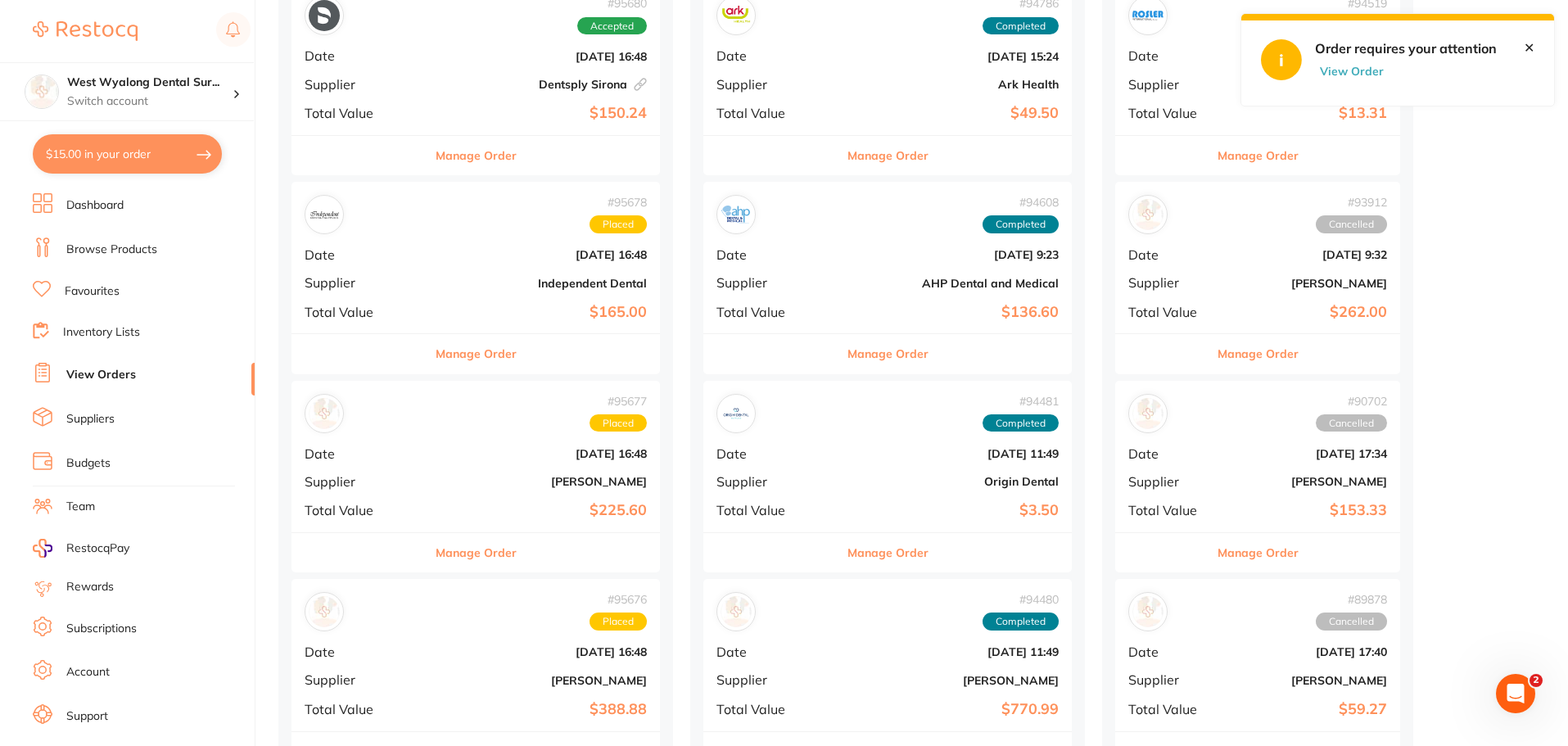
click at [469, 497] on div "# 95677 Placed Date Oct 2 2025, 16:48 Supplier Adam Dental Total Value $225.60" at bounding box center [475, 456] width 368 height 152
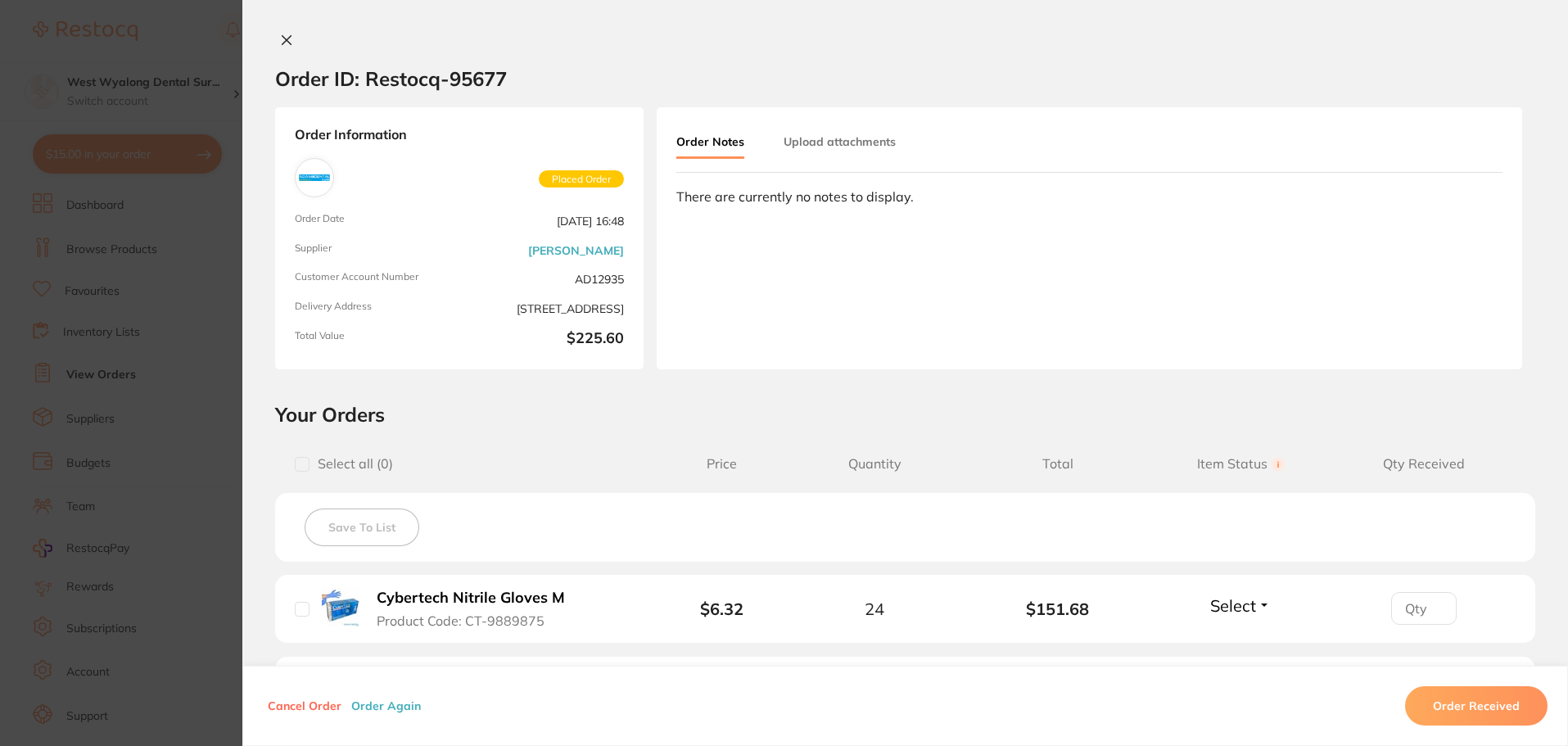
click at [285, 39] on icon at bounding box center [287, 40] width 9 height 9
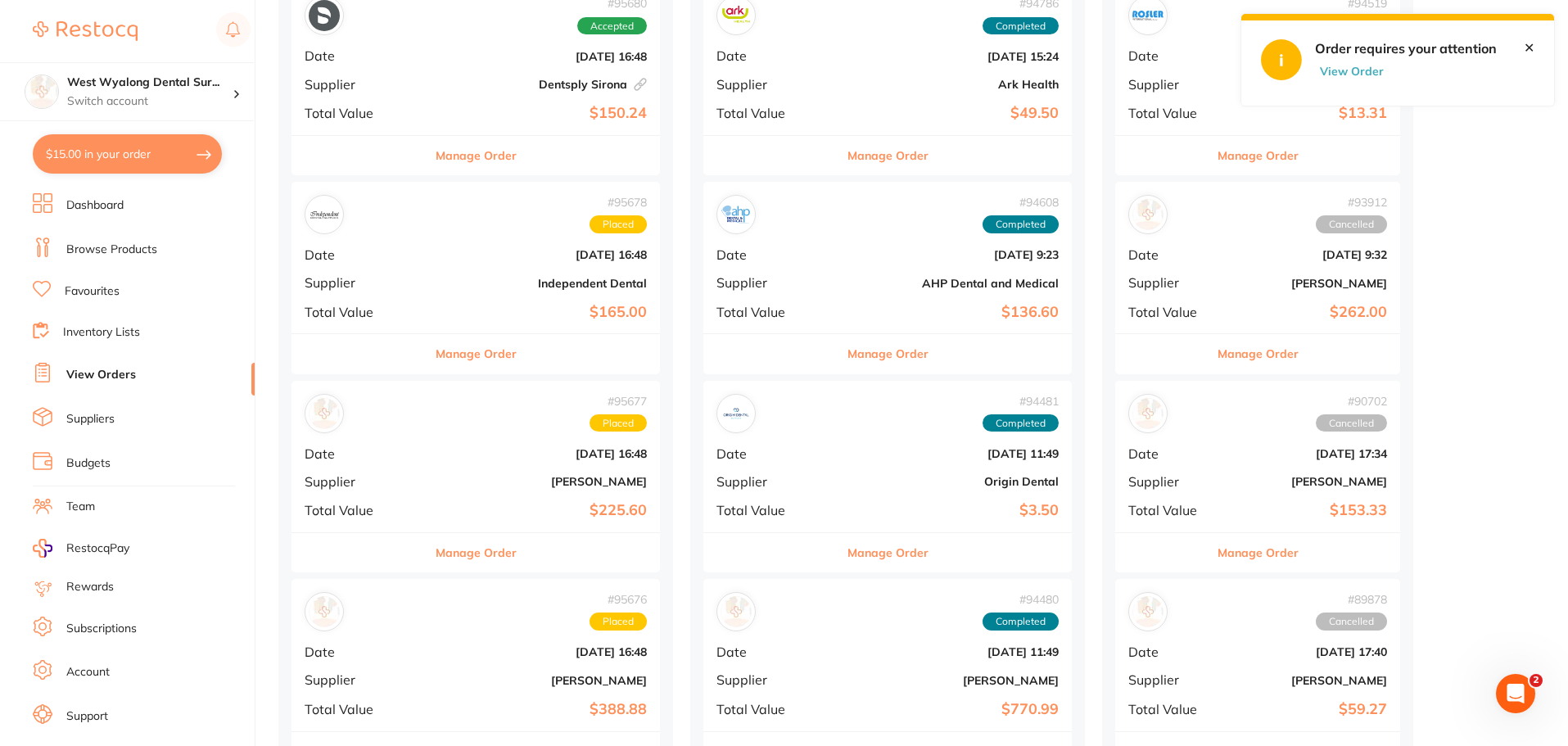
click at [428, 277] on b "Independent Dental" at bounding box center [537, 283] width 220 height 13
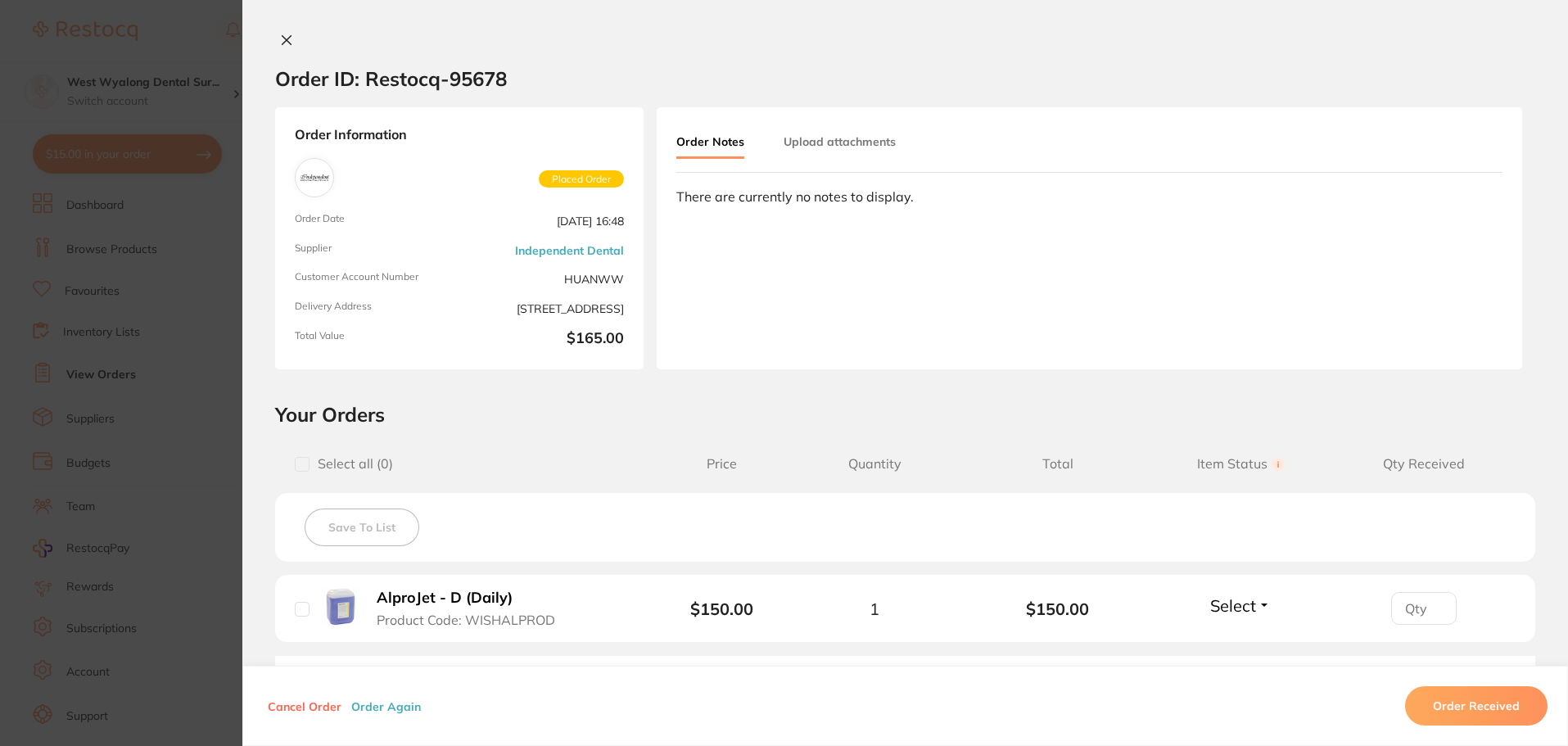
click at [283, 44] on icon at bounding box center [286, 39] width 13 height 13
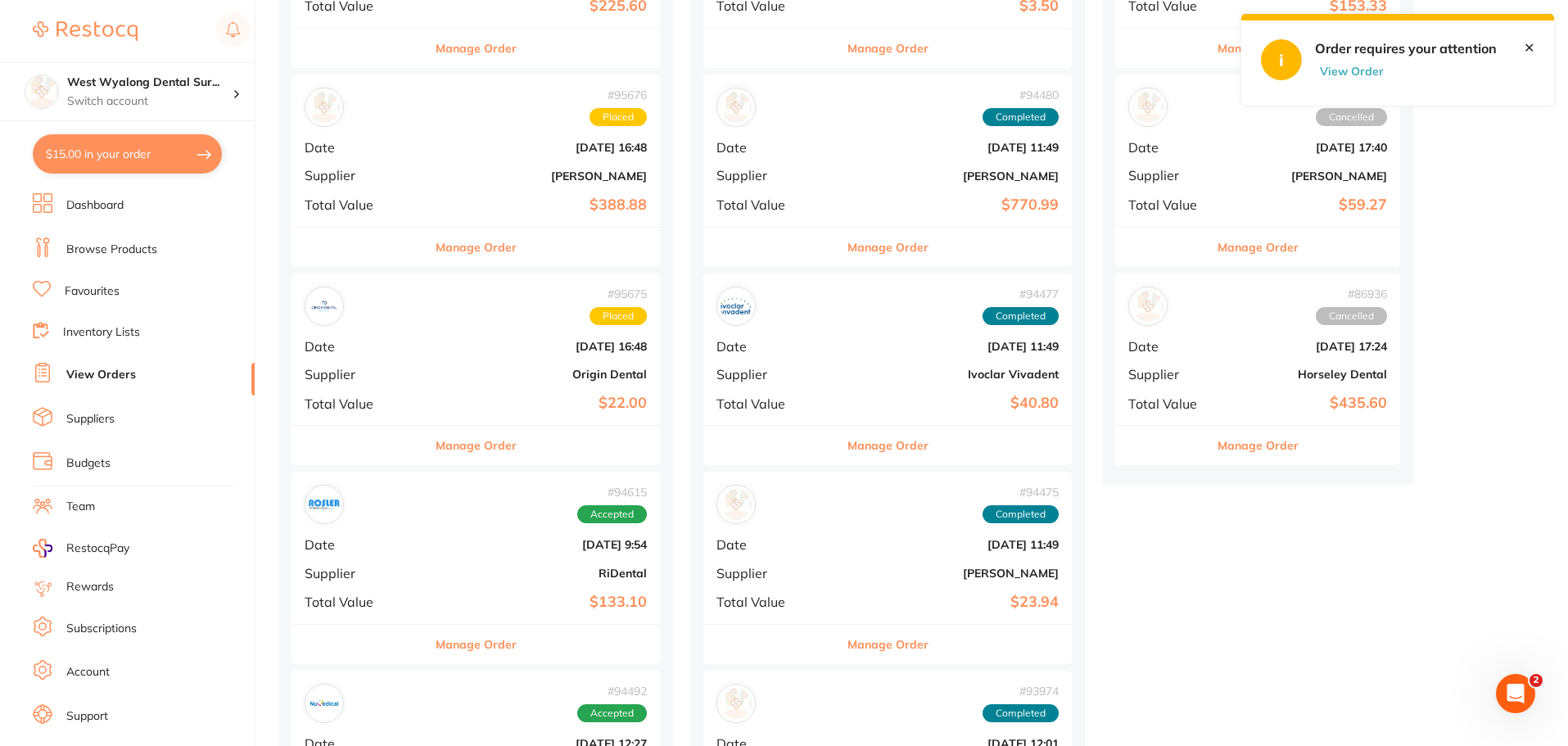
scroll to position [655, 0]
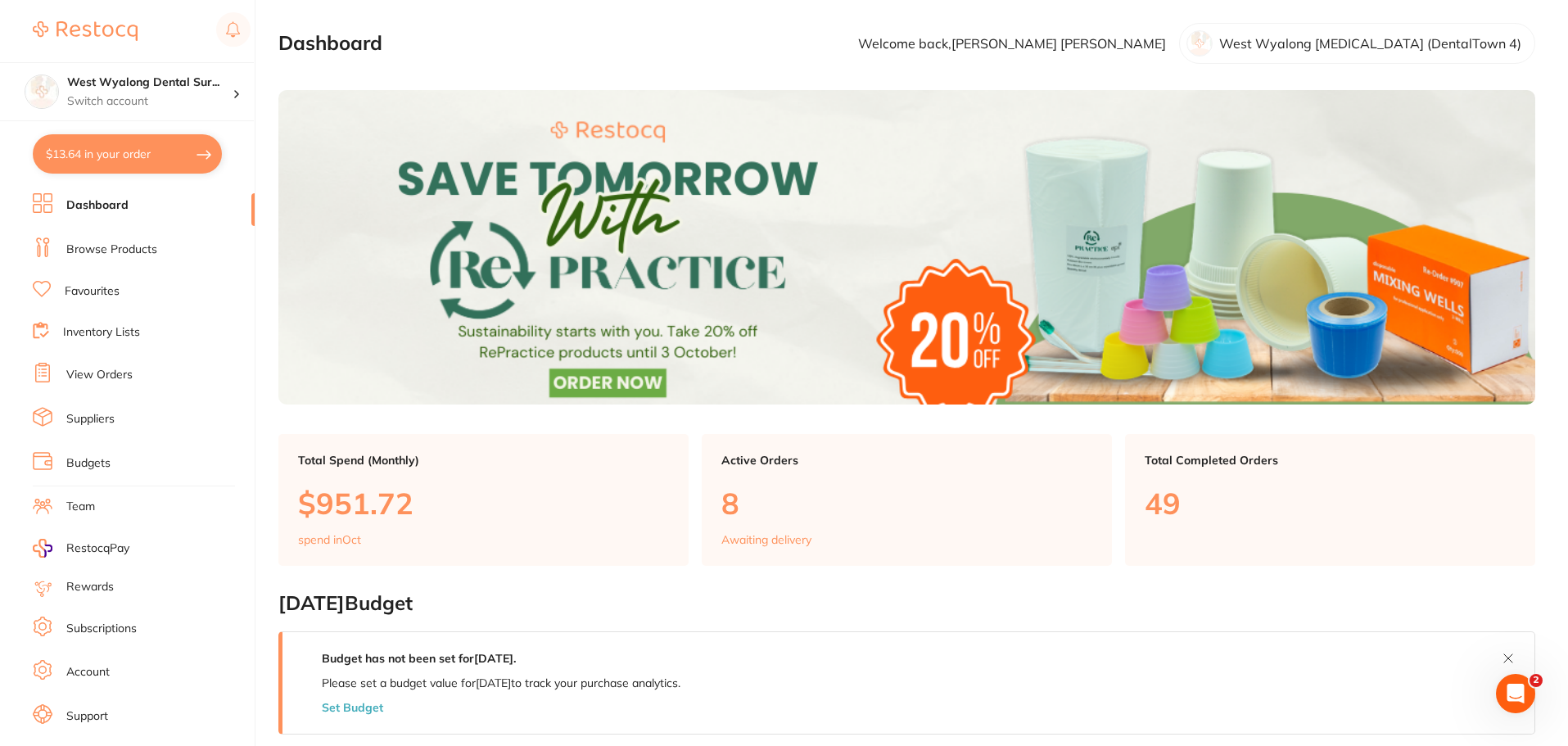
click at [91, 424] on link "Suppliers" at bounding box center [91, 419] width 48 height 16
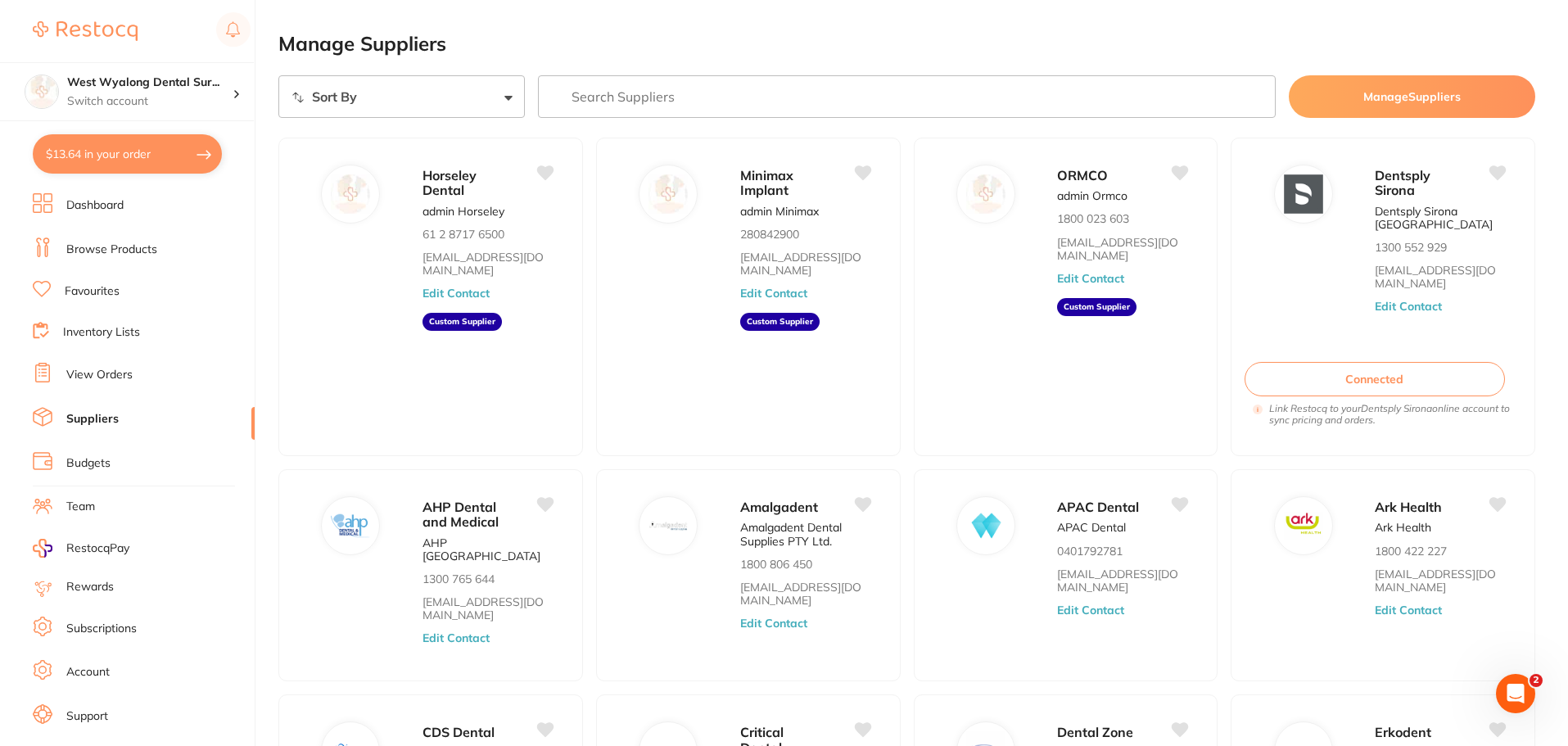
click at [605, 114] on input "search" at bounding box center [907, 96] width 739 height 42
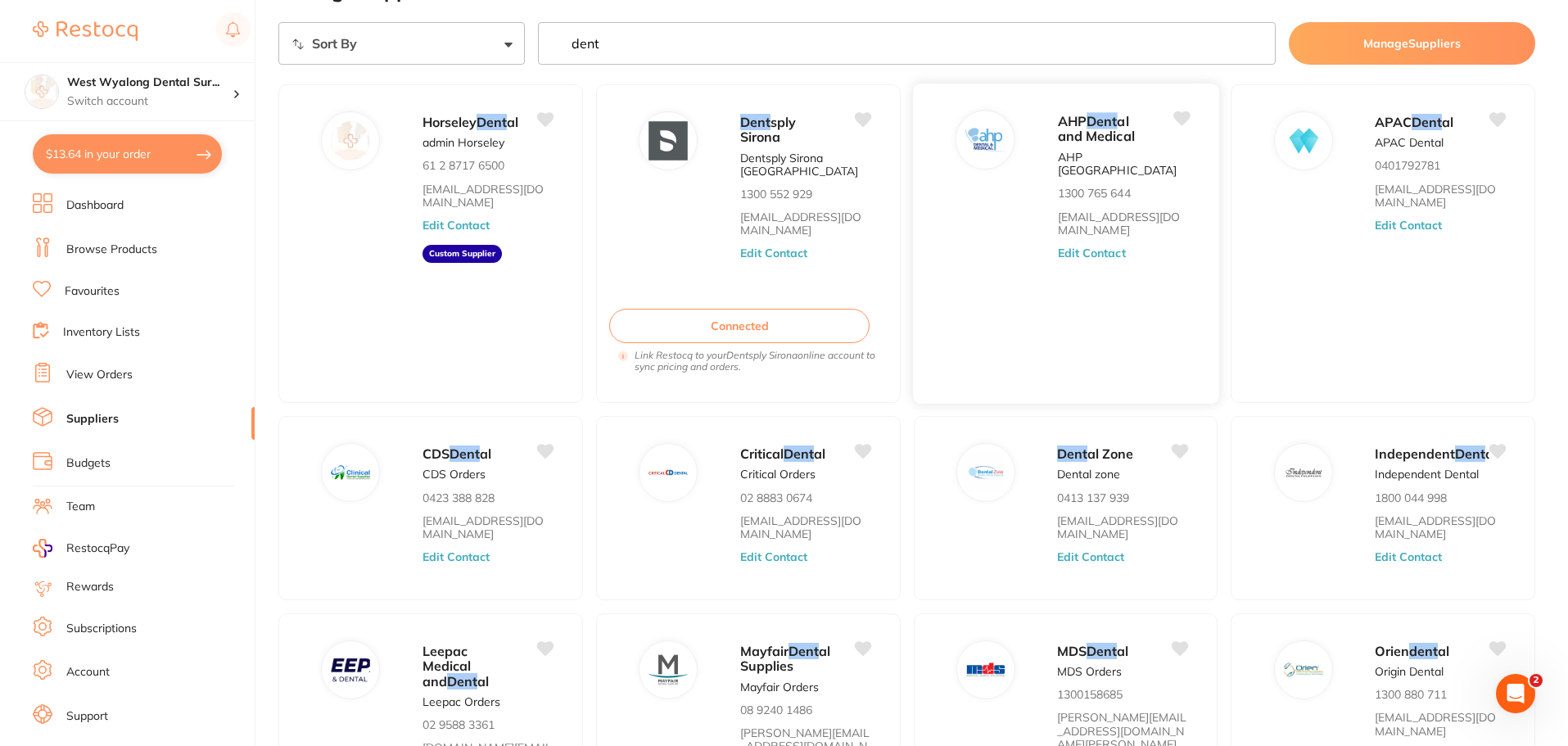
scroll to position [82, 0]
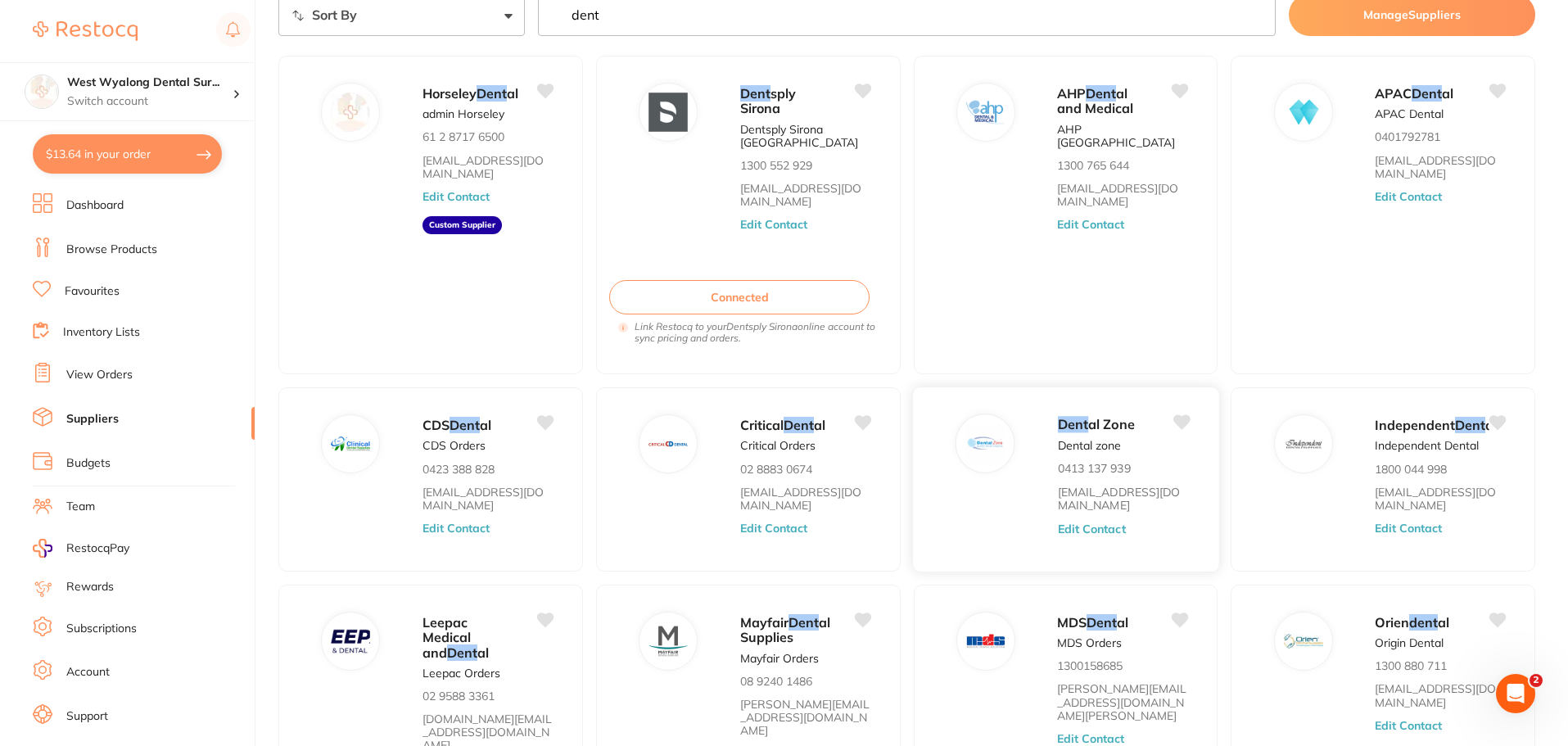
type input "dent"
click at [1100, 534] on button "Edit Contact" at bounding box center [1091, 528] width 68 height 13
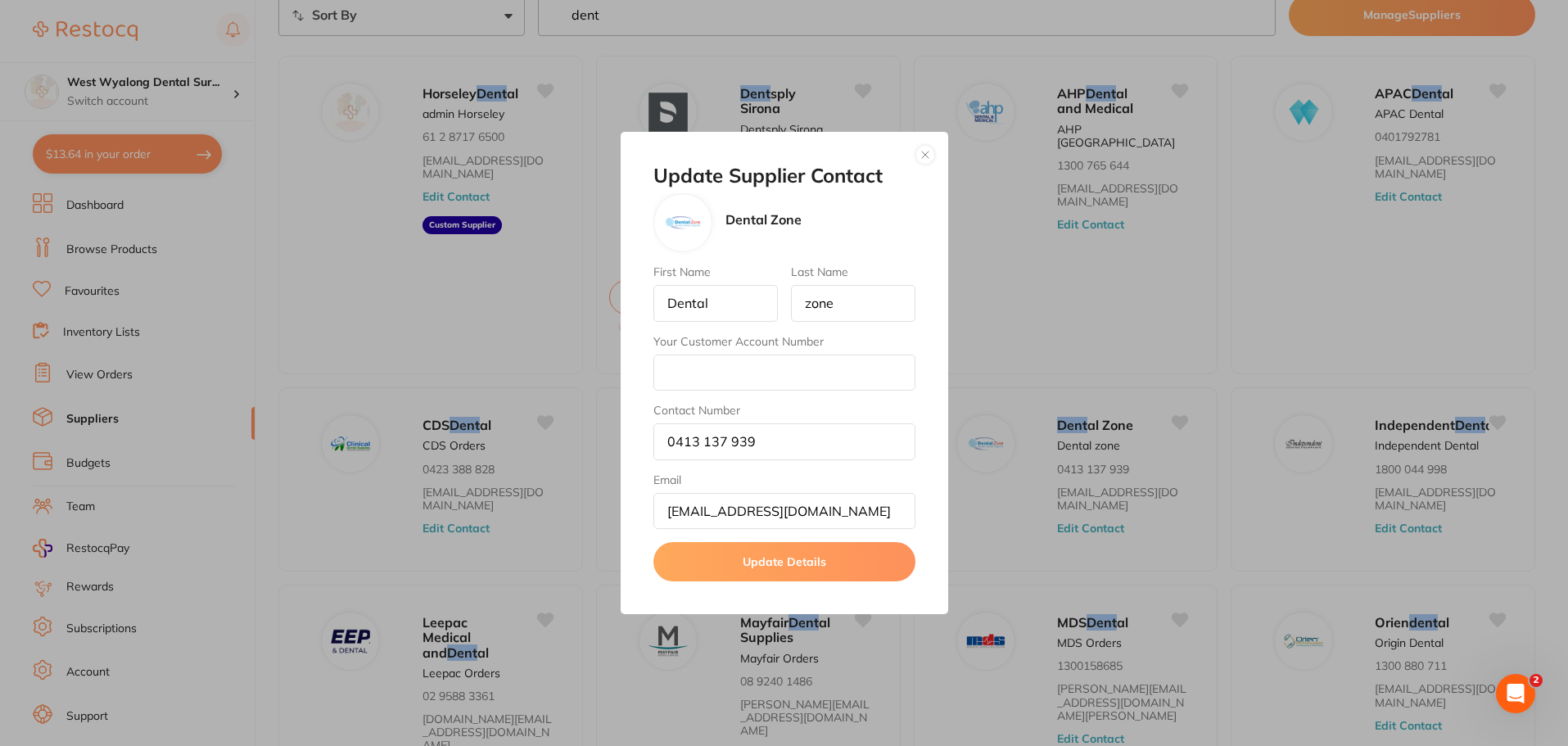
click at [927, 156] on button "button" at bounding box center [925, 155] width 20 height 20
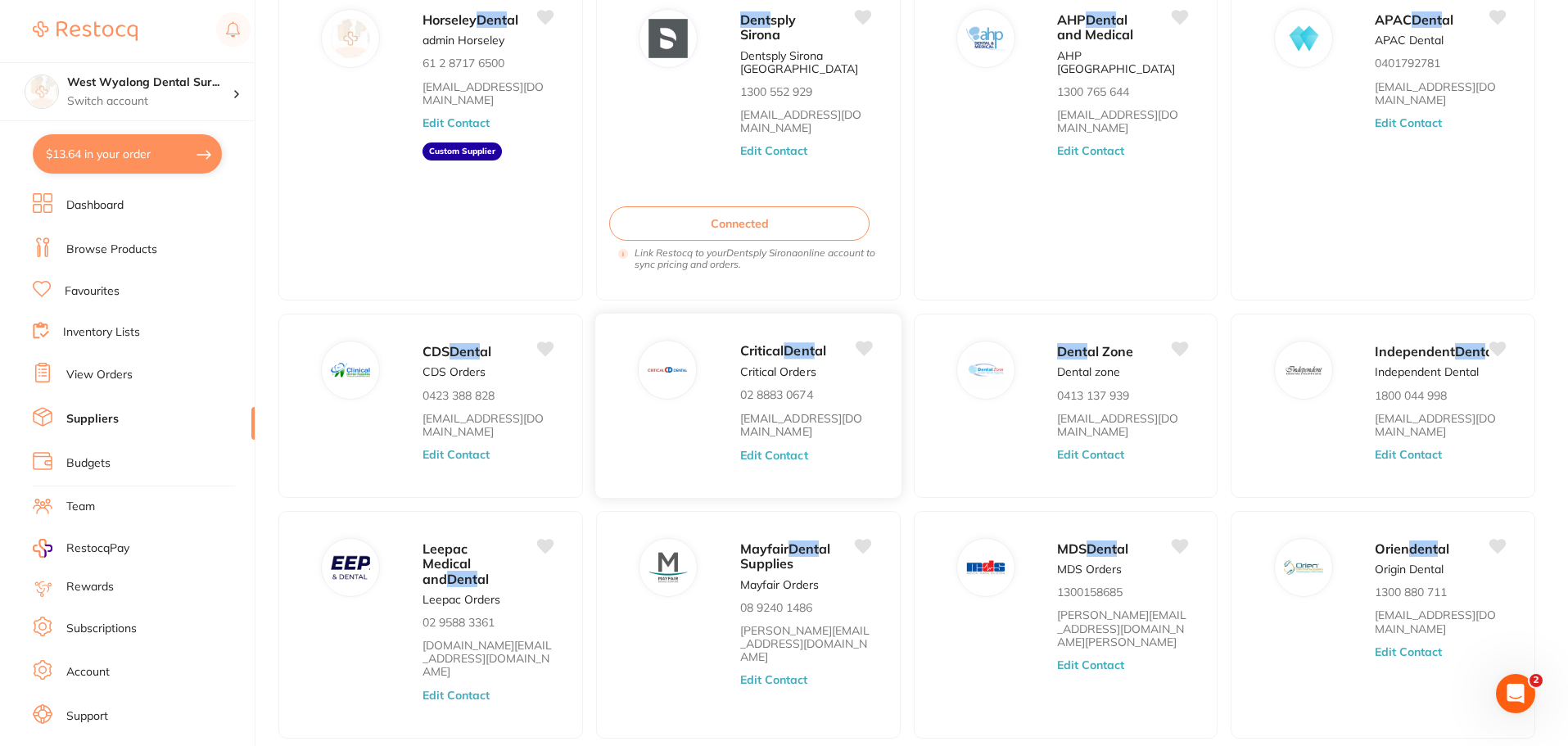
scroll to position [246, 0]
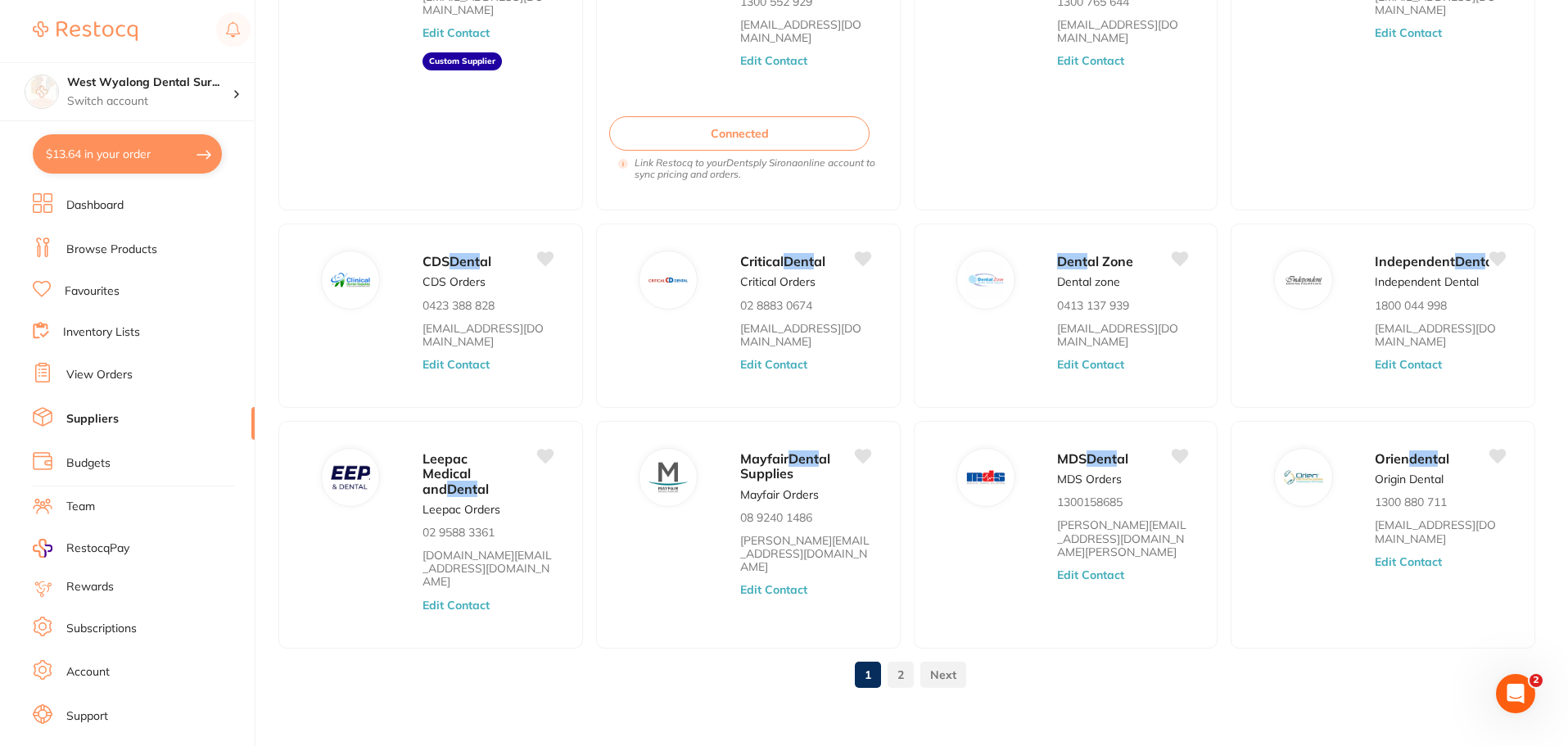
drag, startPoint x: 102, startPoint y: 373, endPoint x: 131, endPoint y: 395, distance: 36.4
click at [102, 373] on link "View Orders" at bounding box center [100, 375] width 66 height 16
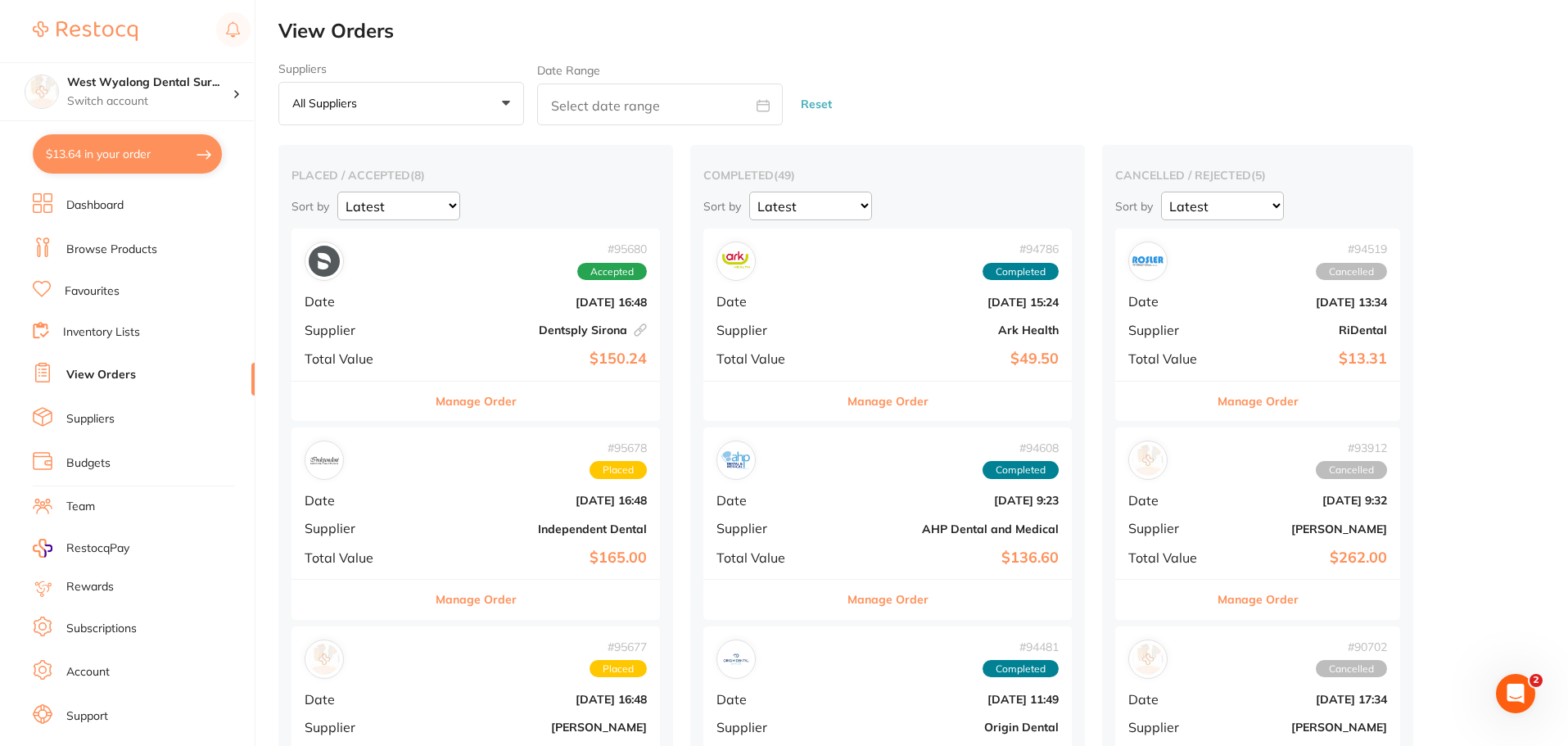
click at [1161, 206] on select "Latest Notification" at bounding box center [1222, 206] width 123 height 29
click at [1161, 192] on select "Latest Notification" at bounding box center [1222, 206] width 123 height 29
click at [1161, 207] on select "Latest Notification" at bounding box center [1222, 206] width 123 height 29
select select "Latest"
click at [1161, 192] on select "Latest Notification" at bounding box center [1222, 206] width 123 height 29
